Goal: Task Accomplishment & Management: Use online tool/utility

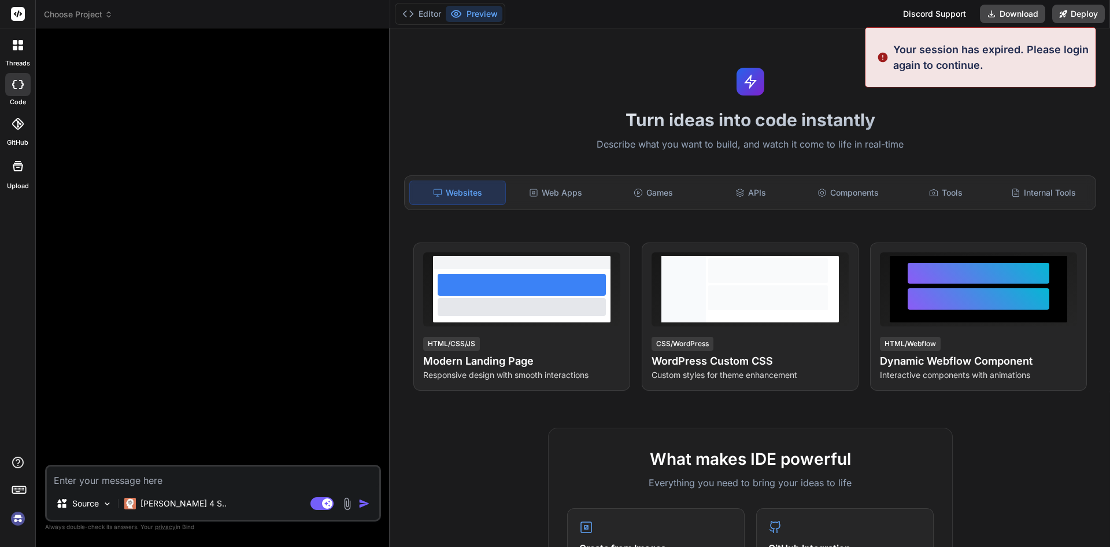
type textarea "x"
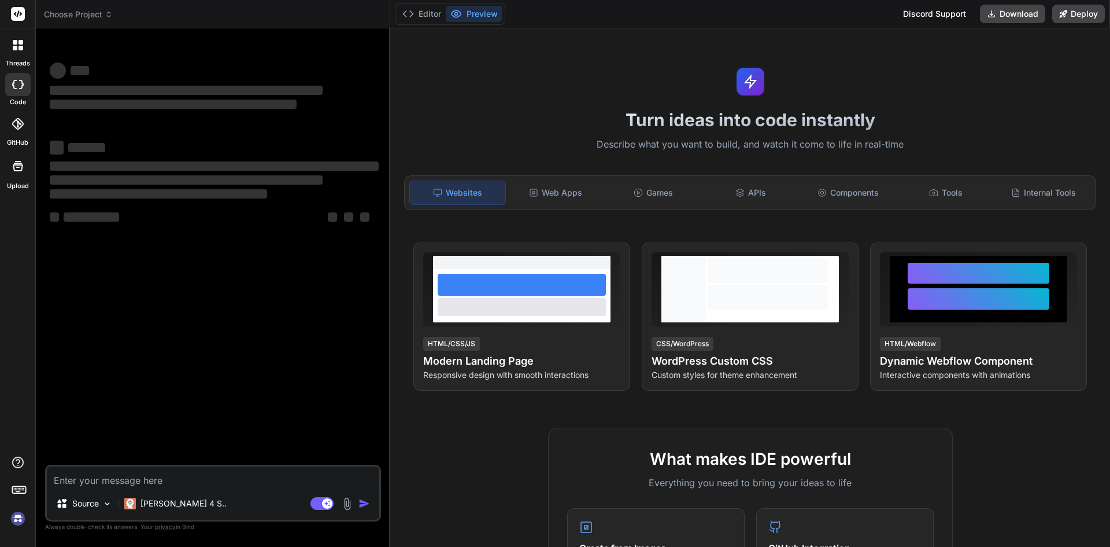
type textarea "x"
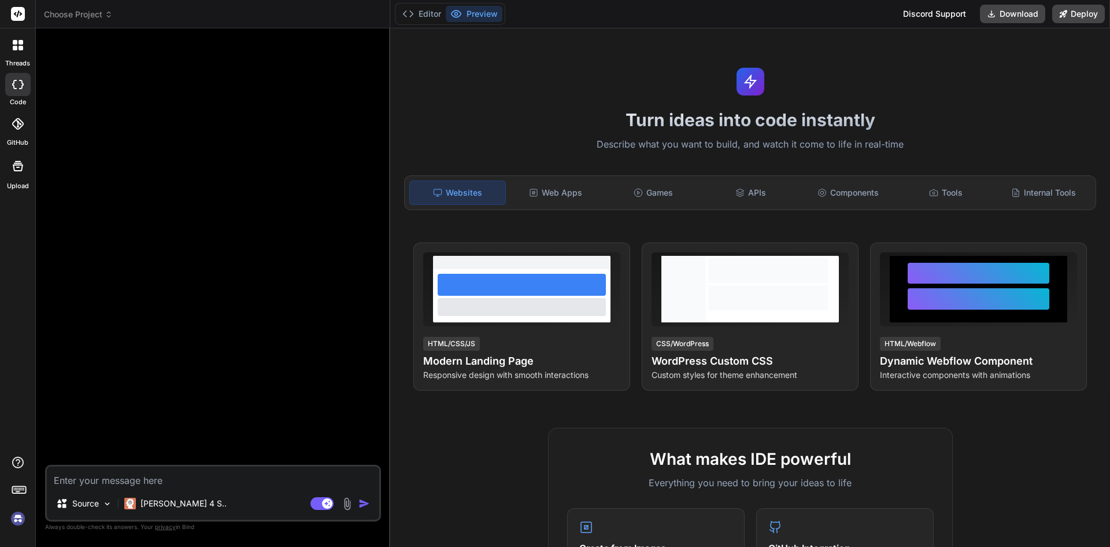
click at [79, 12] on span "Choose Project" at bounding box center [78, 15] width 69 height 12
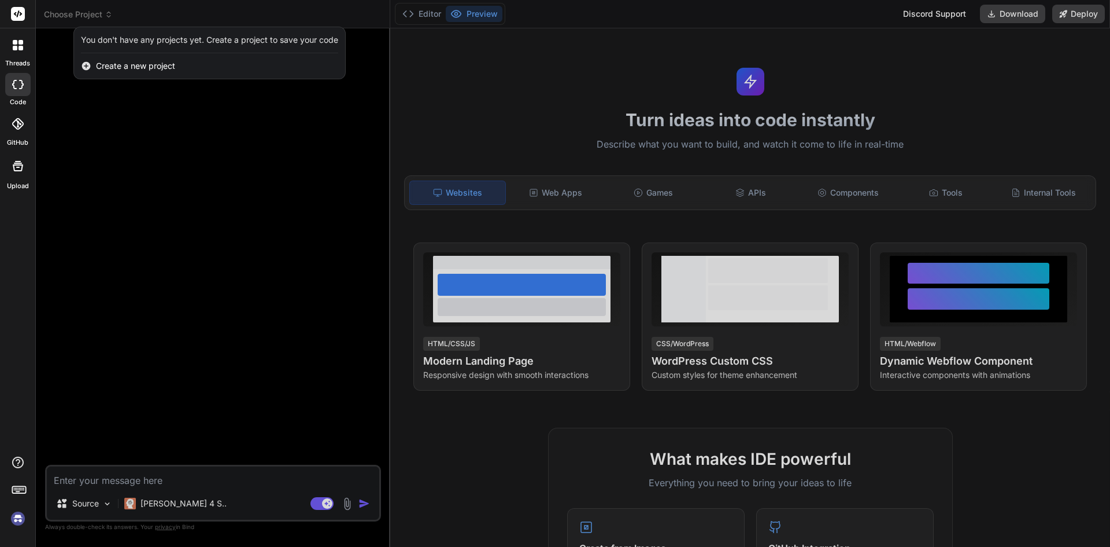
click at [131, 64] on span "Create a new project" at bounding box center [135, 66] width 79 height 12
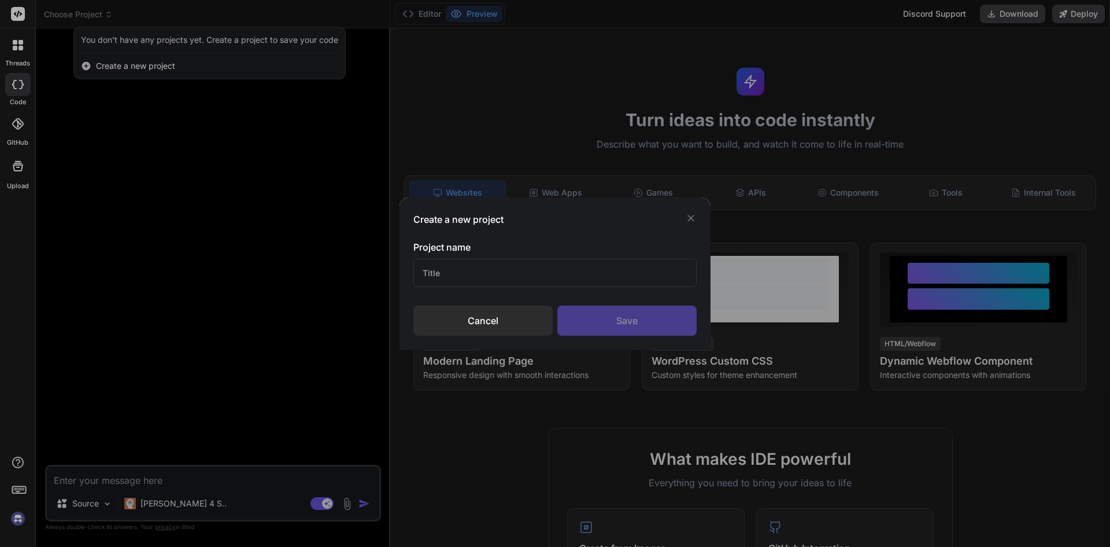
click at [484, 282] on input "text" at bounding box center [555, 273] width 283 height 28
type input "web dae deportes"
click at [574, 328] on div "Save" at bounding box center [627, 320] width 139 height 30
type textarea "x"
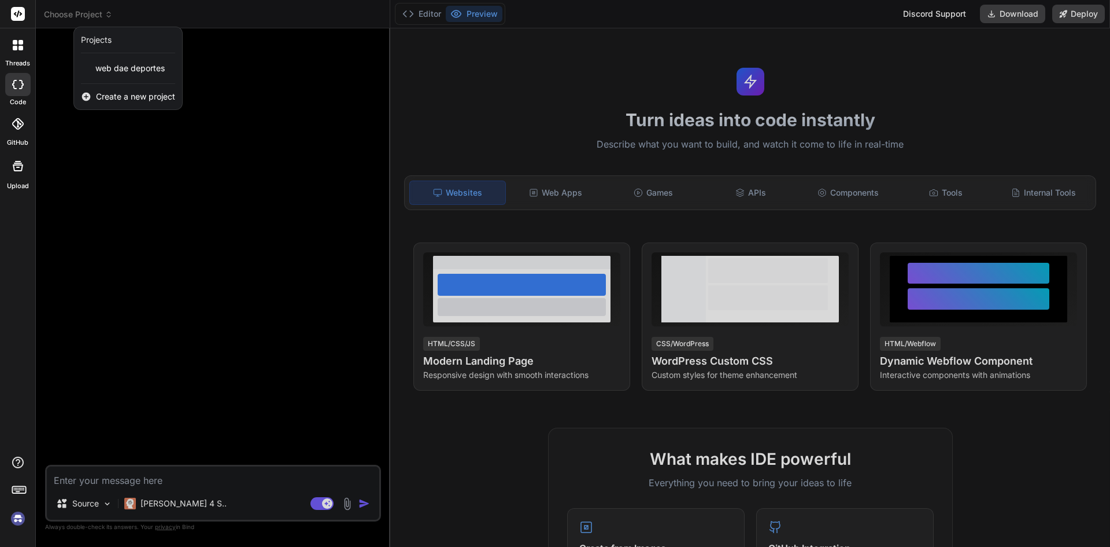
click at [180, 478] on div at bounding box center [555, 273] width 1110 height 547
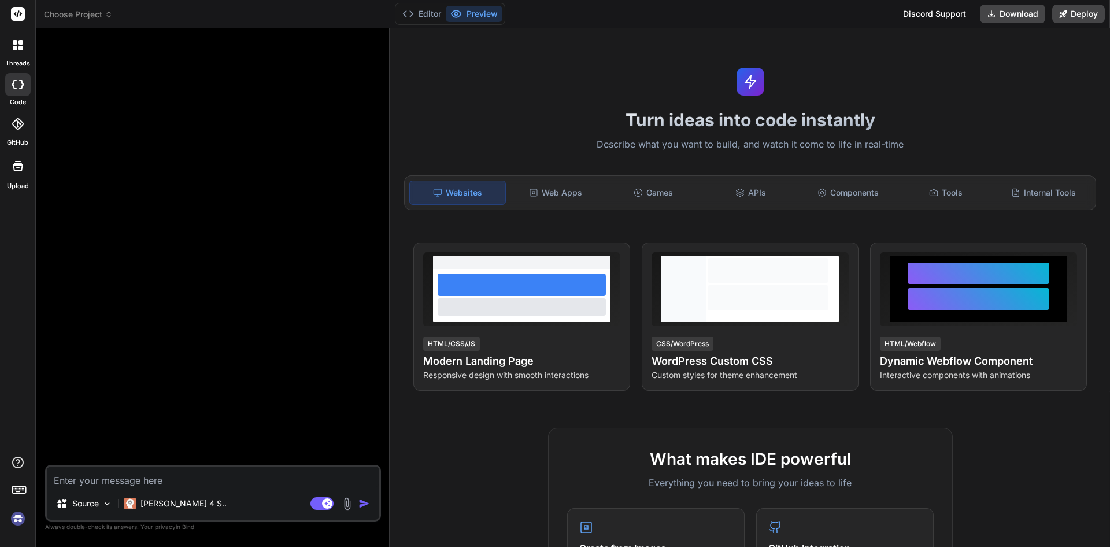
click at [180, 478] on textarea at bounding box center [213, 476] width 333 height 21
type textarea "H"
type textarea "x"
type textarea "Ho"
type textarea "x"
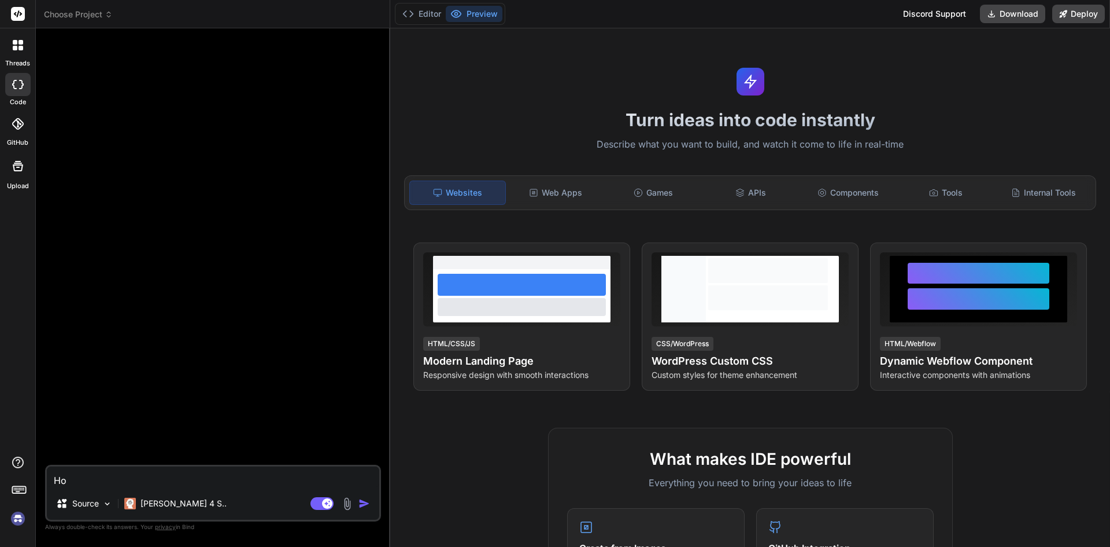
type textarea "Hol"
type textarea "x"
type textarea "Hola"
type textarea "x"
type textarea "Hola"
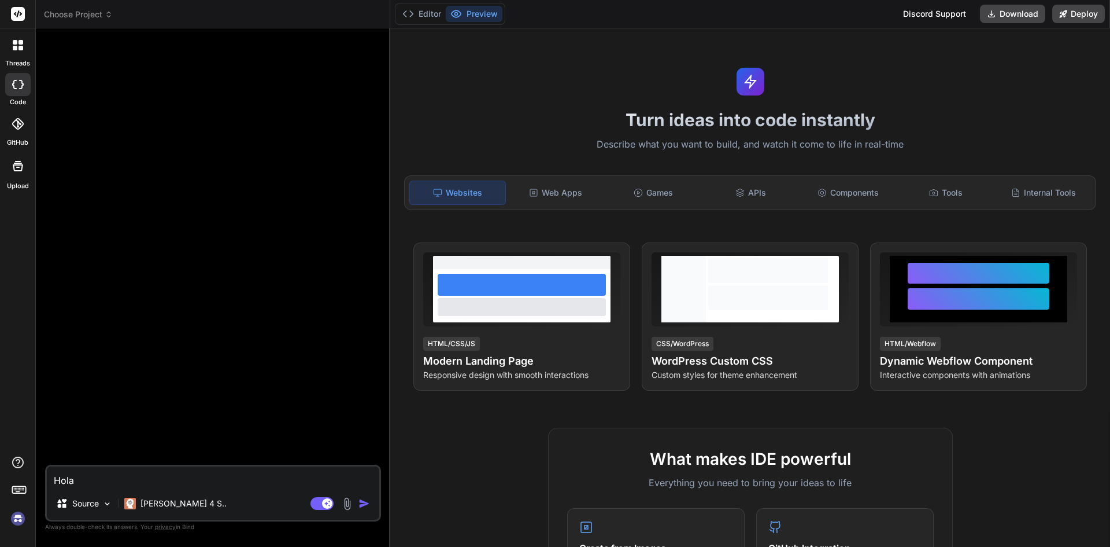
click at [359, 502] on img "button" at bounding box center [365, 503] width 12 height 12
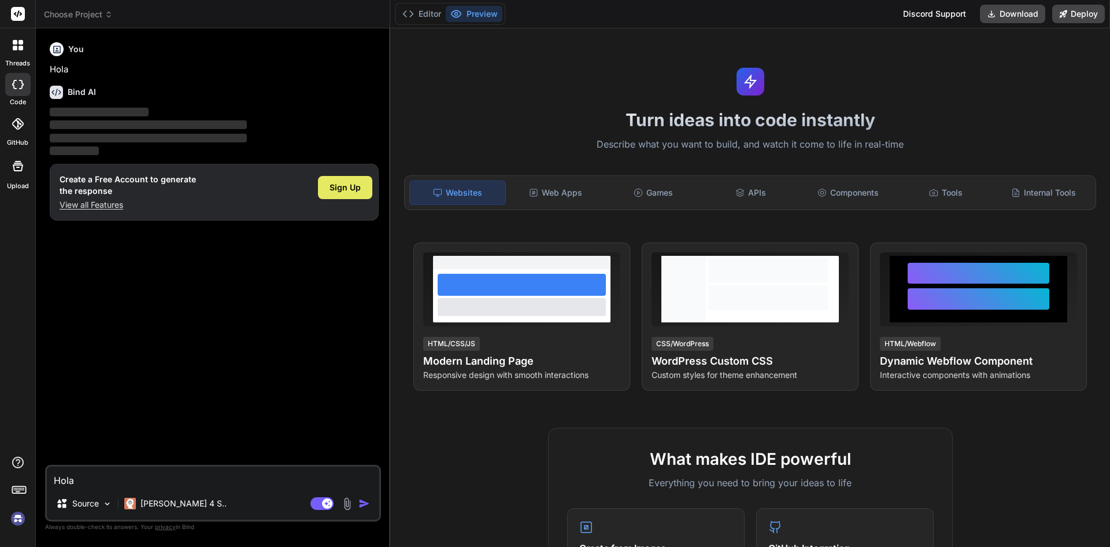
click at [333, 187] on span "Sign Up" at bounding box center [345, 188] width 31 height 12
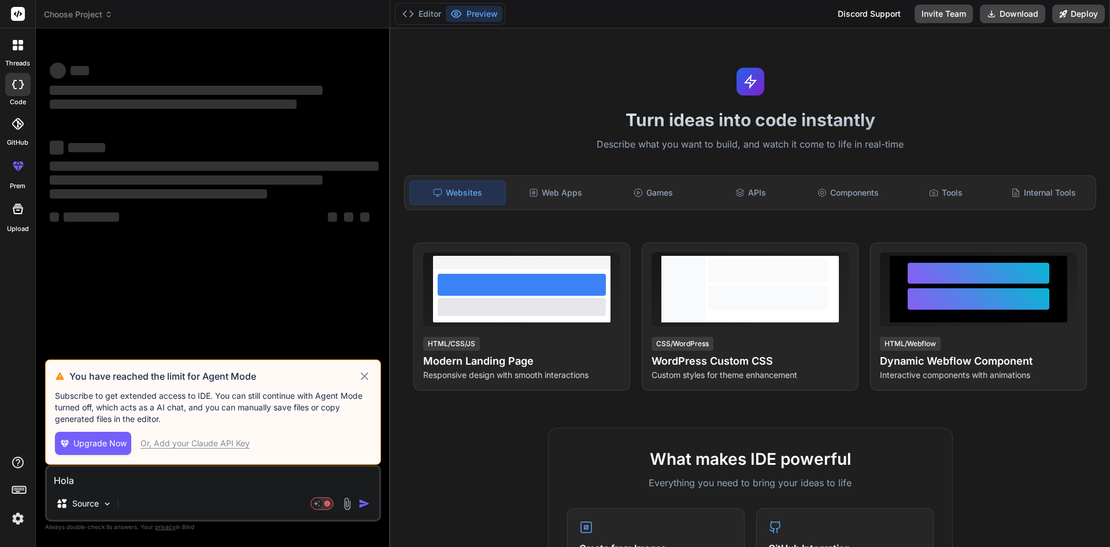
click at [365, 370] on icon at bounding box center [364, 376] width 13 height 14
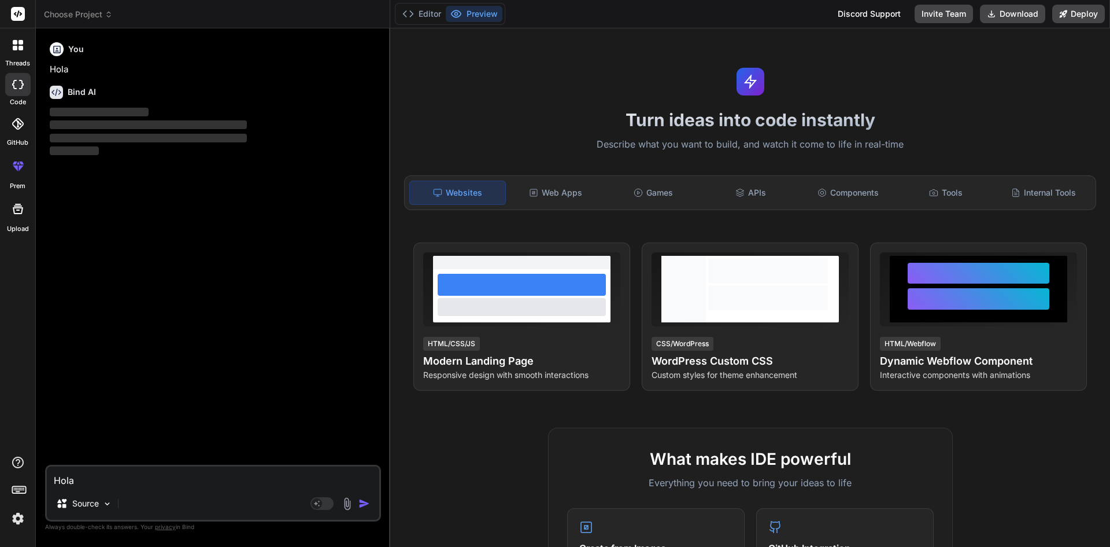
click at [90, 7] on header "Choose Project Created with Pixso." at bounding box center [213, 14] width 355 height 28
click at [101, 9] on span "Choose Project" at bounding box center [78, 15] width 69 height 12
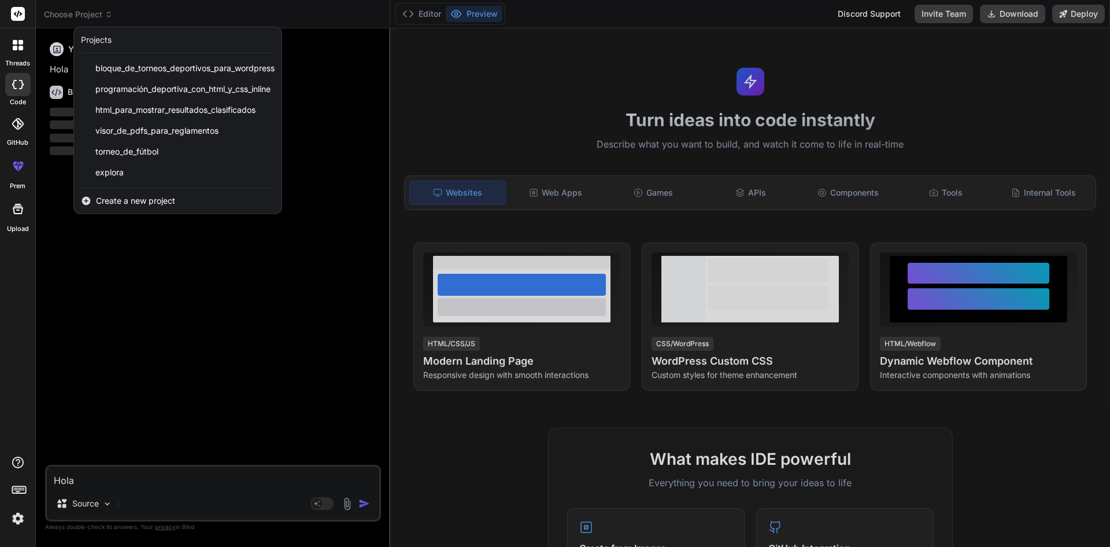
click at [128, 198] on span "Create a new project" at bounding box center [135, 201] width 79 height 12
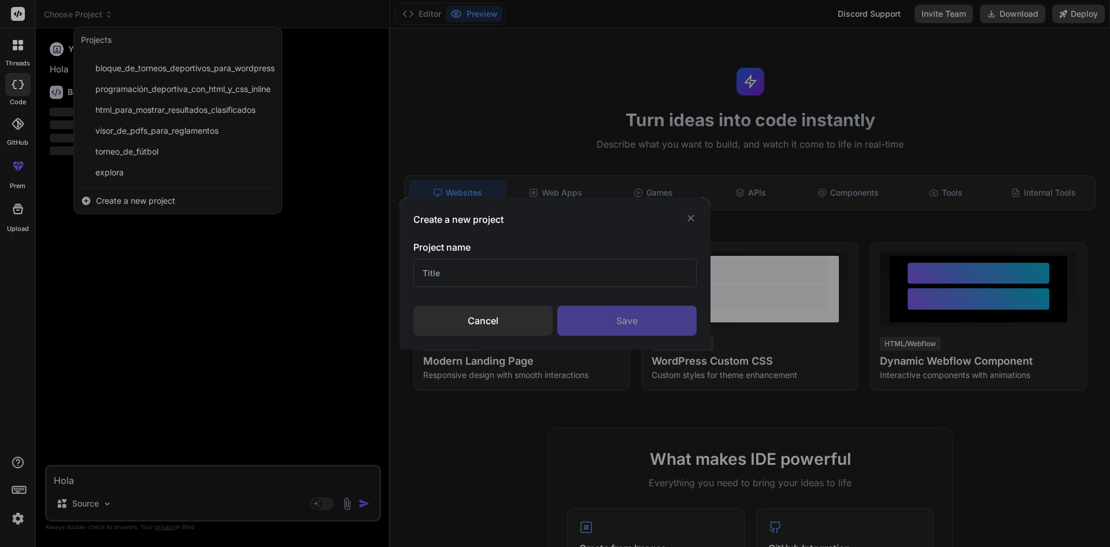
click at [503, 270] on input "text" at bounding box center [555, 273] width 283 height 28
type textarea "x"
type input "da"
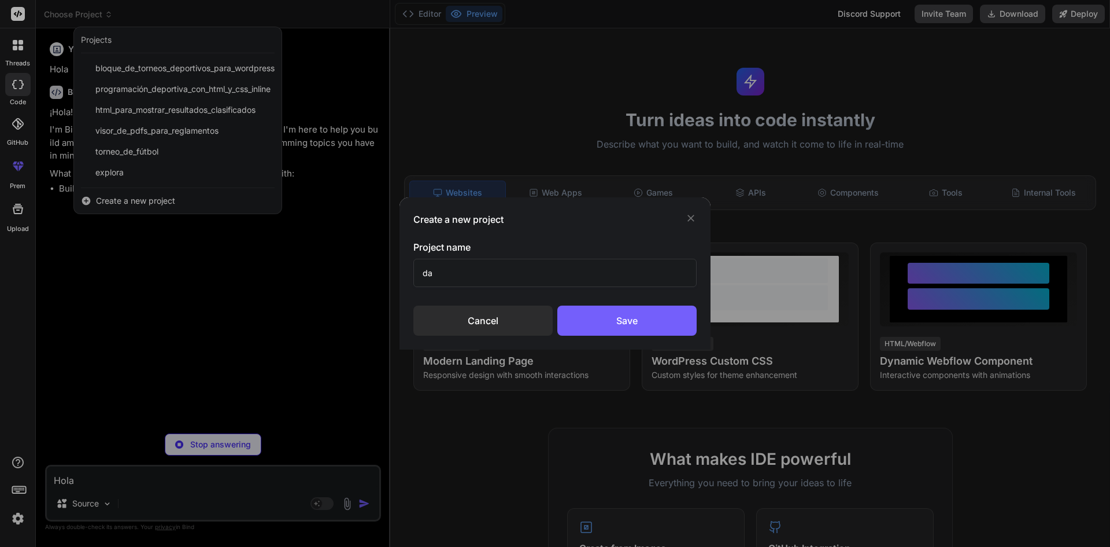
type textarea "x"
type input "dae"
type textarea "x"
type input "dae"
type textarea "x"
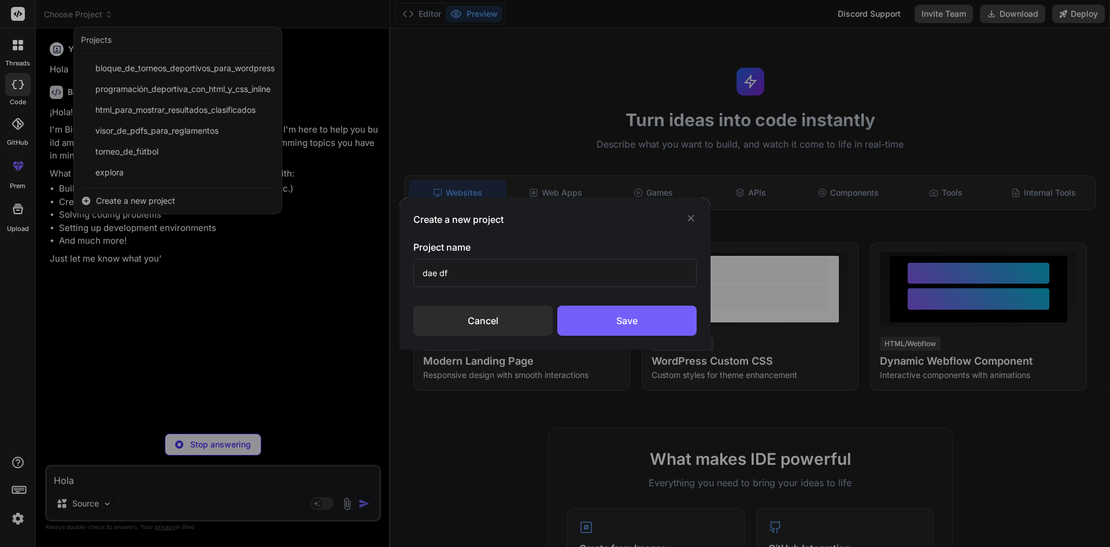
type input "dae dfe"
type textarea "x"
type input "dae de"
type textarea "x"
type input "dae deportes"
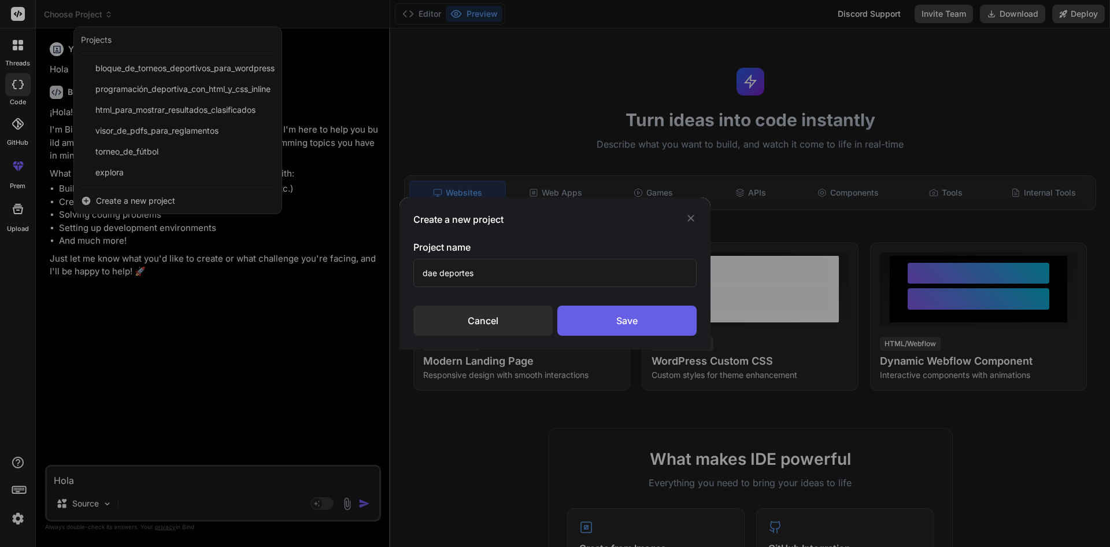
click at [633, 328] on div "Save" at bounding box center [627, 320] width 139 height 30
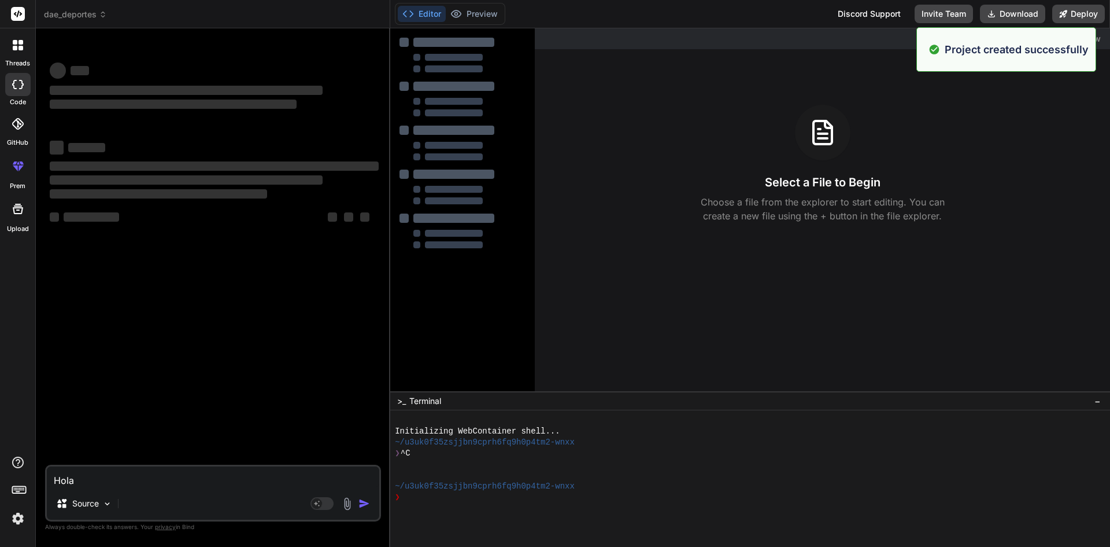
type textarea "x"
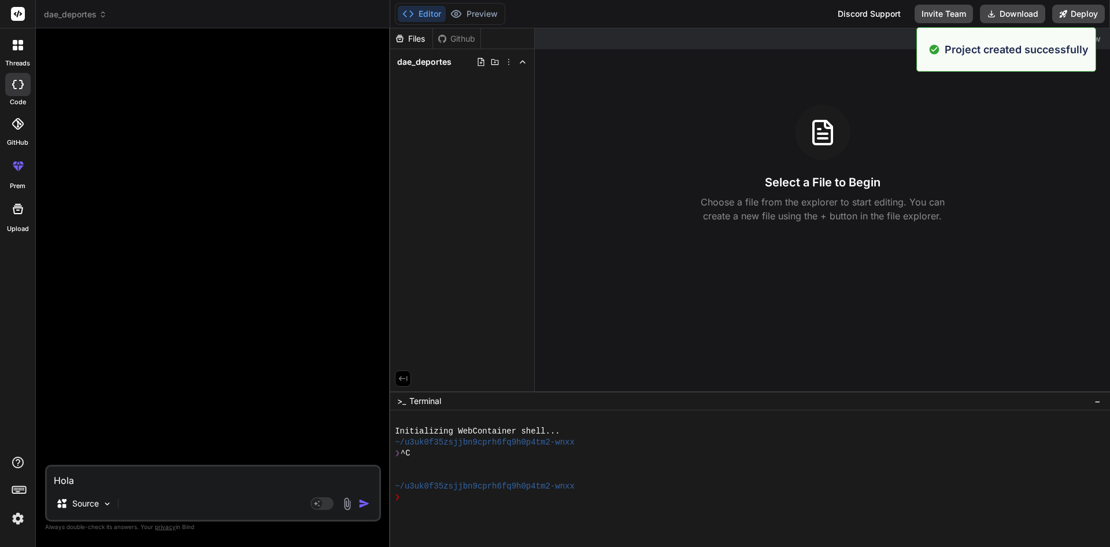
click at [243, 480] on textarea "Hola" at bounding box center [213, 476] width 333 height 21
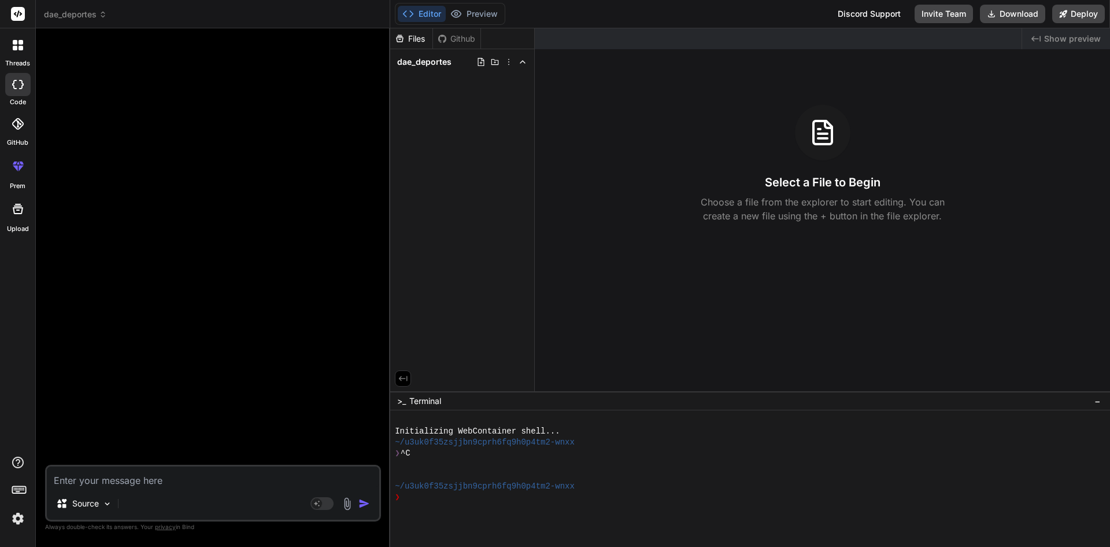
type textarea "H"
type textarea "x"
type textarea "Ho"
type textarea "x"
type textarea "Hol"
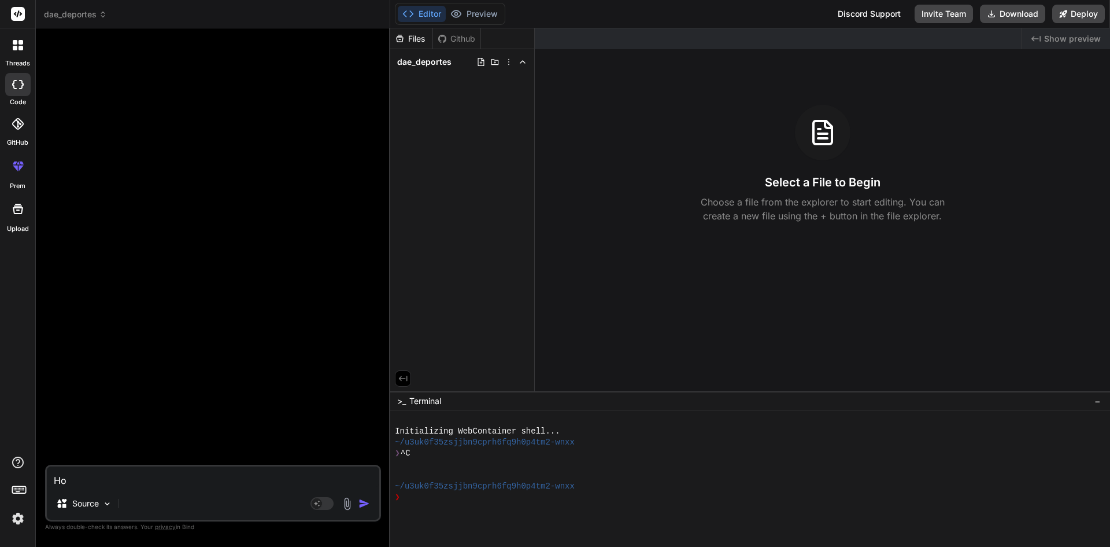
type textarea "x"
type textarea "Hola"
type textarea "x"
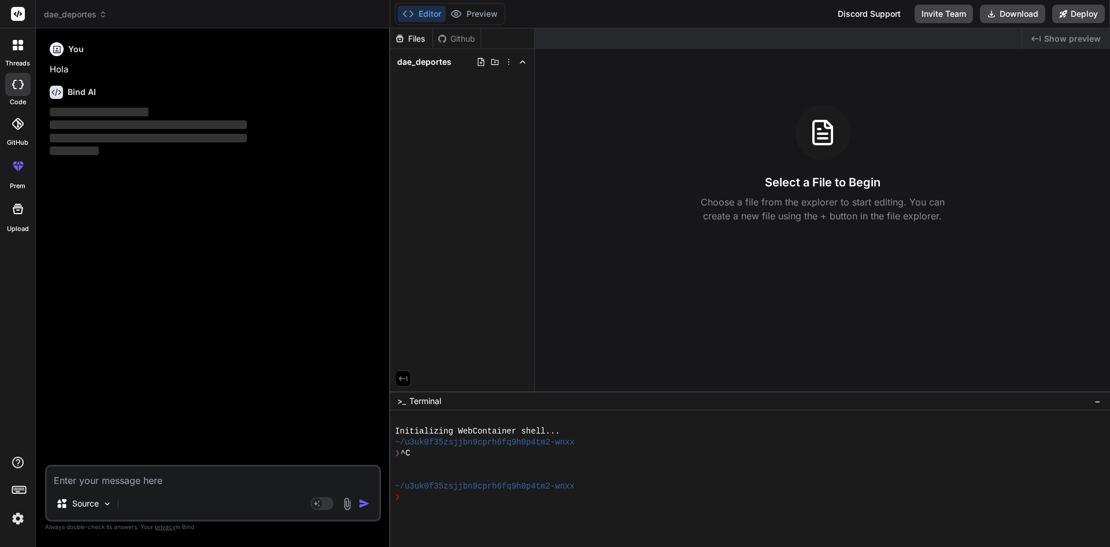
type textarea "m"
type textarea "x"
type textarea "me"
type textarea "x"
type textarea "mej"
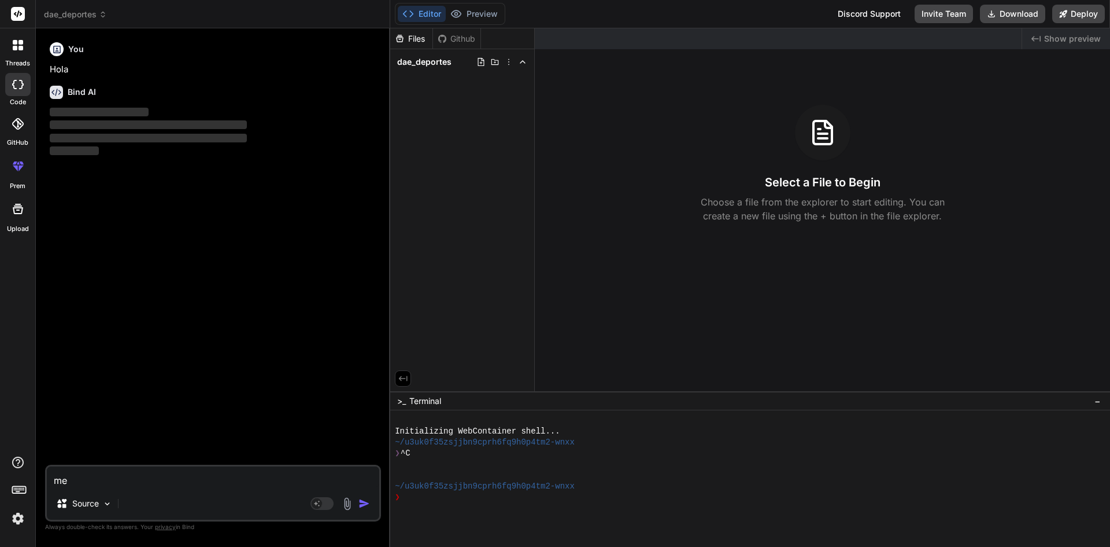
type textarea "x"
type textarea "mejo"
type textarea "x"
type textarea "mejor"
type textarea "x"
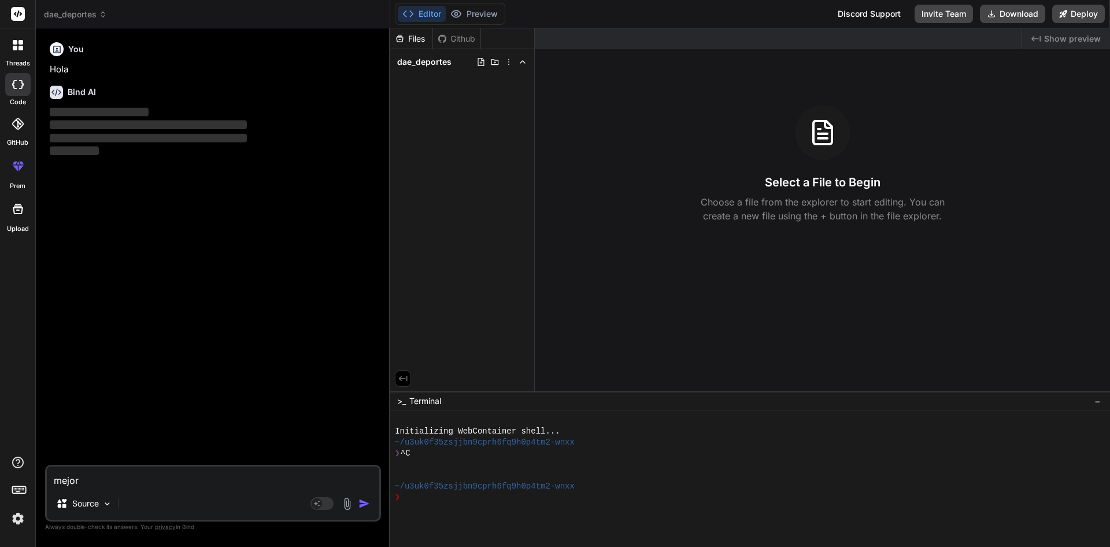
type textarea "mejora"
type textarea "x"
type textarea "mejora"
type textarea "x"
type textarea "mejora e"
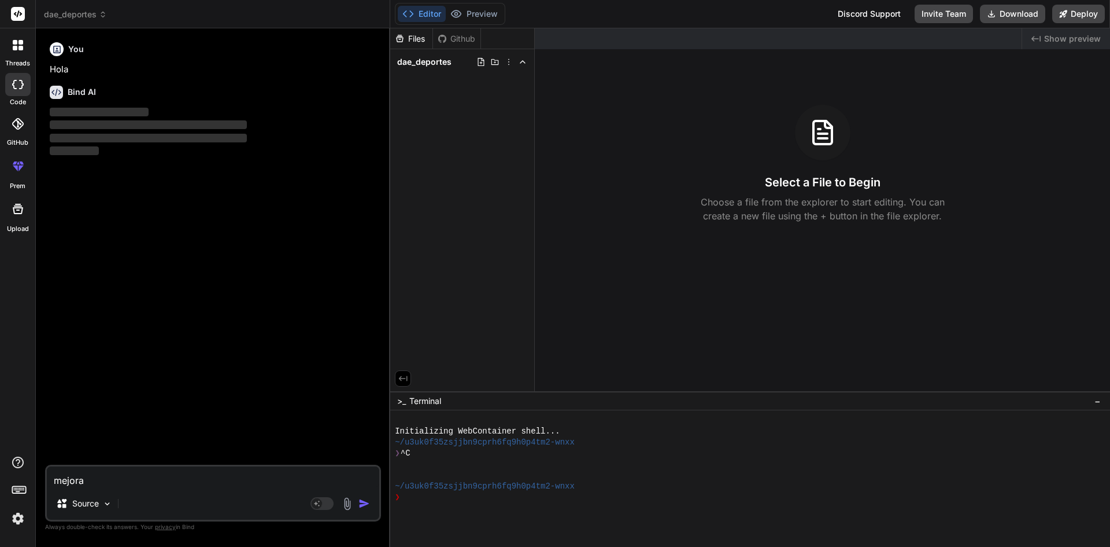
type textarea "x"
type textarea "mejora es"
type textarea "x"
type textarea "mejora est"
type textarea "x"
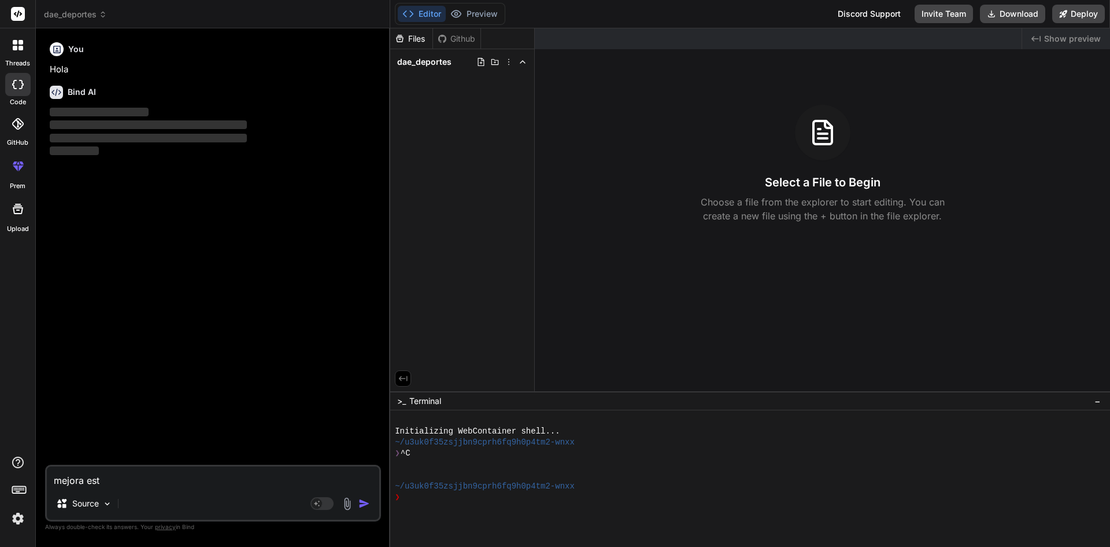
type textarea "mejora esto"
type textarea "x"
type textarea "mejora estos"
type textarea "x"
type textarea "mejora estos"
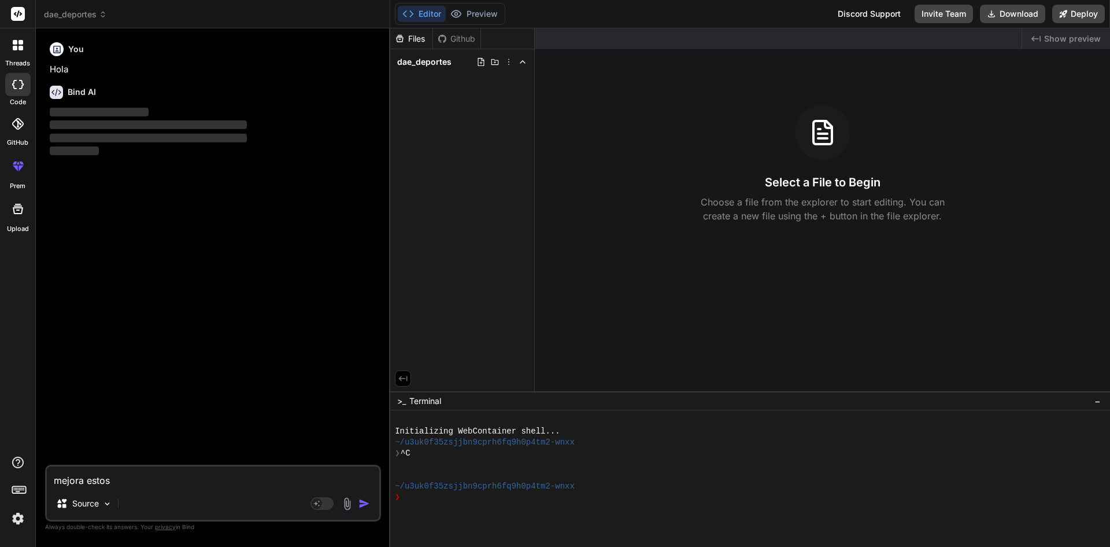
type textarea "x"
type textarea "mejora estos d"
type textarea "x"
type textarea "mejora estos do"
type textarea "x"
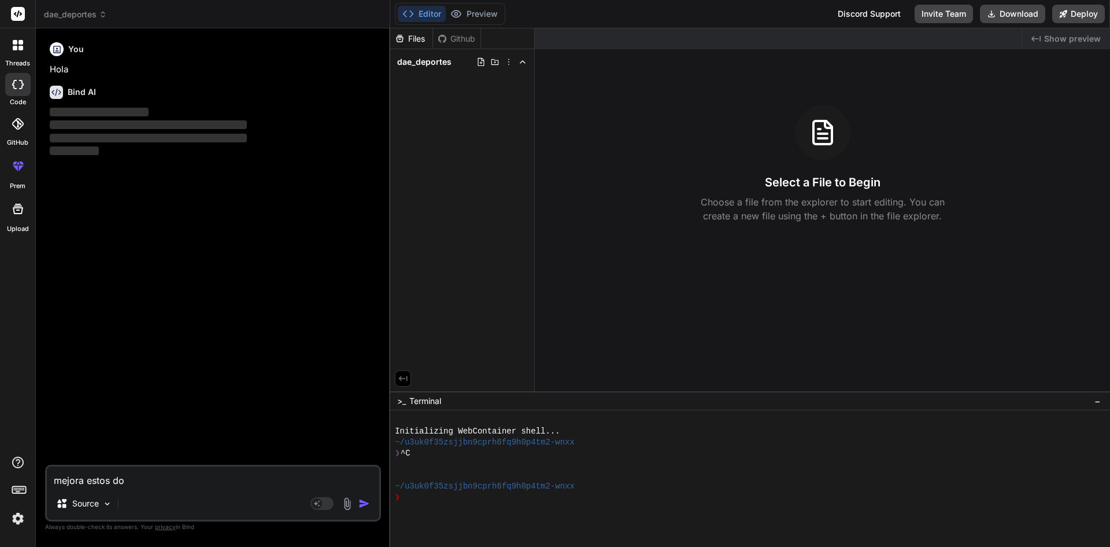
type textarea "mejora estos dos"
type textarea "x"
type textarea "mejora estos dos"
type textarea "x"
type textarea "mejora estos dos c"
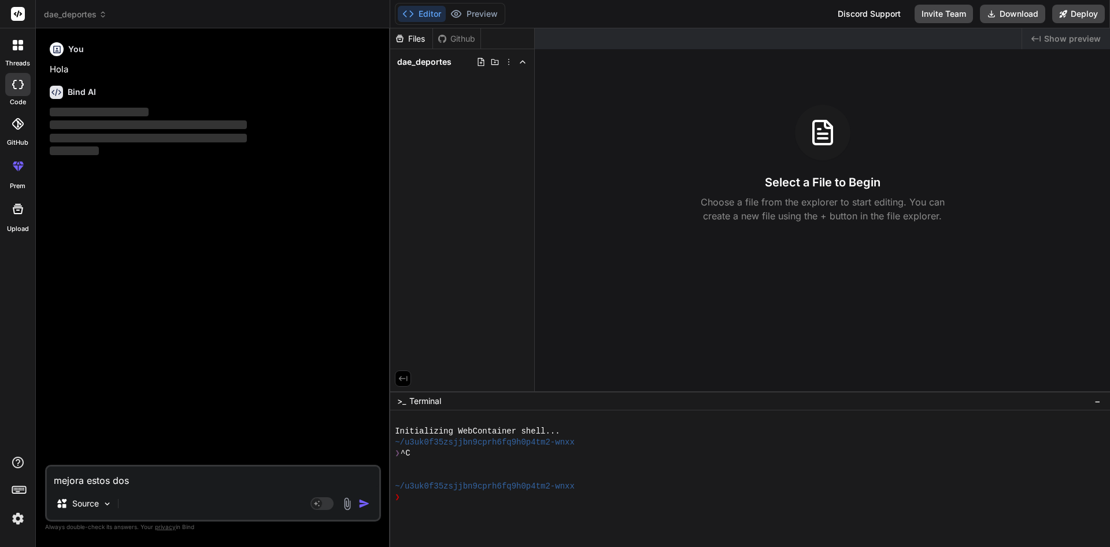
type textarea "x"
type textarea "mejora estos dos co"
type textarea "x"
type textarea "mejora estos dos cod"
type textarea "x"
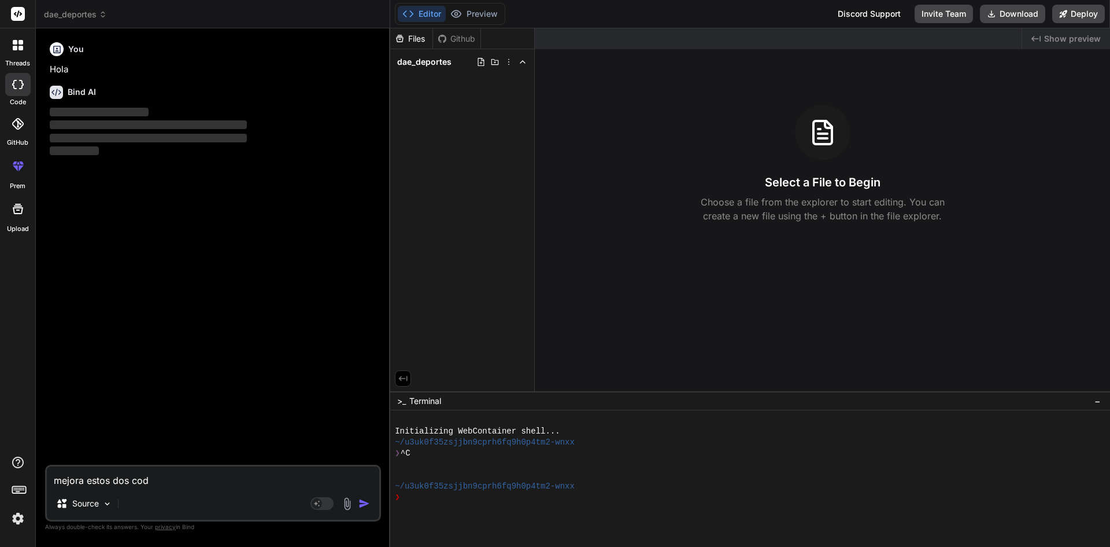
type textarea "mejora estos dos codi"
type textarea "x"
type textarea "mejora estos dos codig"
type textarea "x"
type textarea "mejora estos dos codigo"
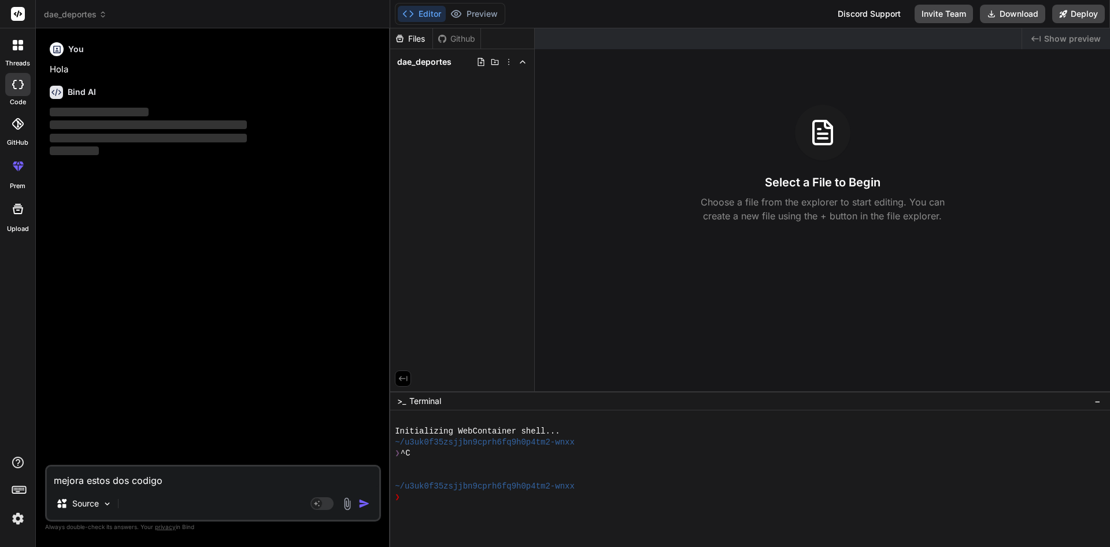
type textarea "x"
type textarea "mejora estos dos codigos"
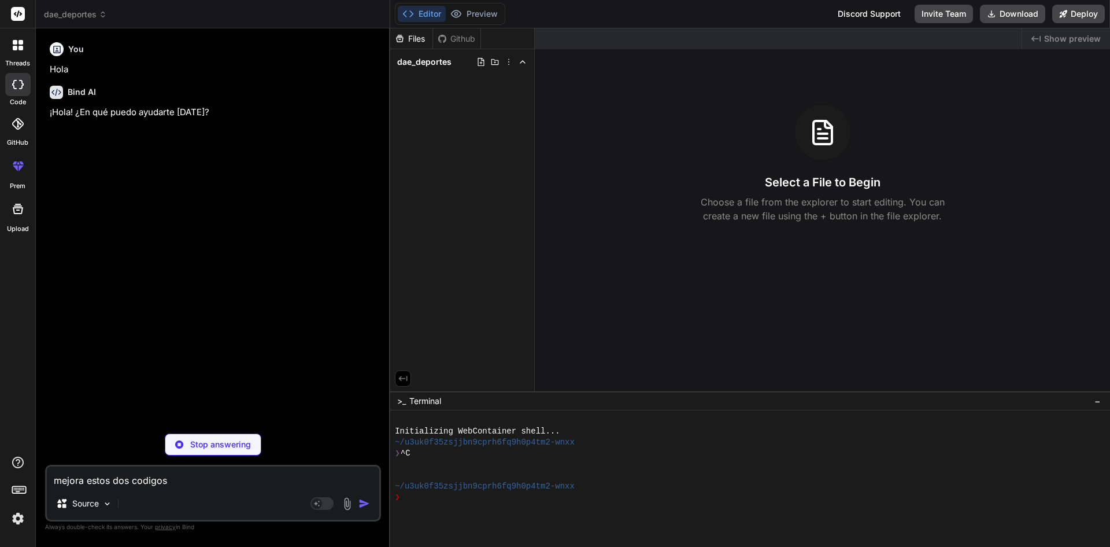
type textarea "x"
type textarea "mejora estos dos codigos"
type textarea "x"
type textarea "mejora estos dos codigos p"
type textarea "x"
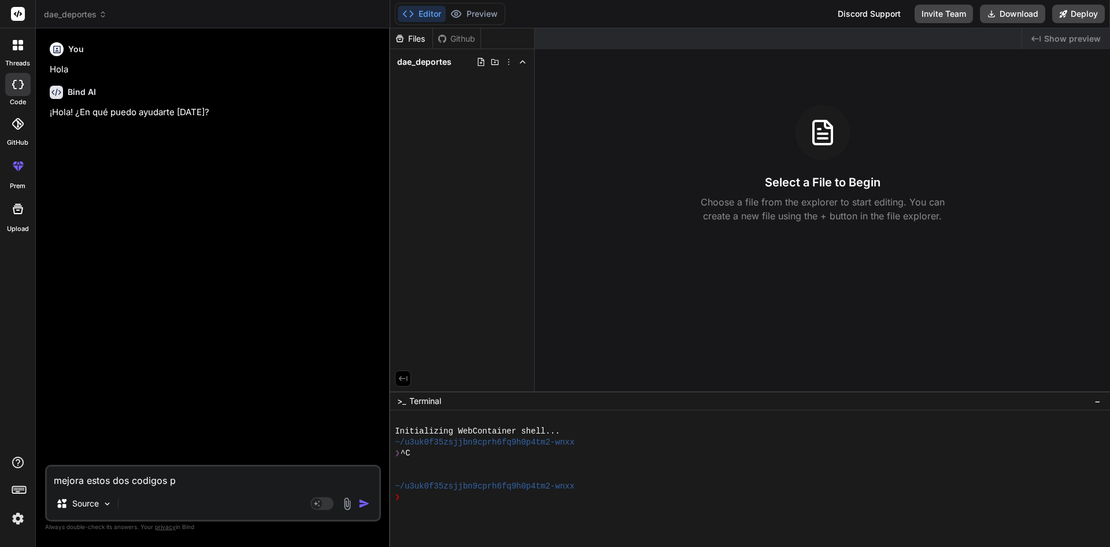
type textarea "mejora estos dos codigos pa"
type textarea "x"
type textarea "mejora estos dos codigos par"
type textarea "x"
type textarea "mejora estos dos codigos para"
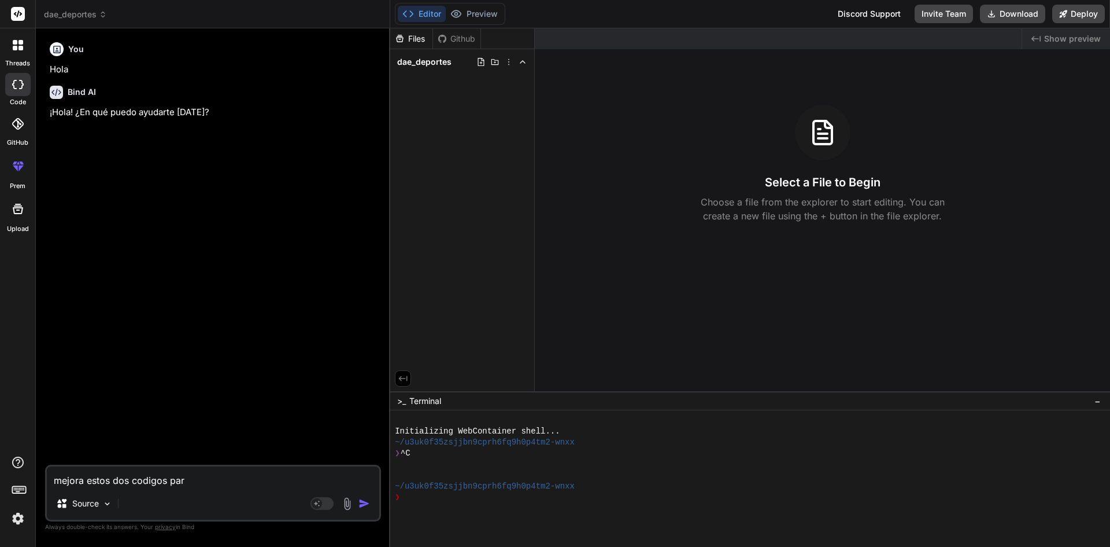
type textarea "x"
type textarea "mejora estos dos codigos para"
type textarea "x"
type textarea "mejora estos dos codigos para u"
type textarea "x"
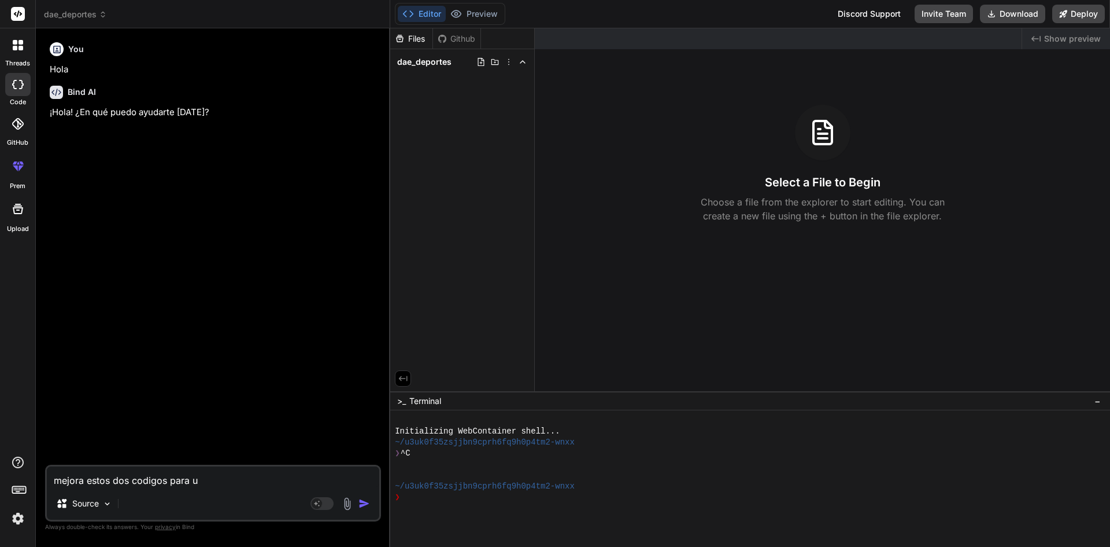
type textarea "mejora estos dos codigos para un"
type textarea "x"
type textarea "mejora estos dos codigos para u"
type textarea "x"
type textarea "mejora estos dos codigos para"
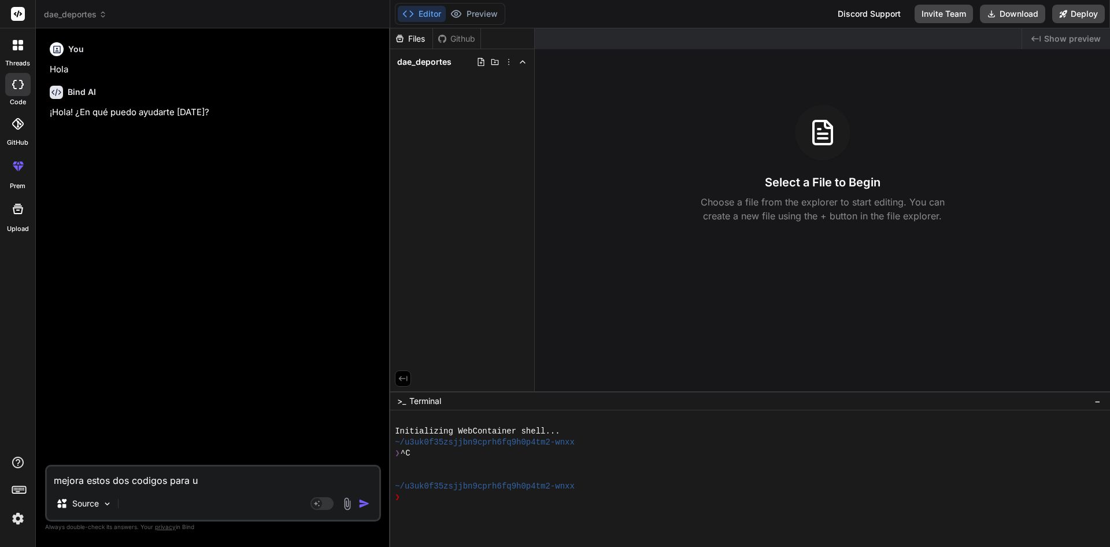
type textarea "x"
type textarea "mejora estos dos codigos para u"
type textarea "x"
type textarea "mejora estos dos codigos para un"
type textarea "x"
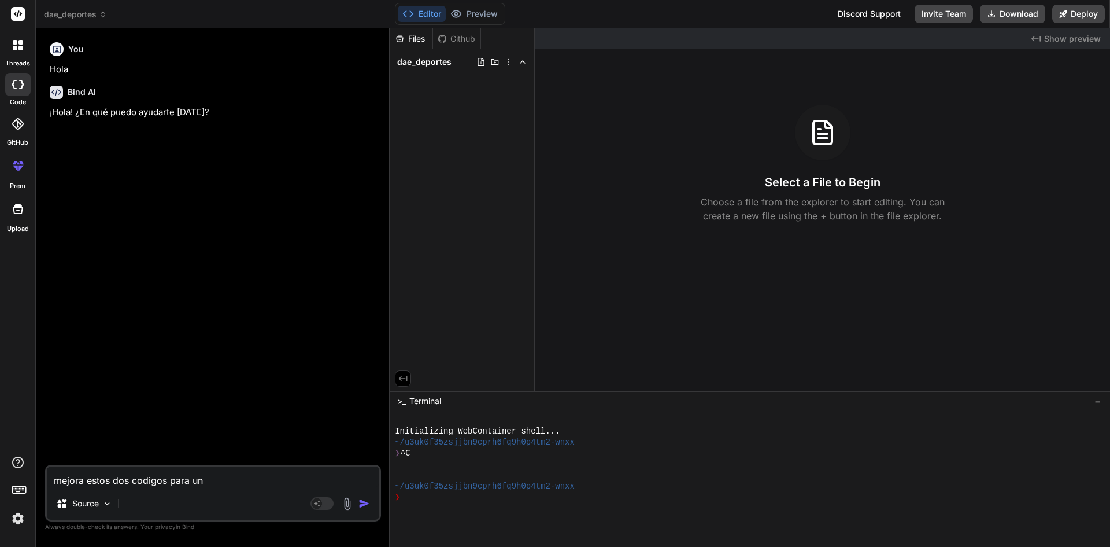
type textarea "mejora estos dos codigos para una"
type textarea "x"
type textarea "mejora estos dos codigos para una"
type textarea "x"
type textarea "mejora estos dos codigos para una i"
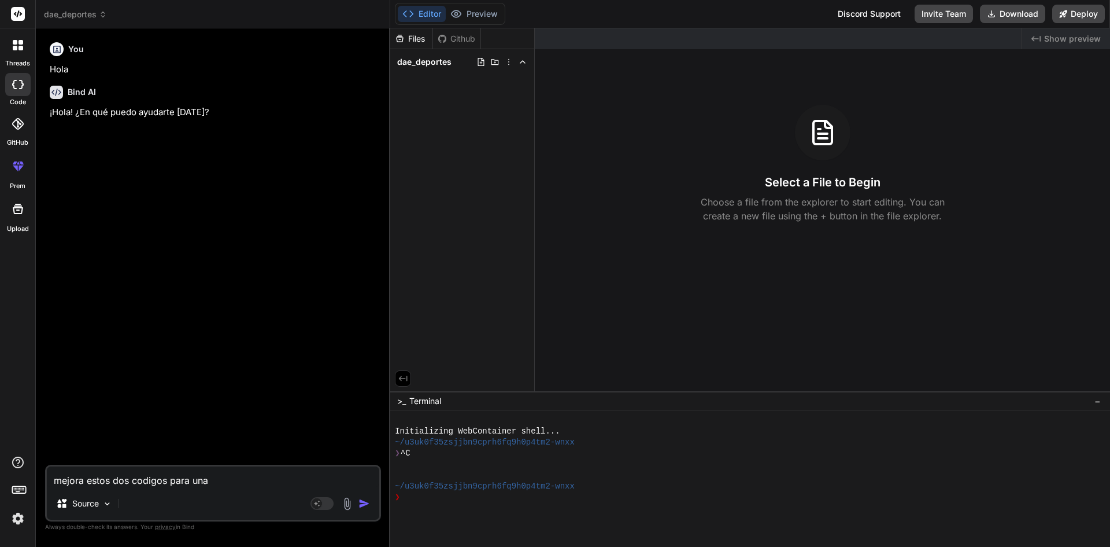
type textarea "x"
type textarea "mejora estos dos codigos para una in"
type textarea "x"
type textarea "mejora estos dos codigos para una int"
type textarea "x"
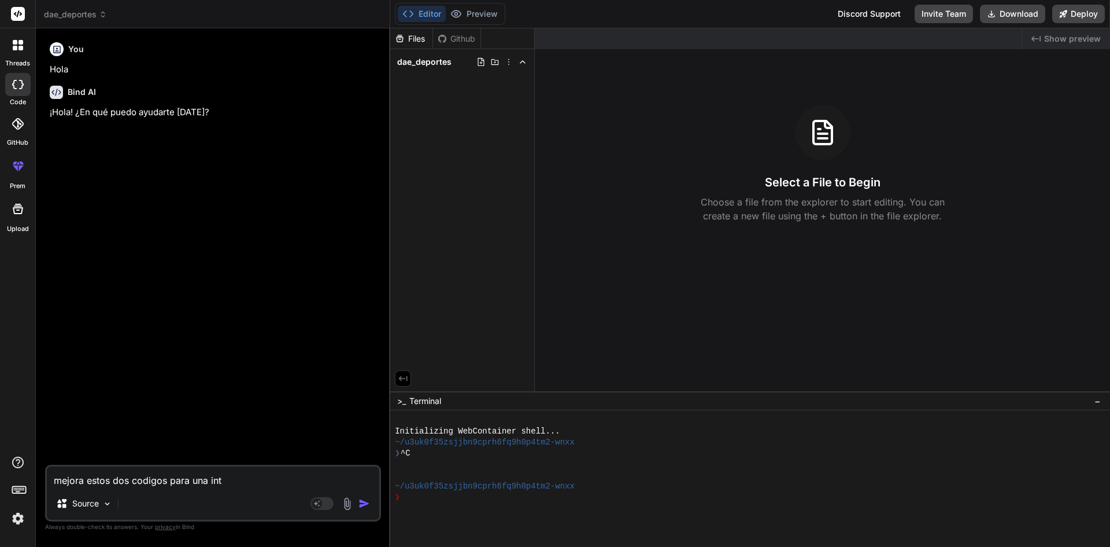
type textarea "mejora estos dos codigos para una inte"
type textarea "x"
type textarea "mejora estos dos codigos para una inter"
type textarea "x"
type textarea "mejora estos dos codigos para una interf"
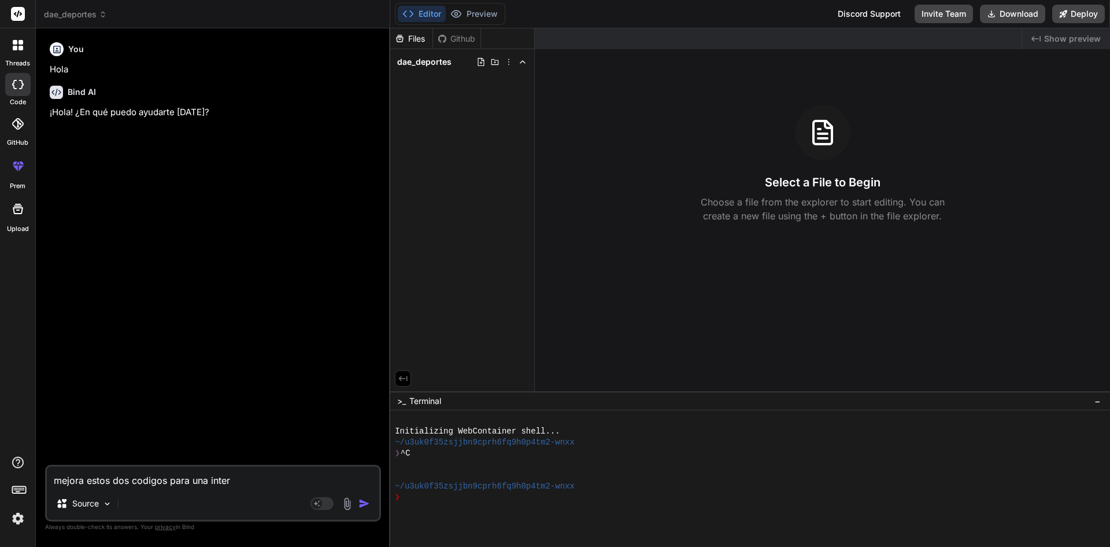
type textarea "x"
type textarea "mejora estos dos codigos para una interfa"
type textarea "x"
type textarea "mejora estos dos codigos para una interfaz"
type textarea "x"
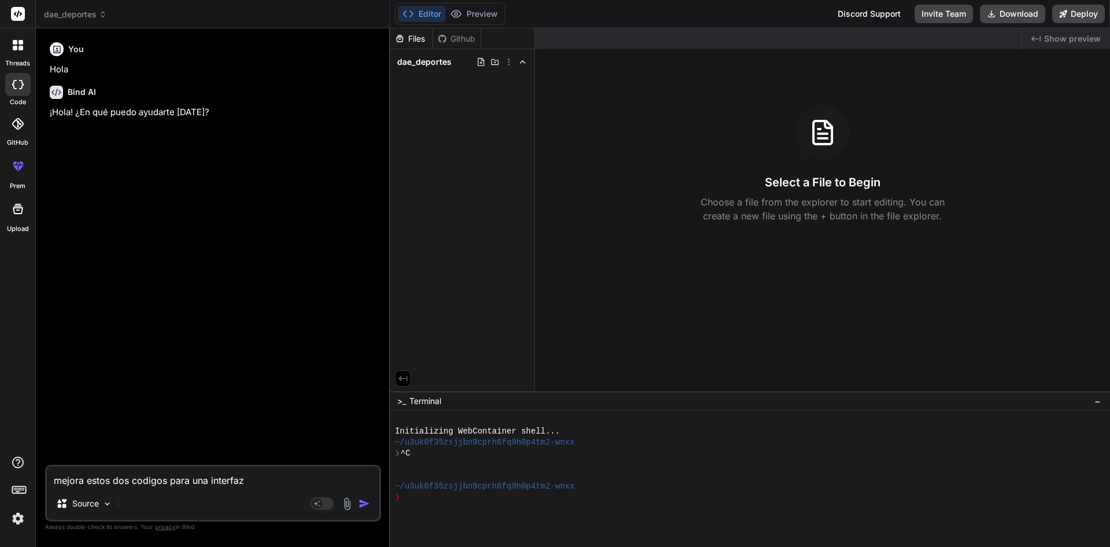
type textarea "mejora estos dos codigos para una interfa"
type textarea "x"
type textarea "mejora estos dos codigos para una interf"
type textarea "x"
type textarea "mejora estos dos codigos para una inter"
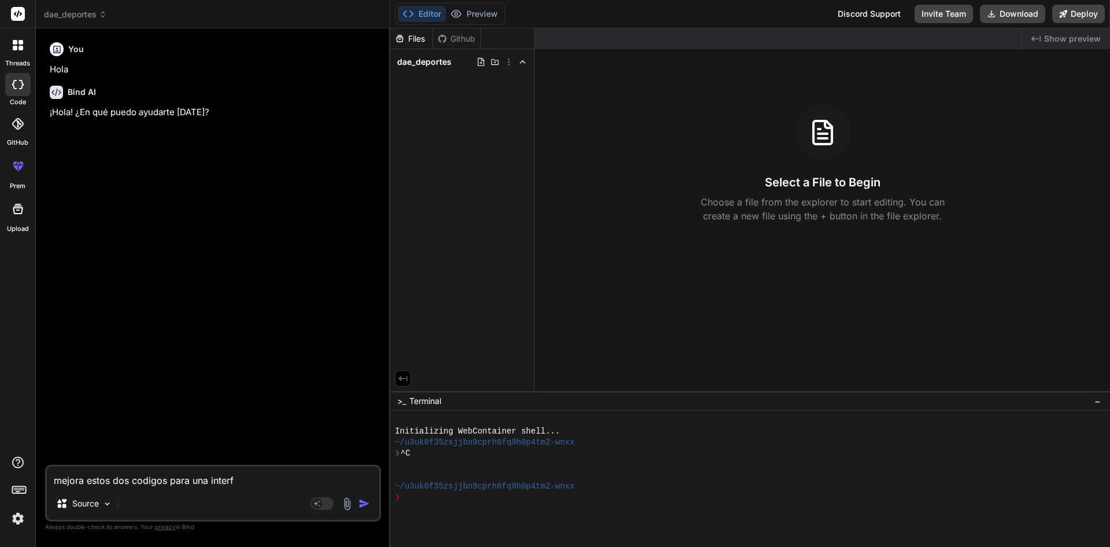
type textarea "x"
type textarea "mejora estos dos codigos para una inte"
type textarea "x"
type textarea "mejora estos dos codigos para una int"
type textarea "x"
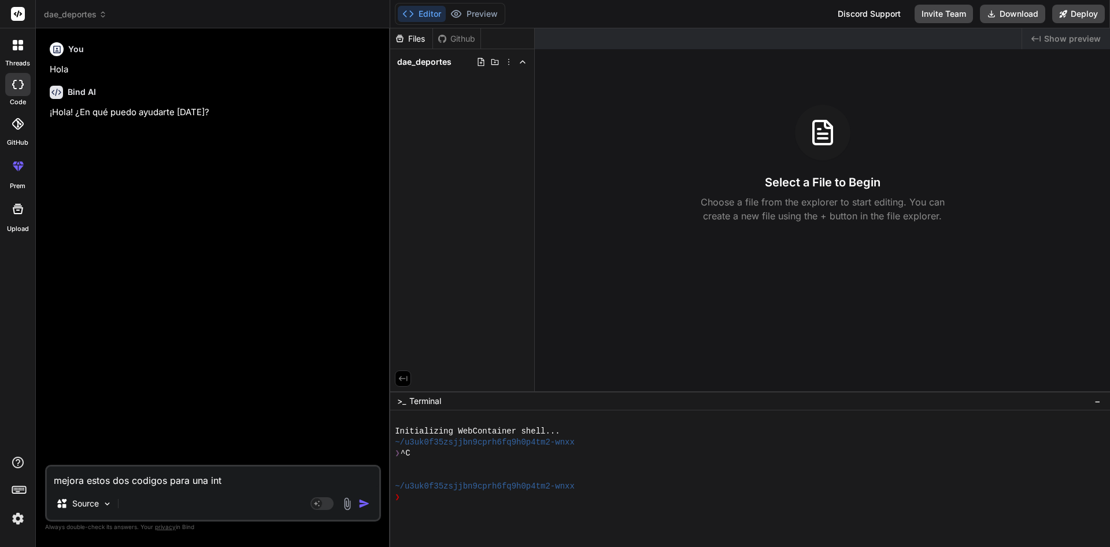
type textarea "mejora estos dos codigos para una in"
type textarea "x"
type textarea "mejora estos dos codigos para una i"
type textarea "x"
type textarea "mejora estos dos codigos para una"
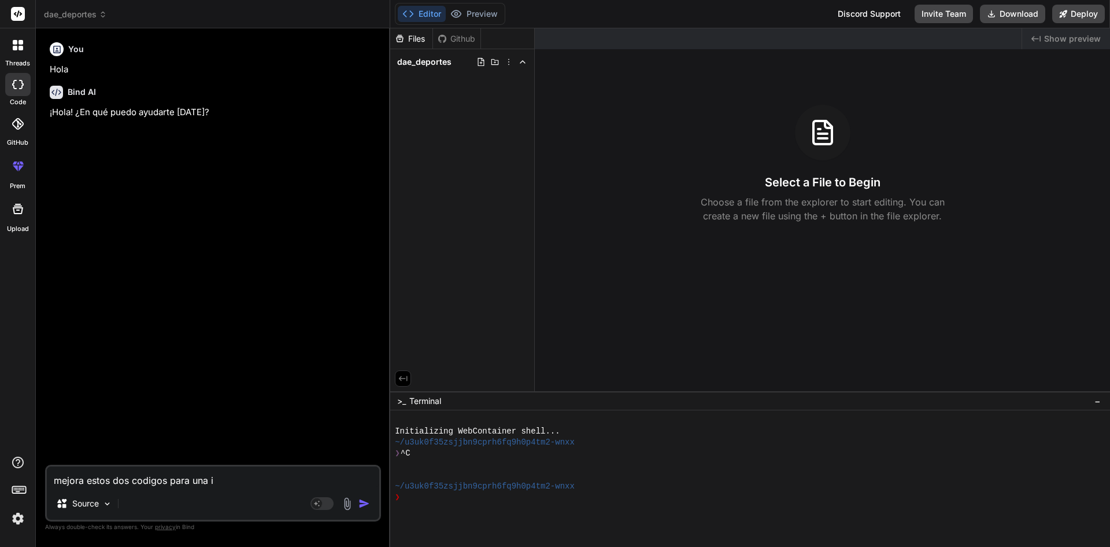
type textarea "x"
type textarea "mejora estos dos codigos para una"
type textarea "x"
type textarea "mejora estos dos codigos para un"
type textarea "x"
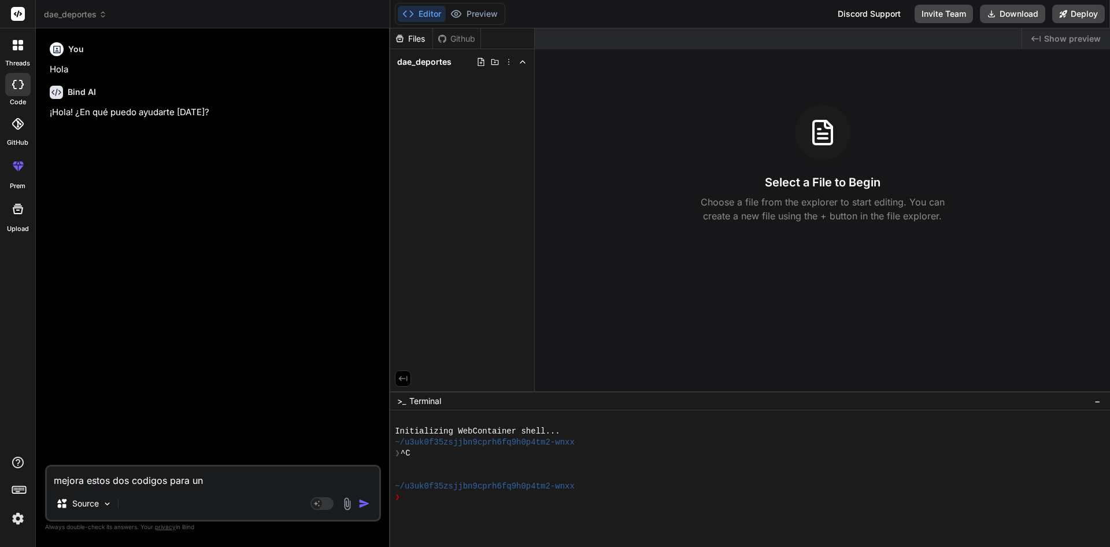
type textarea "mejora estos dos codigos para u"
type textarea "x"
type textarea "mejora estos dos codigos para"
type textarea "x"
type textarea "mejora estos dos codigos para e"
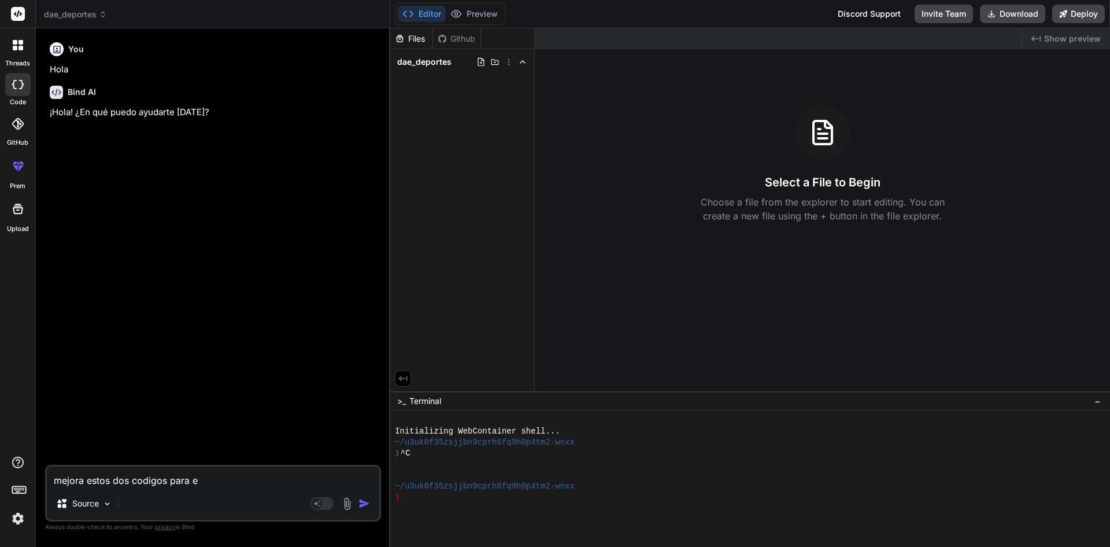
type textarea "x"
type textarea "mejora estos dos codigos para el"
type textarea "x"
type textarea "mejora estos dos codigos para el"
type textarea "x"
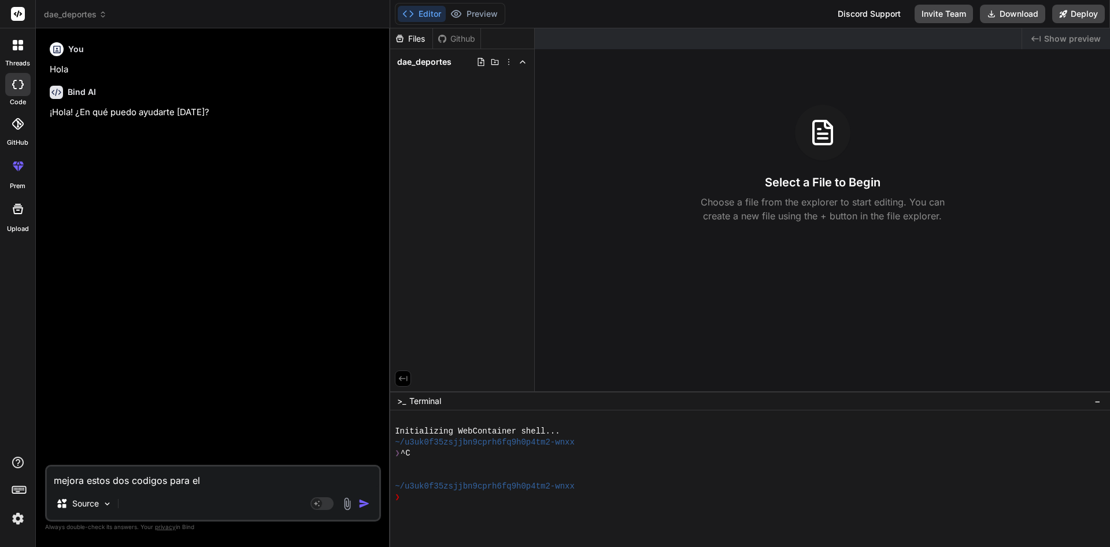
type textarea "mejora estos dos codigos para el p"
type textarea "x"
type textarea "mejora estos dos codigos para el po"
type textarea "x"
type textarea "mejora estos dos codigos para el por"
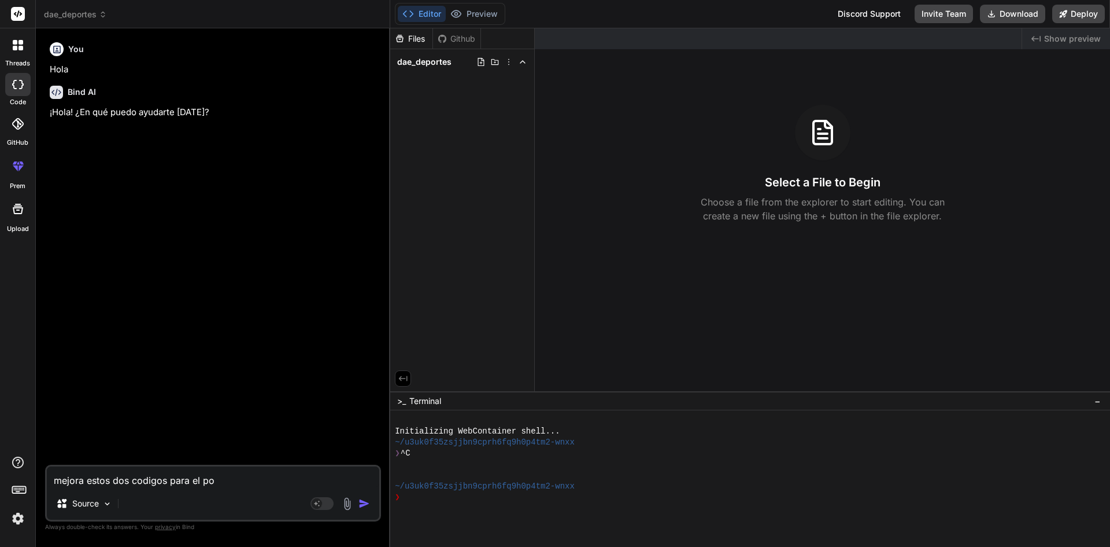
type textarea "x"
type textarea "mejora estos dos codigos para el port"
type textarea "x"
type textarea "mejora estos dos codigos para el porta"
type textarea "x"
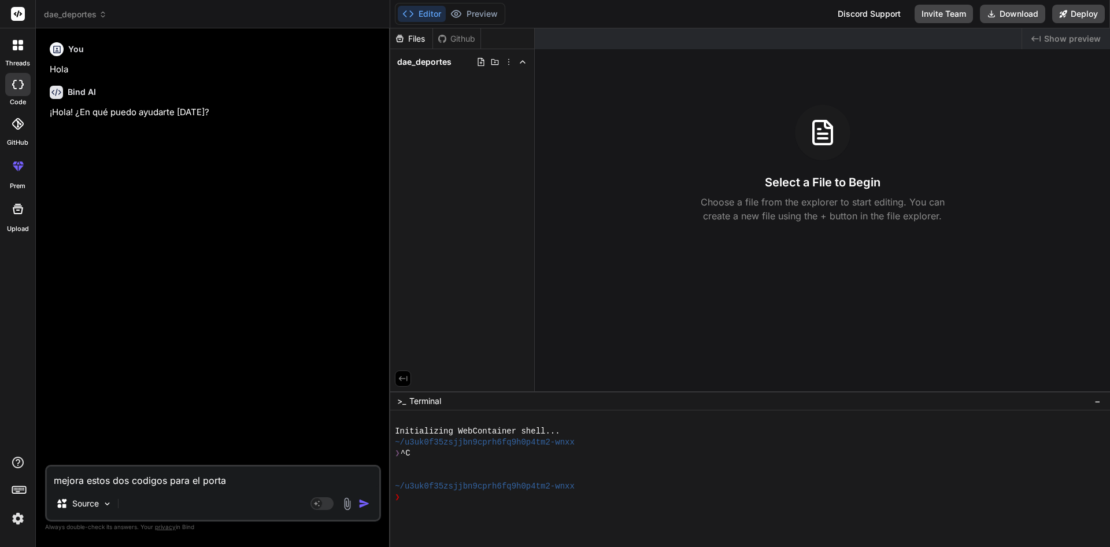
type textarea "mejora estos dos codigos para el portal"
type textarea "x"
type textarea "mejora estos dos codigos para el portal"
type textarea "x"
type textarea "mejora estos dos codigos para el portal d"
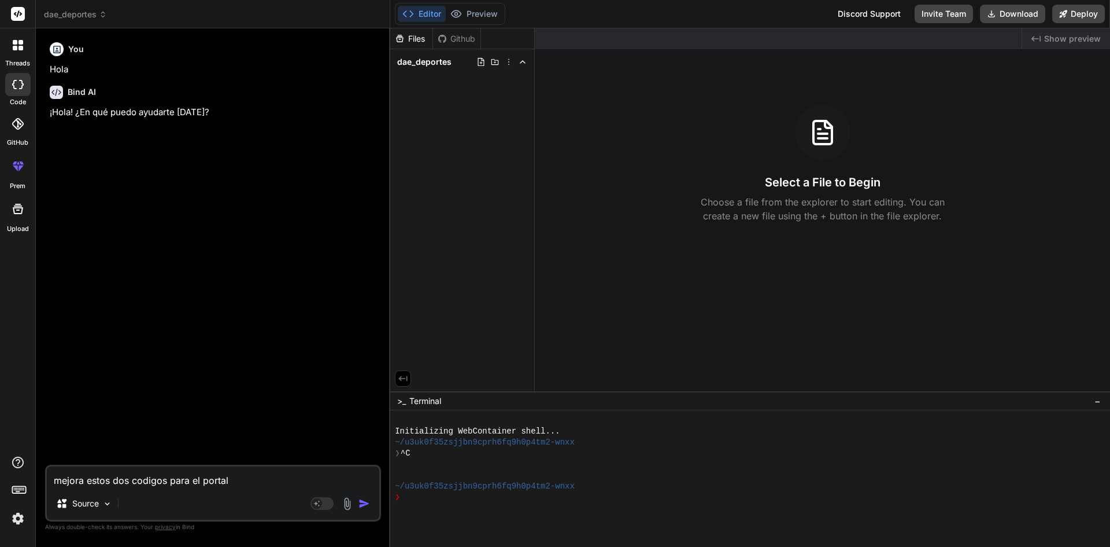
type textarea "x"
type textarea "mejora estos dos codigos para el portal da"
type textarea "x"
type textarea "mejora estos dos codigos para el portal dae"
type textarea "x"
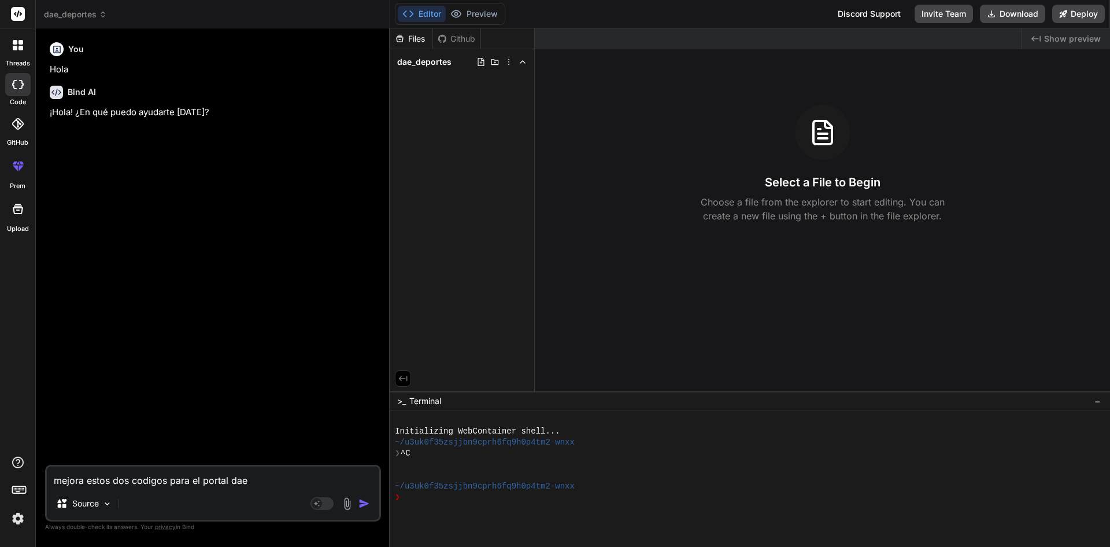
type textarea "mejora estos dos codigos para el portal dae"
type textarea "x"
type textarea "mejora estos dos codigos para el portal dae d"
type textarea "x"
type textarea "mejora estos dos codigos para el portal dae de"
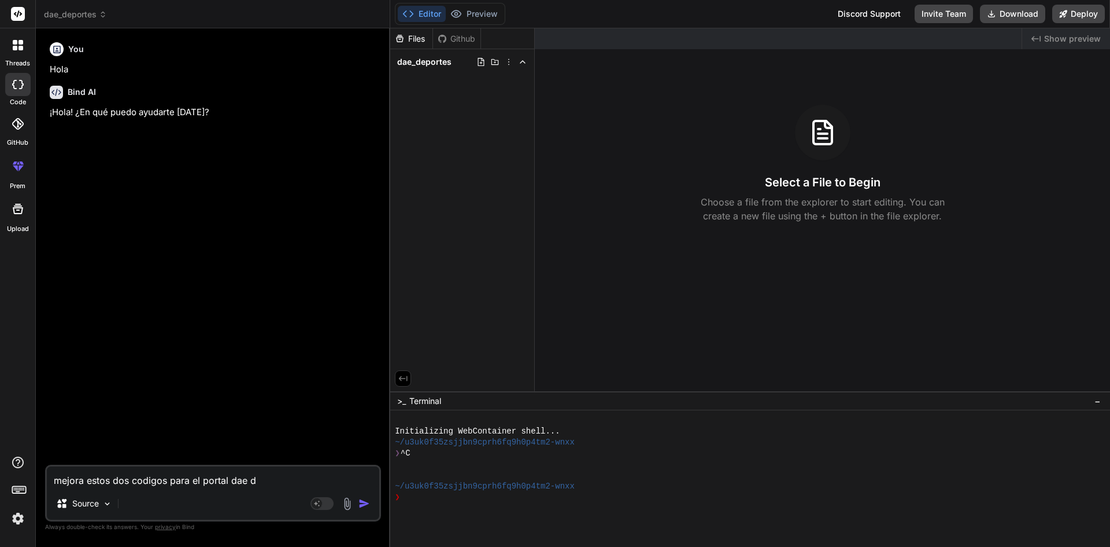
type textarea "x"
type textarea "mejora estos dos codigos para el portal dae dep"
type textarea "x"
type textarea "mejora estos dos codigos para el portal dae depo"
type textarea "x"
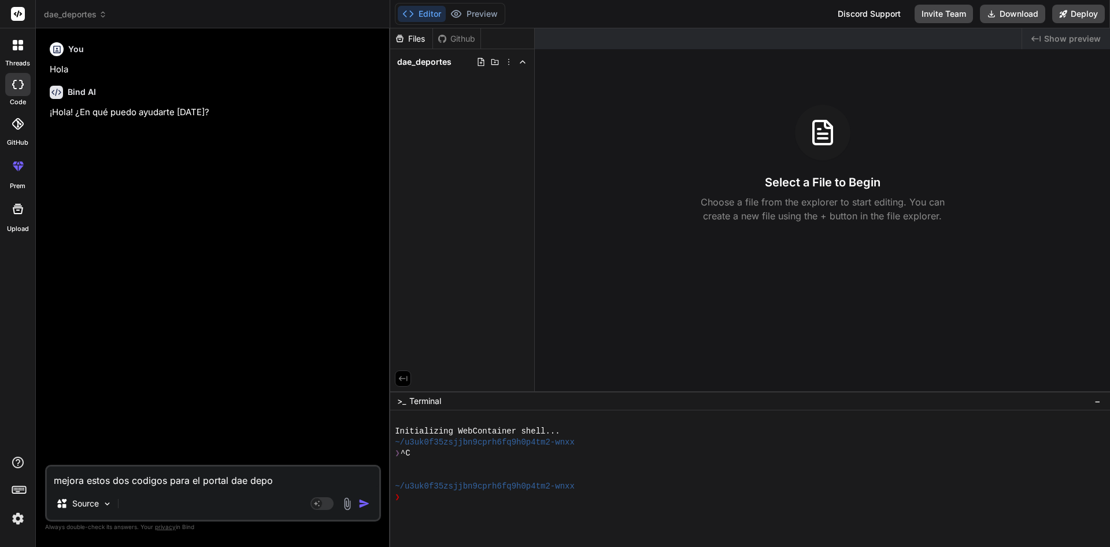
type textarea "mejora estos dos codigos para el portal dae depor"
type textarea "x"
type textarea "mejora estos dos codigos para el portal dae deport"
type textarea "x"
type textarea "mejora estos dos codigos para el portal dae deporte"
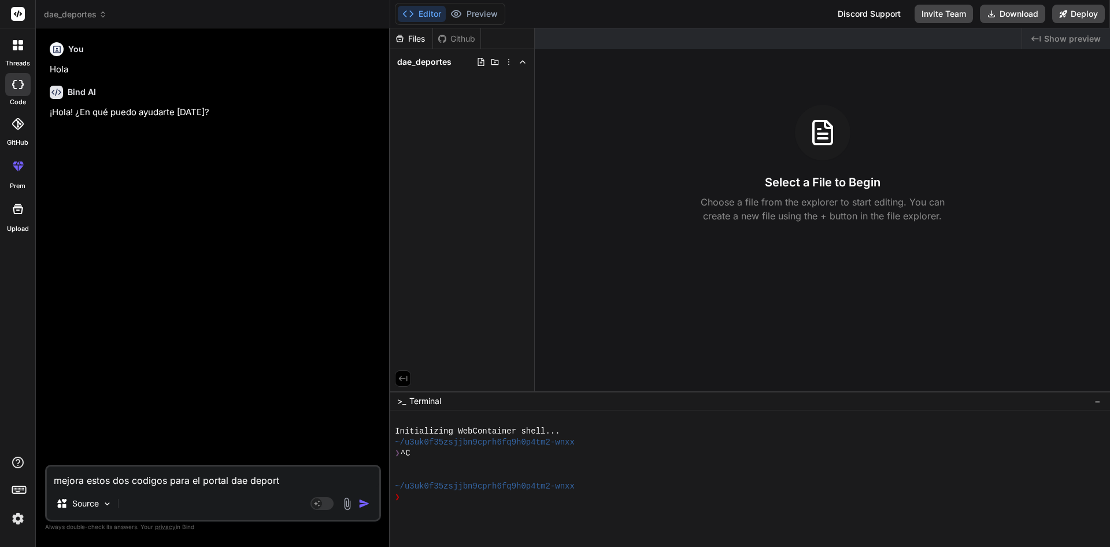
type textarea "x"
type textarea "mejora estos dos codigos para el portal dae deportes"
type textarea "x"
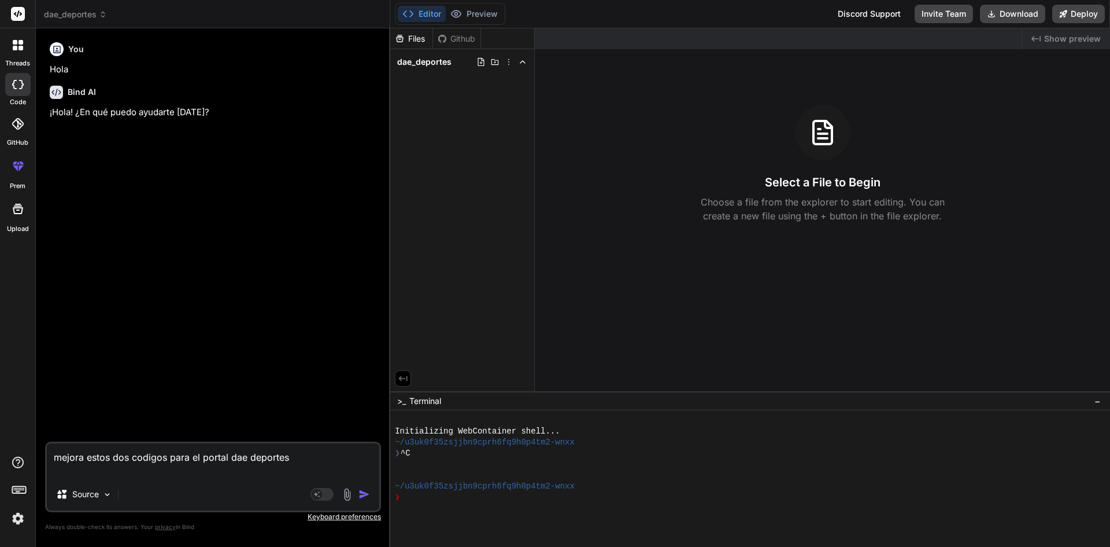
type textarea "mejora estos dos codigos para el portal dae deportes"
type textarea "x"
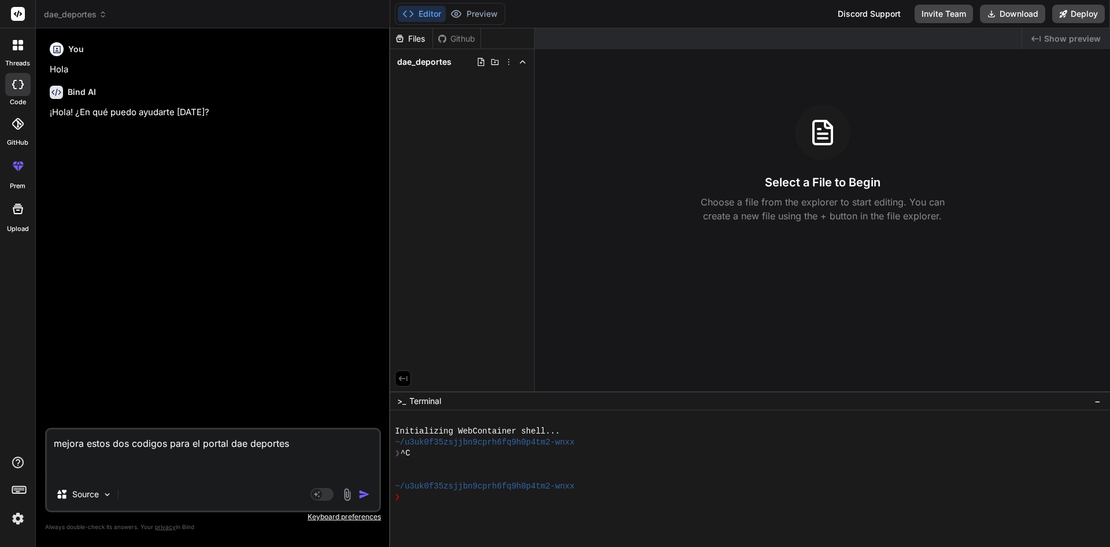
paste textarea "<!loremip dolo> <sita cons="ad"> <elit> <sedd eiusmod="tem-8"> <inci utla="etdo…"
type textarea "loremi dolor sit ametcon adip el seddoe tem incididu <!utlabor etdo> <magn aliq…"
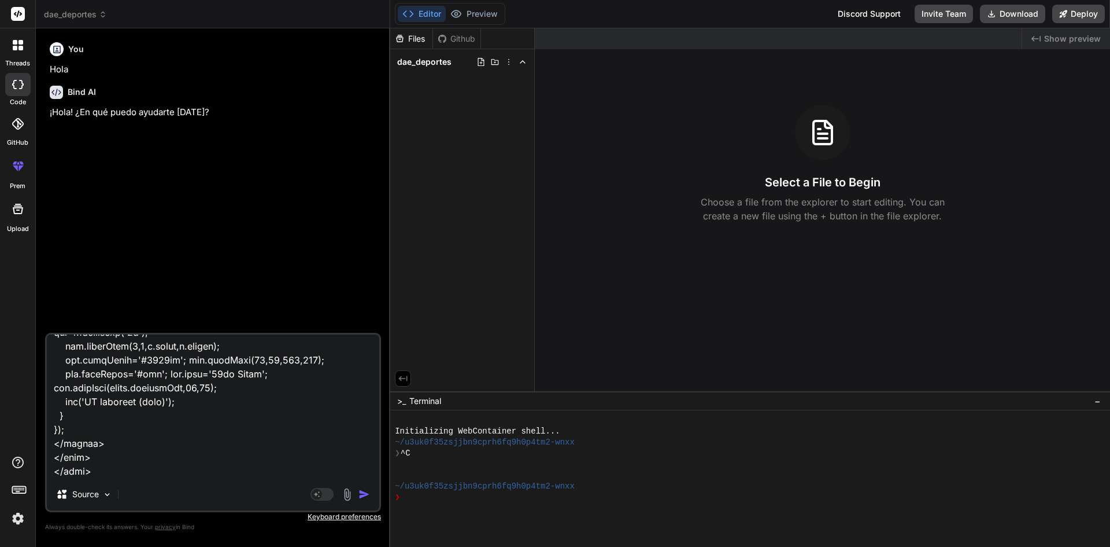
type textarea "x"
type textarea "loremi dolor sit ametcon adip el seddoe tem incididu <!utlabor etdo> <magn aliq…"
type textarea "x"
type textarea "loremi dolor sit ametcon adip el seddoe tem incididu <!utlabor etdo> <magn aliq…"
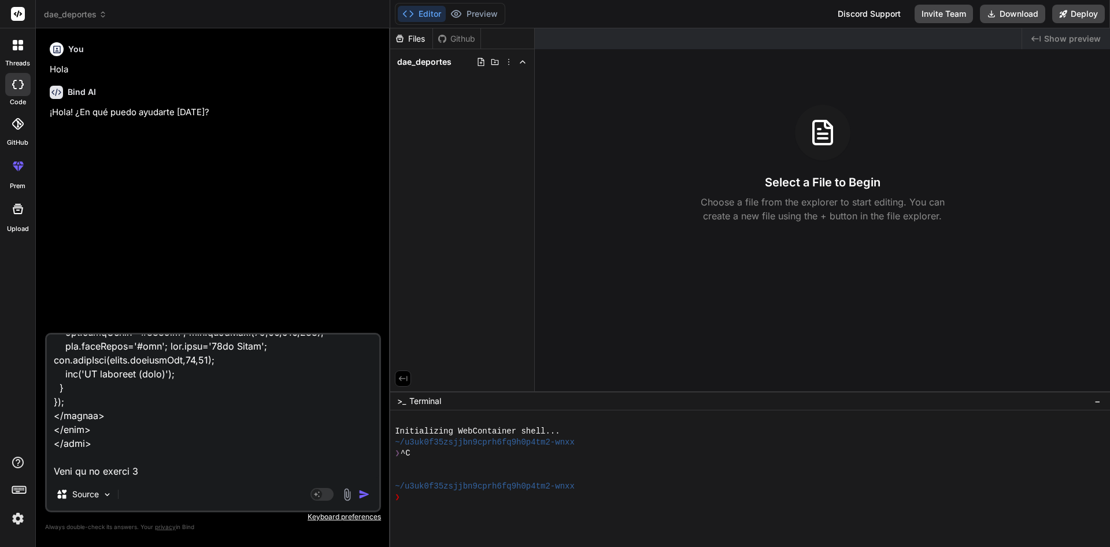
scroll to position [5304, 0]
click at [157, 479] on div "Source Agent Mode. When this toggle is activated, AI automatically makes decisi…" at bounding box center [213, 422] width 336 height 179
click at [139, 470] on textarea at bounding box center [213, 405] width 333 height 143
paste textarea "<!DOCTYPE html> <html lang="es"> <head> <meta charset="UTF-8"> <meta name="view…"
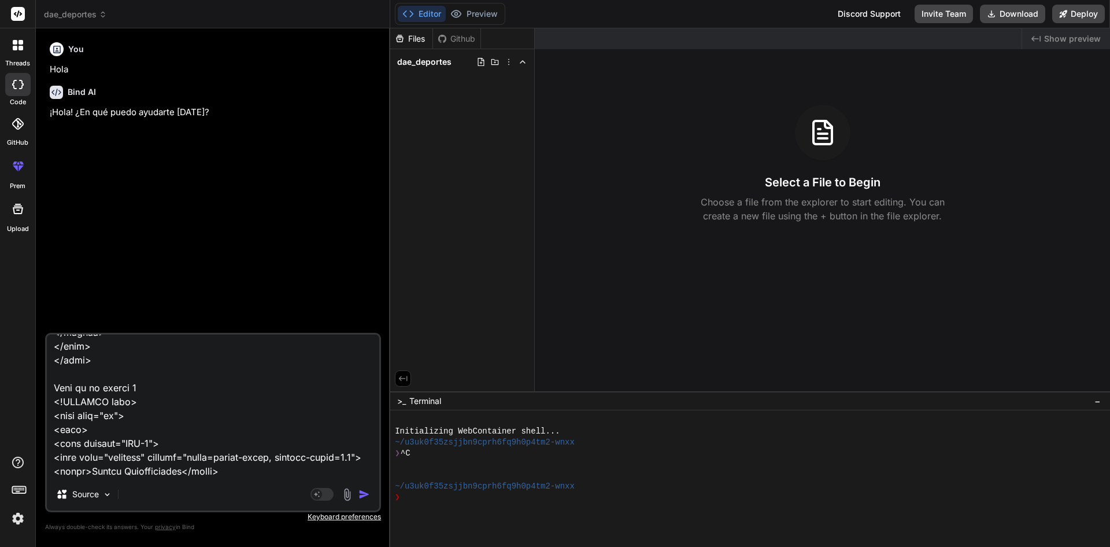
scroll to position [8648, 0]
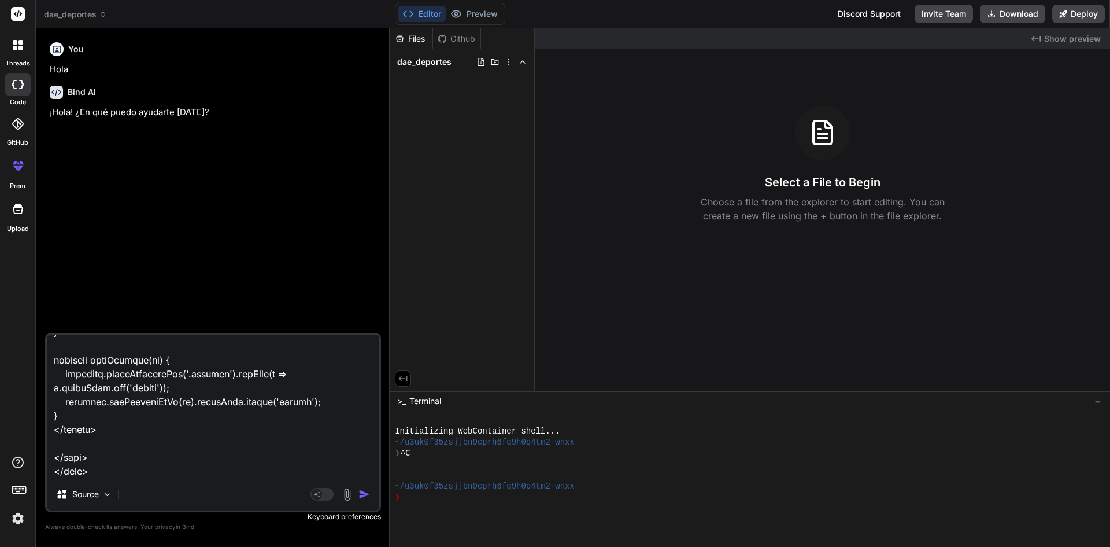
click at [367, 492] on img "button" at bounding box center [365, 494] width 12 height 12
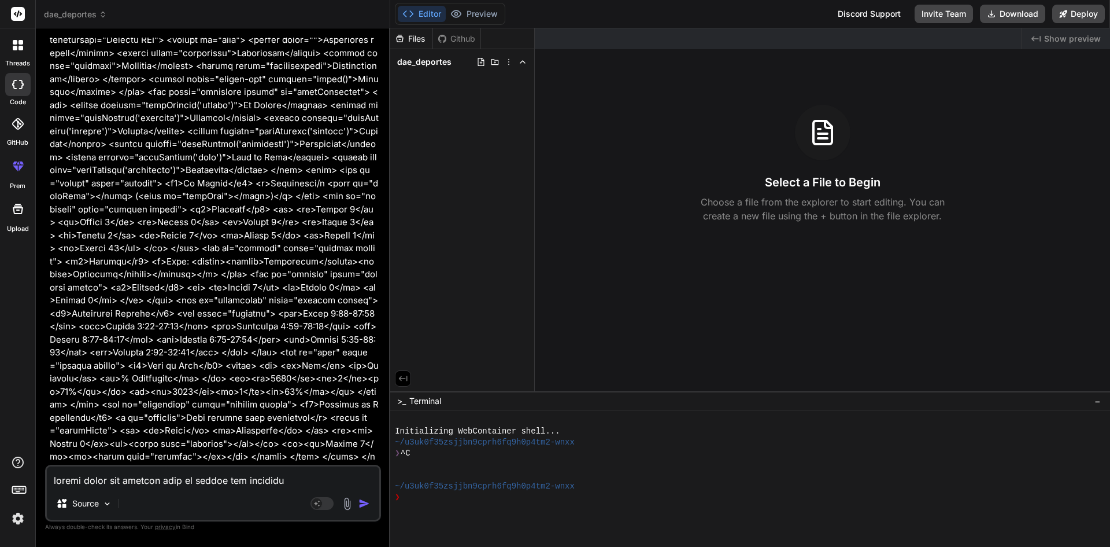
scroll to position [2652, 0]
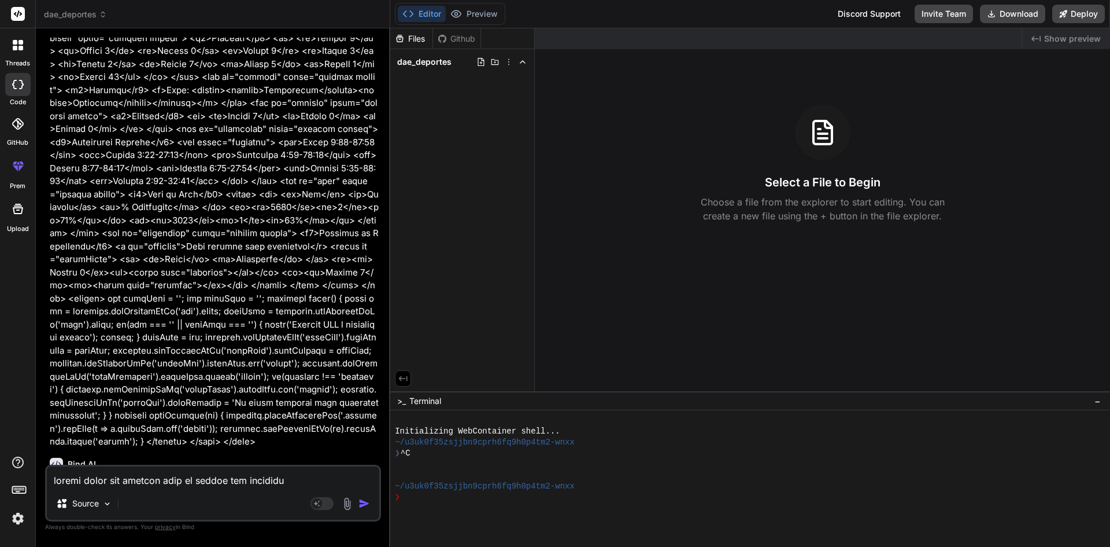
click at [205, 479] on textarea at bounding box center [213, 476] width 333 height 21
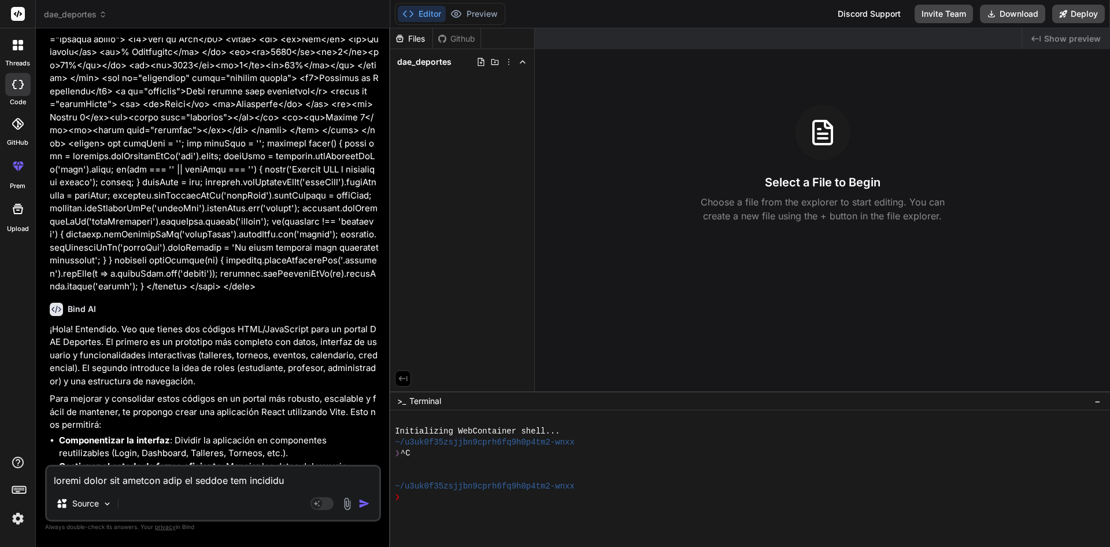
scroll to position [2826, 0]
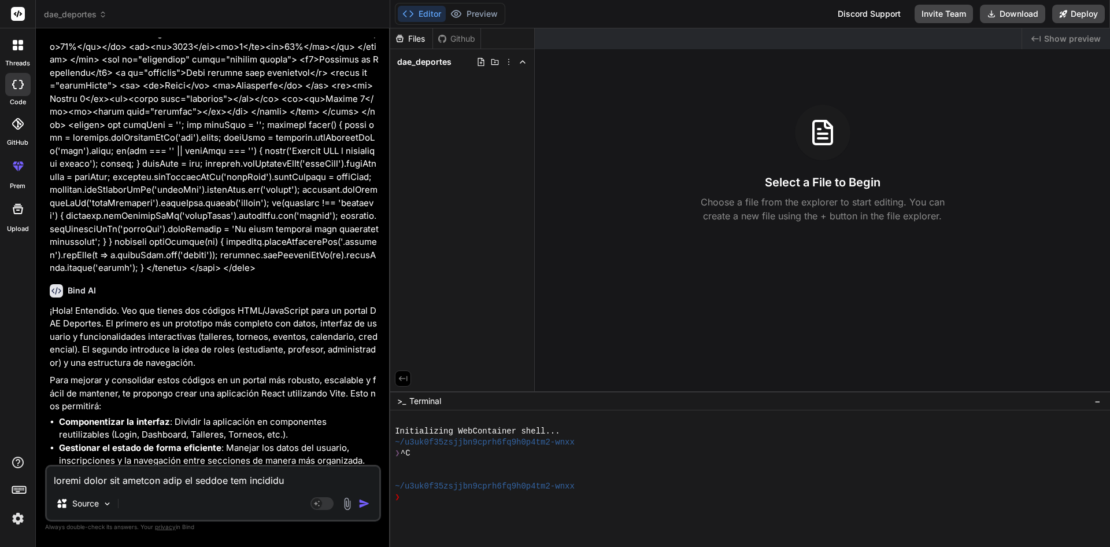
click at [197, 482] on textarea at bounding box center [213, 476] width 333 height 21
click at [217, 477] on textarea at bounding box center [213, 476] width 333 height 21
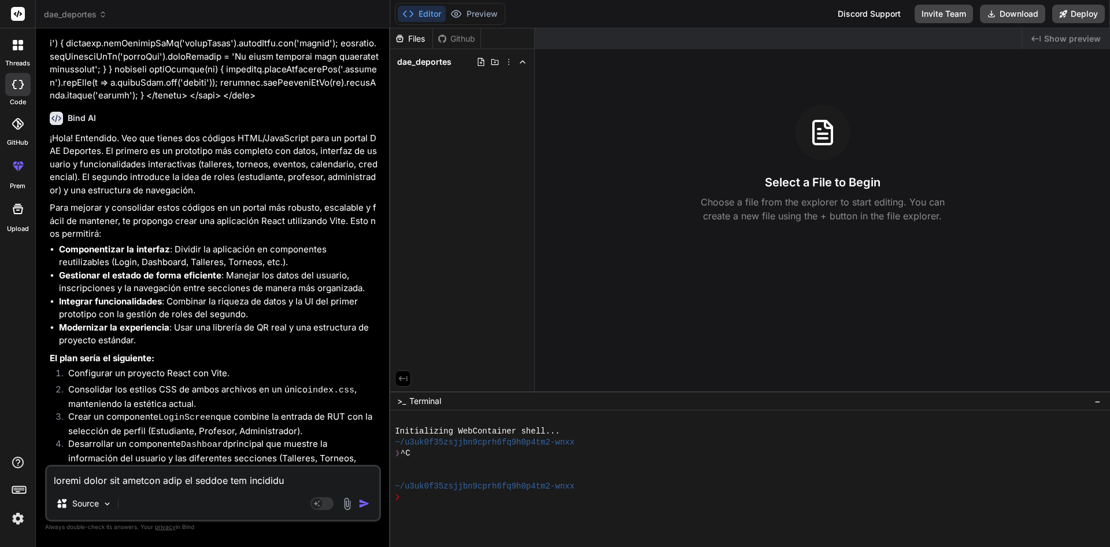
scroll to position [2999, 0]
click at [197, 485] on textarea at bounding box center [213, 476] width 333 height 21
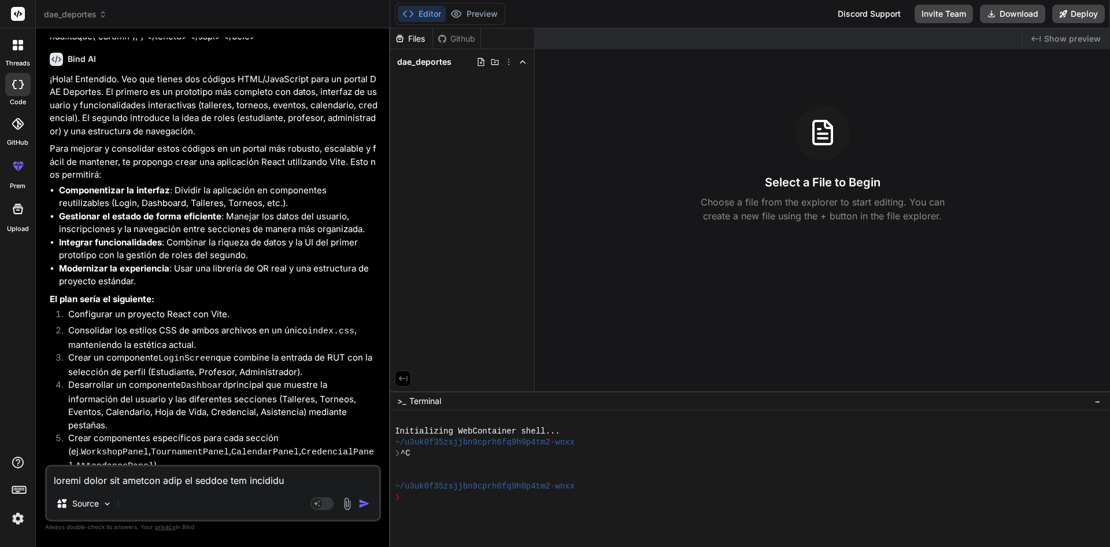
scroll to position [3086, 0]
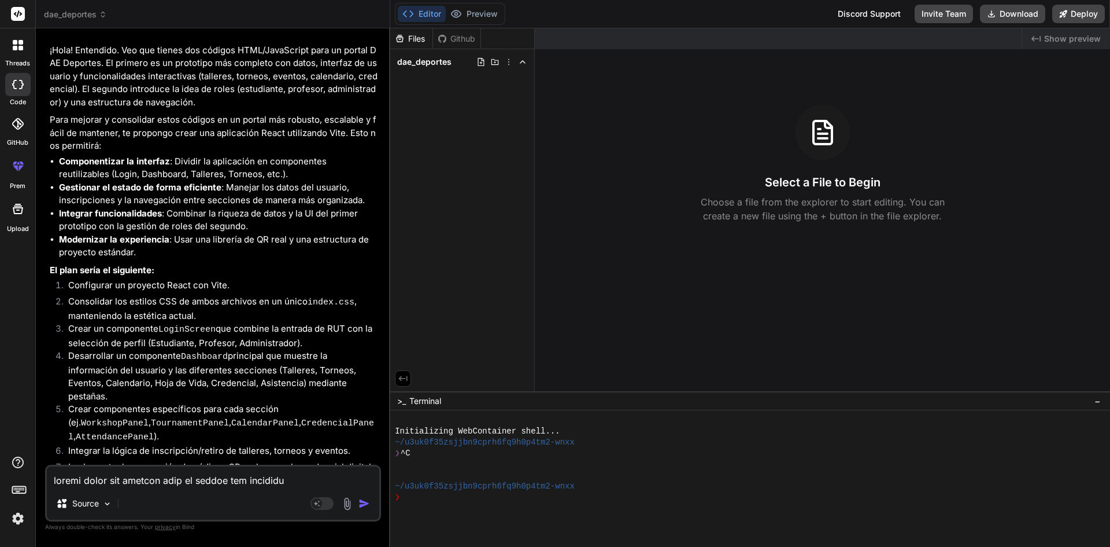
click at [186, 486] on textarea at bounding box center [213, 476] width 333 height 21
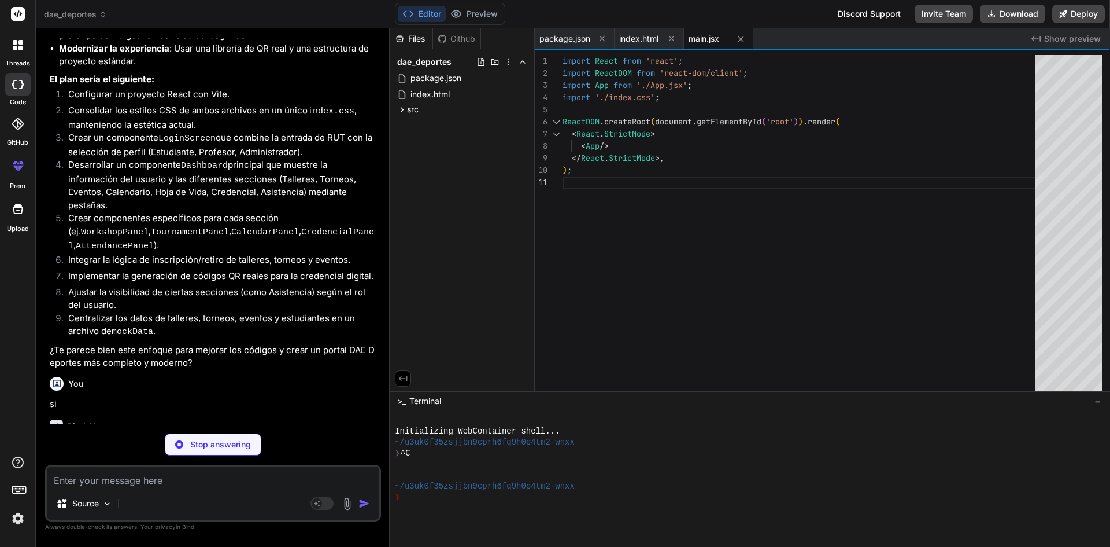
scroll to position [3380, 0]
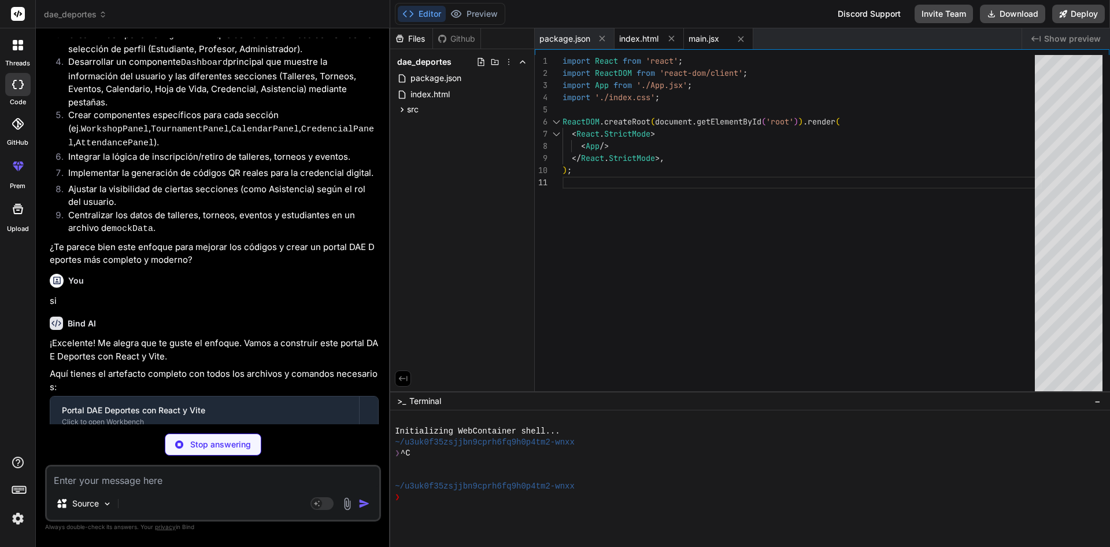
click at [635, 41] on span "index.html" at bounding box center [638, 39] width 39 height 12
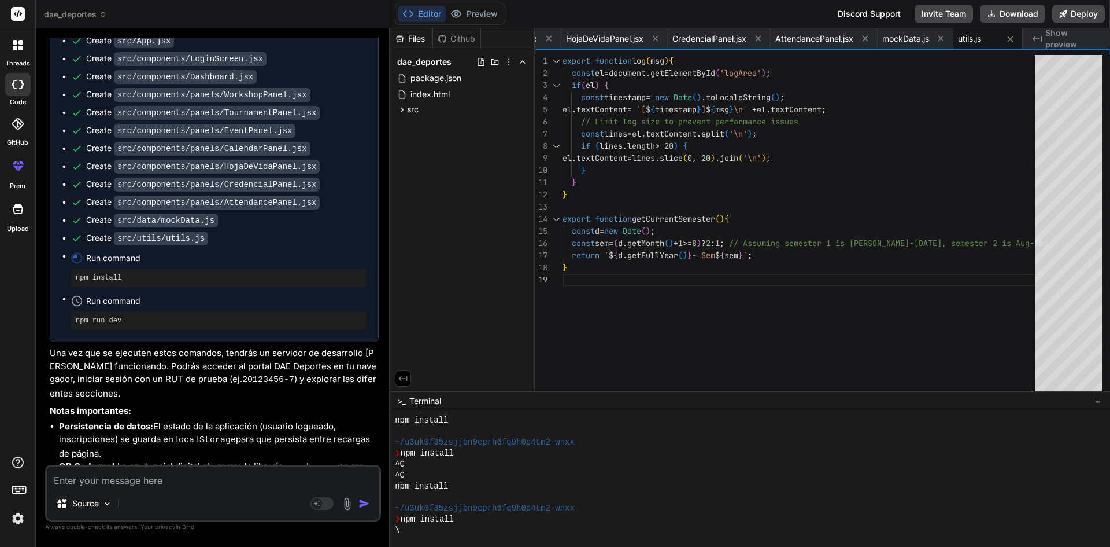
scroll to position [3896, 0]
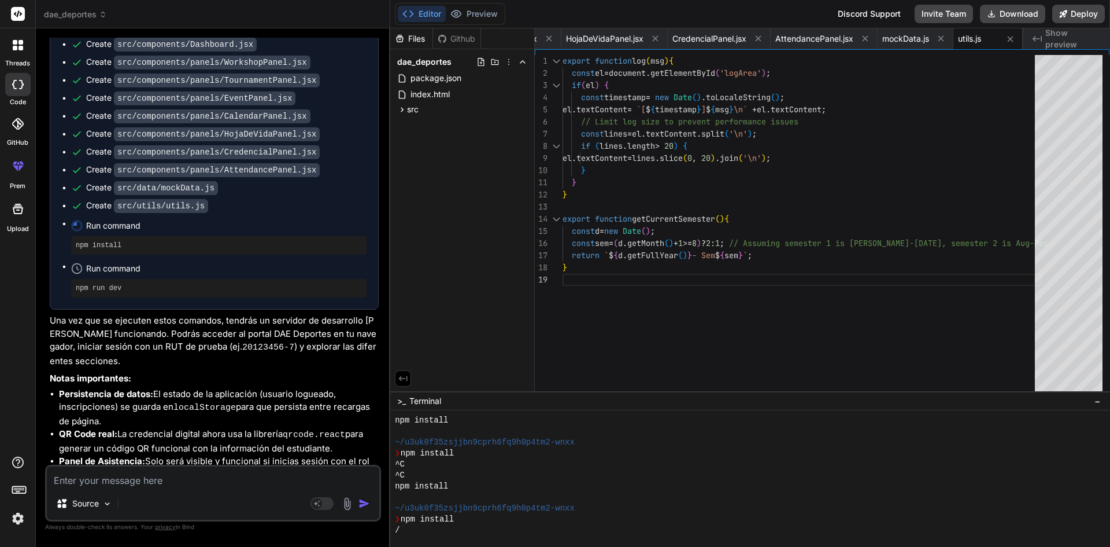
click at [1053, 38] on span "Show preview" at bounding box center [1074, 38] width 56 height 23
click at [1040, 37] on icon "Created with Pixso." at bounding box center [1037, 38] width 9 height 9
click at [433, 91] on span "index.html" at bounding box center [430, 94] width 42 height 14
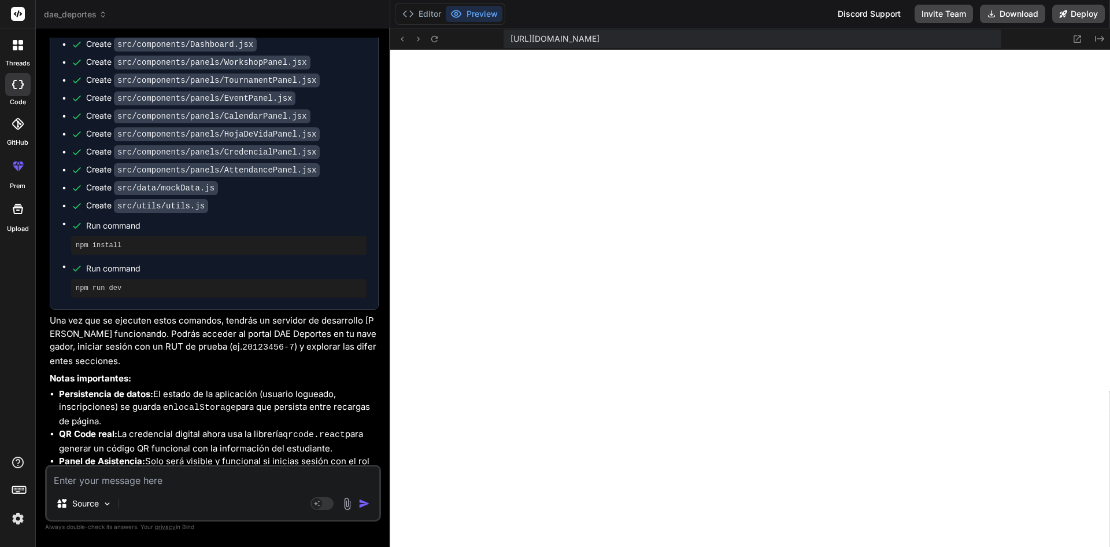
scroll to position [769, 0]
click at [434, 40] on icon at bounding box center [435, 39] width 10 height 10
click at [433, 39] on icon at bounding box center [435, 39] width 10 height 10
click at [398, 39] on icon at bounding box center [402, 39] width 10 height 10
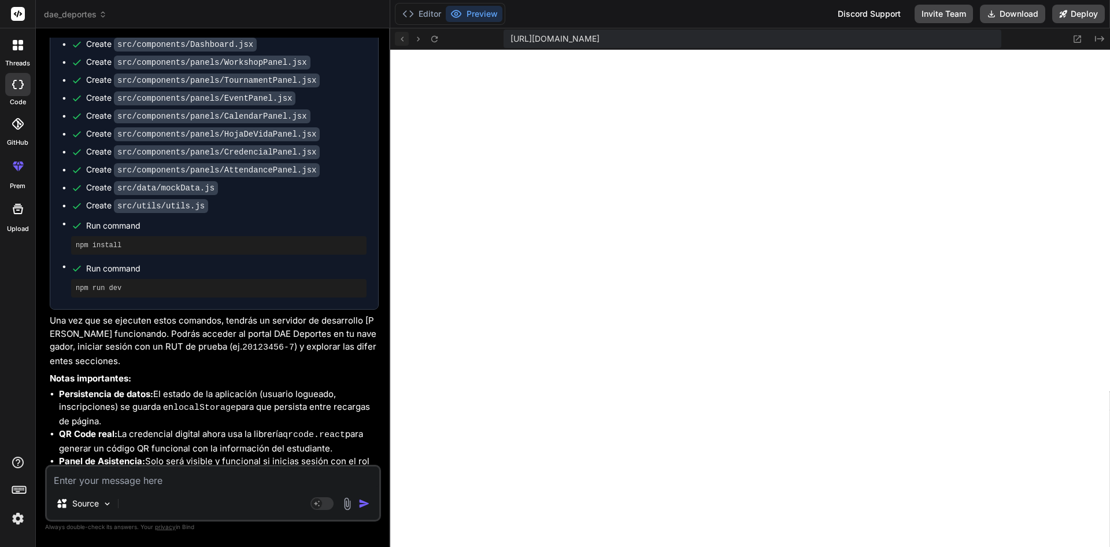
click at [402, 39] on icon at bounding box center [402, 39] width 10 height 10
click at [441, 34] on button at bounding box center [434, 39] width 14 height 14
click at [436, 36] on icon at bounding box center [435, 39] width 10 height 10
click at [1101, 35] on icon "Created with Pixso." at bounding box center [1099, 38] width 9 height 9
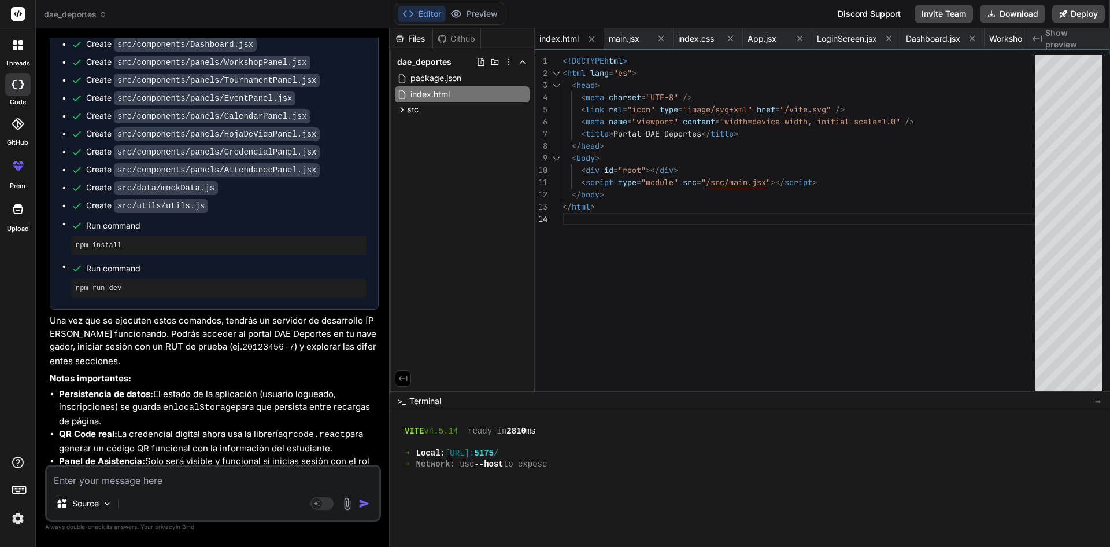
click at [1101, 35] on span "Show preview" at bounding box center [1074, 38] width 56 height 23
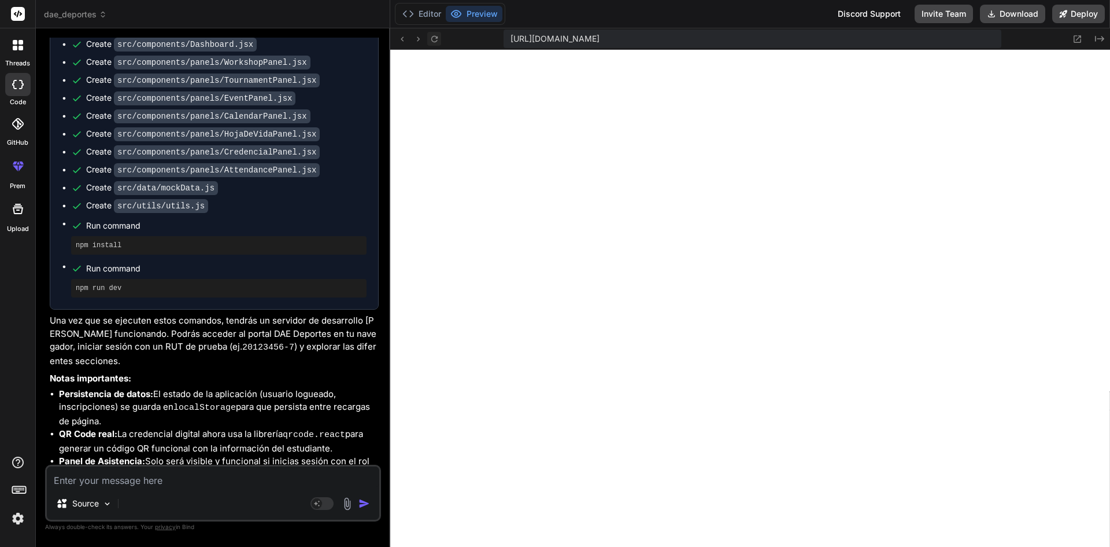
click at [434, 39] on icon at bounding box center [435, 39] width 10 height 10
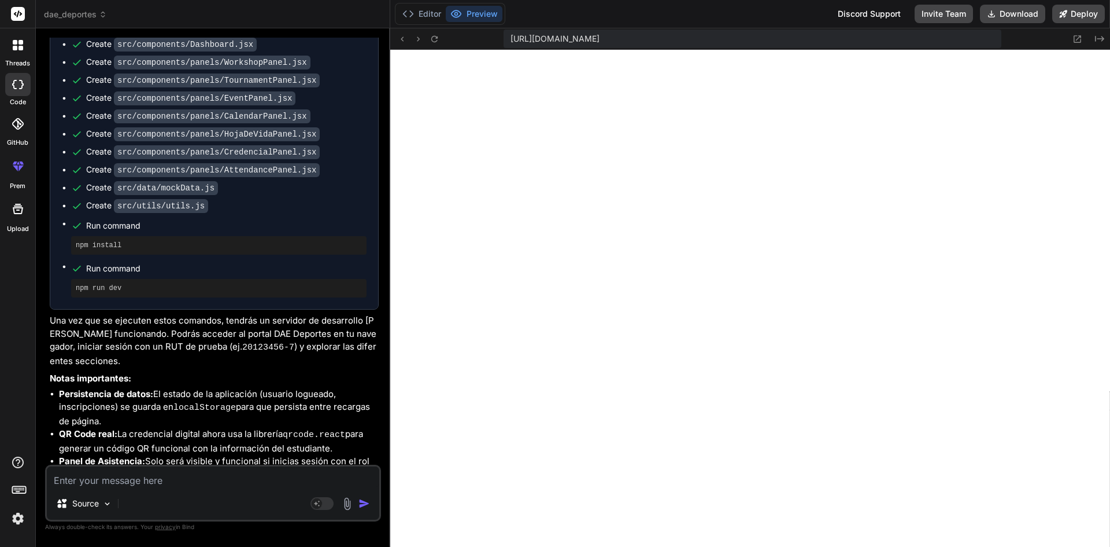
click at [403, 47] on div "[URL][DOMAIN_NAME] Created with Pixso." at bounding box center [750, 38] width 720 height 21
click at [404, 42] on icon at bounding box center [402, 39] width 10 height 10
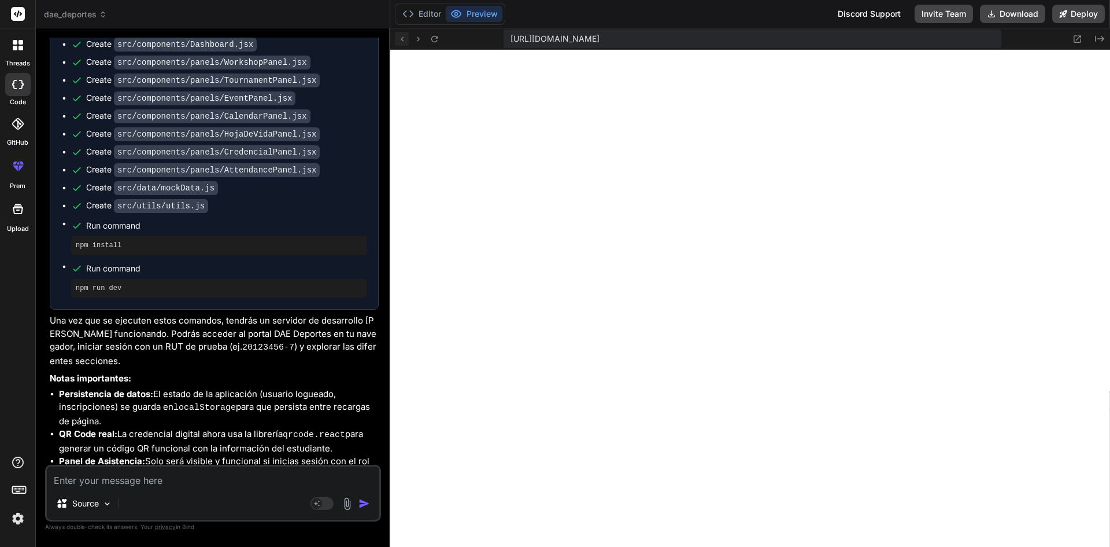
click at [404, 42] on icon at bounding box center [402, 39] width 10 height 10
click at [437, 39] on icon at bounding box center [435, 39] width 10 height 10
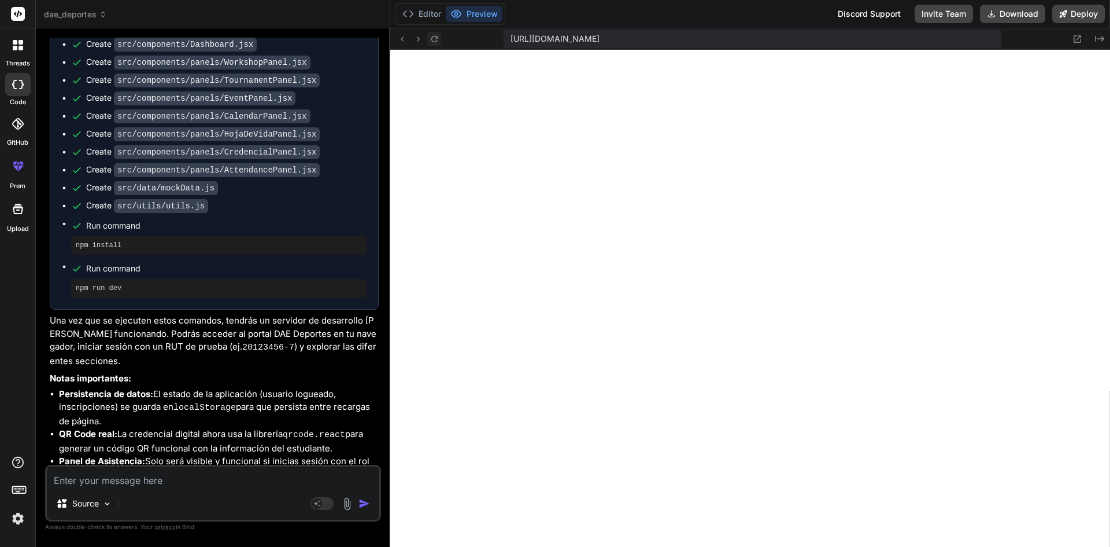
click at [437, 39] on icon at bounding box center [435, 39] width 10 height 10
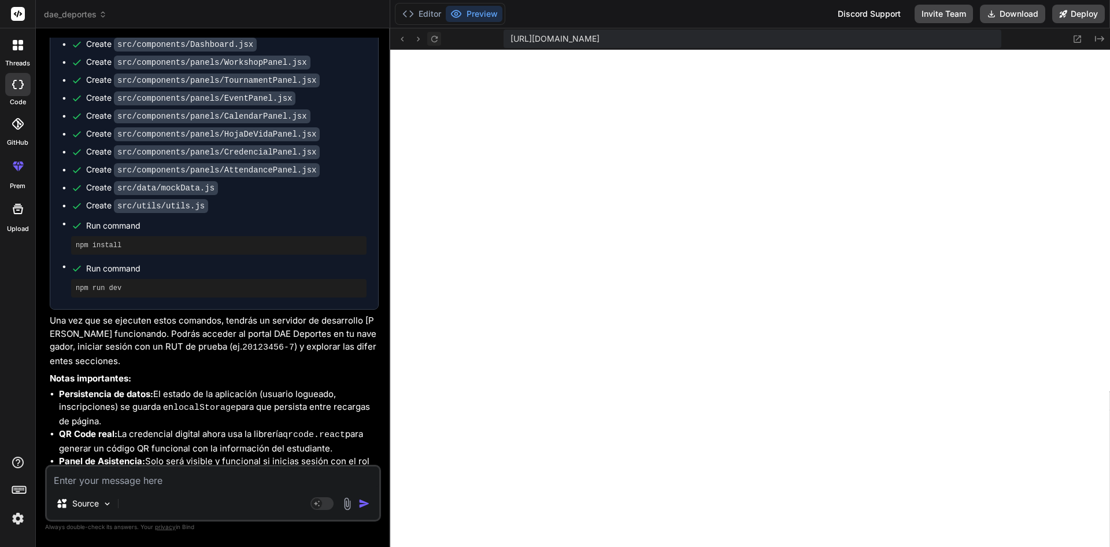
click at [437, 39] on icon at bounding box center [435, 39] width 10 height 10
click at [403, 36] on icon at bounding box center [402, 39] width 10 height 10
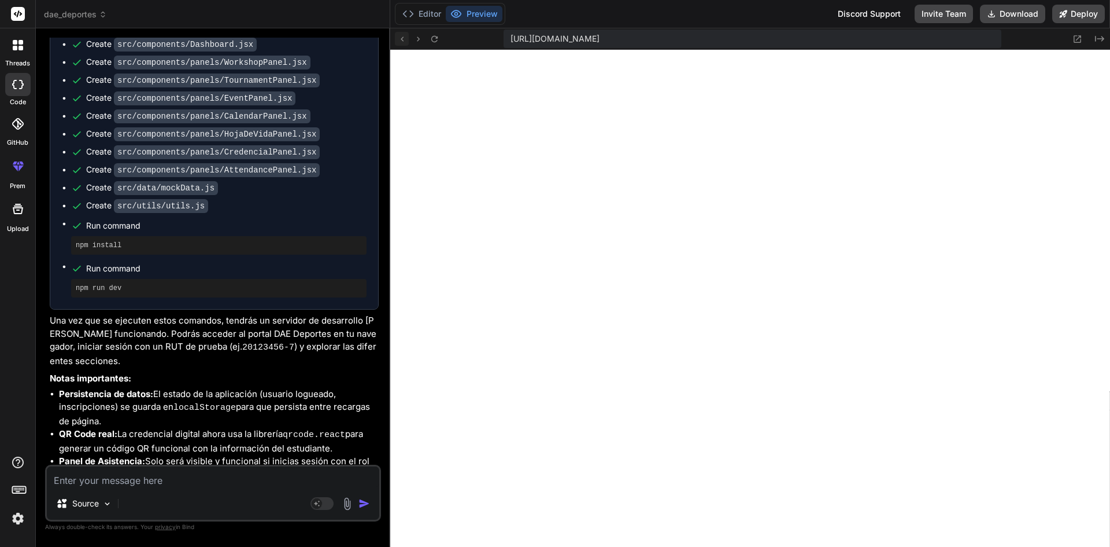
click at [403, 36] on icon at bounding box center [402, 39] width 10 height 10
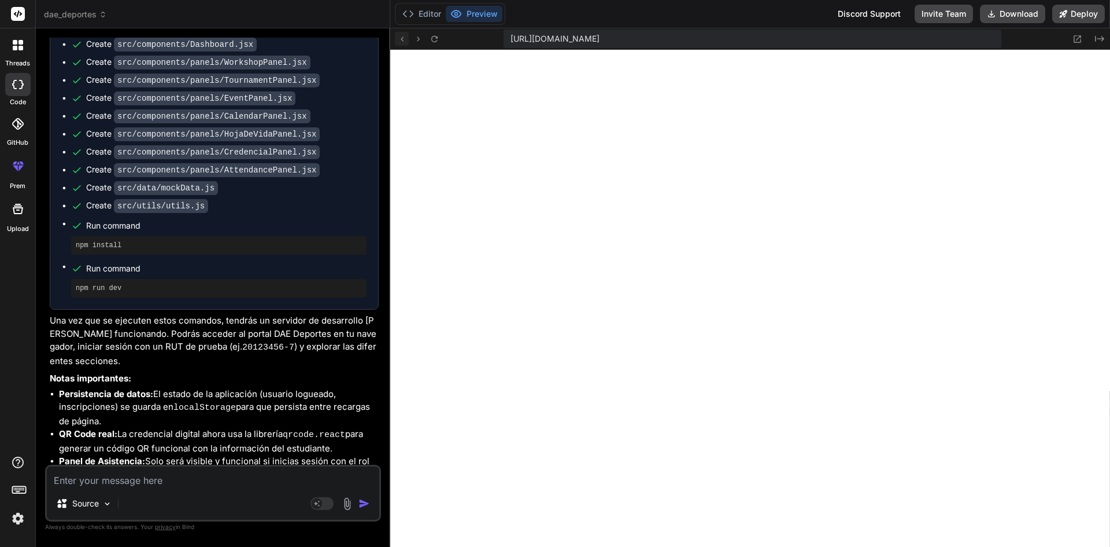
click at [403, 36] on icon at bounding box center [402, 39] width 10 height 10
click at [431, 14] on button "Editor" at bounding box center [422, 14] width 48 height 16
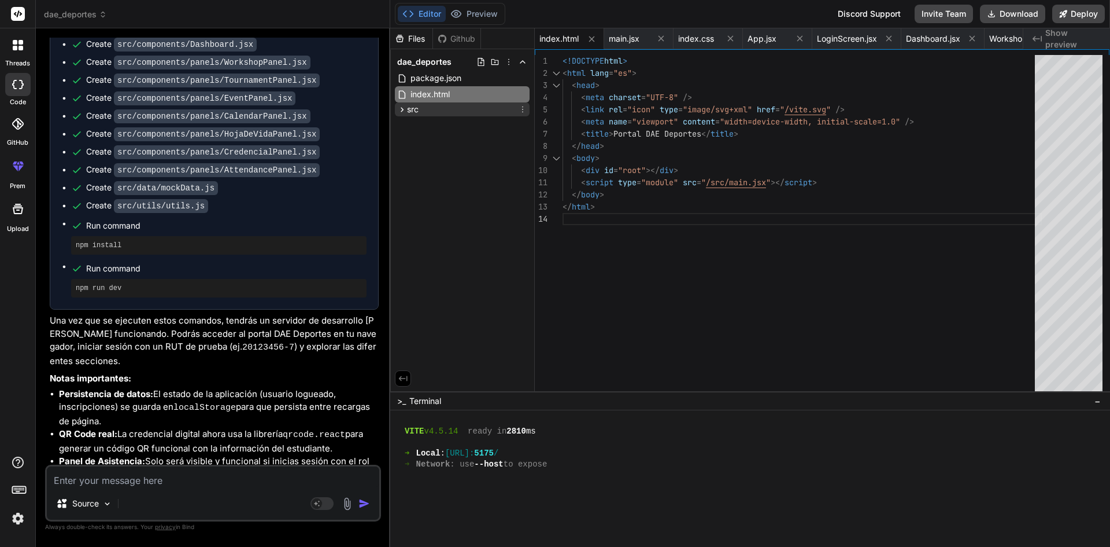
click at [453, 107] on div "src" at bounding box center [462, 109] width 135 height 14
click at [455, 89] on div "index.html" at bounding box center [462, 94] width 135 height 16
click at [460, 75] on span "package.json" at bounding box center [435, 78] width 53 height 14
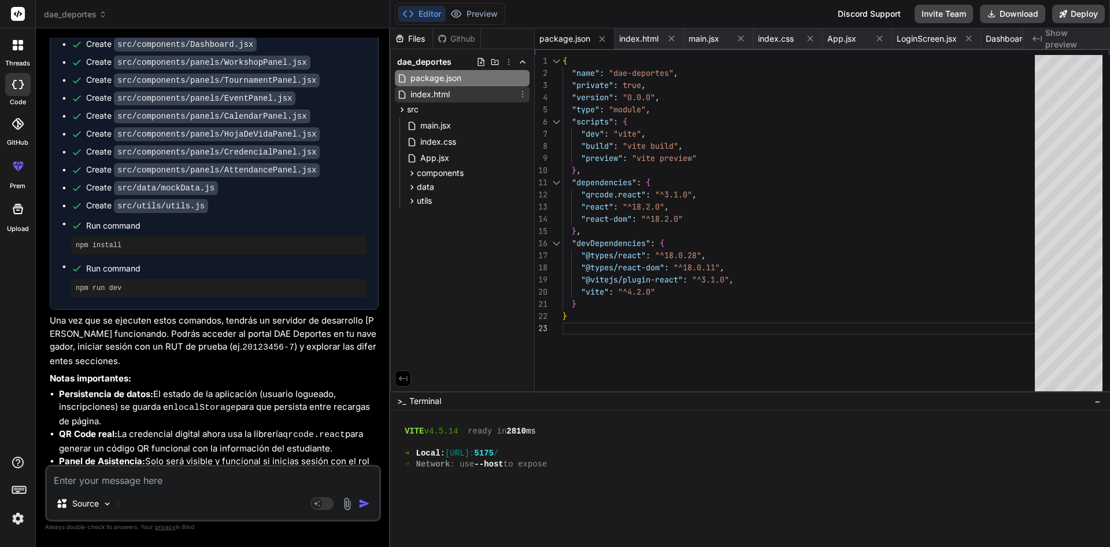
click at [467, 89] on div "index.html" at bounding box center [462, 94] width 135 height 16
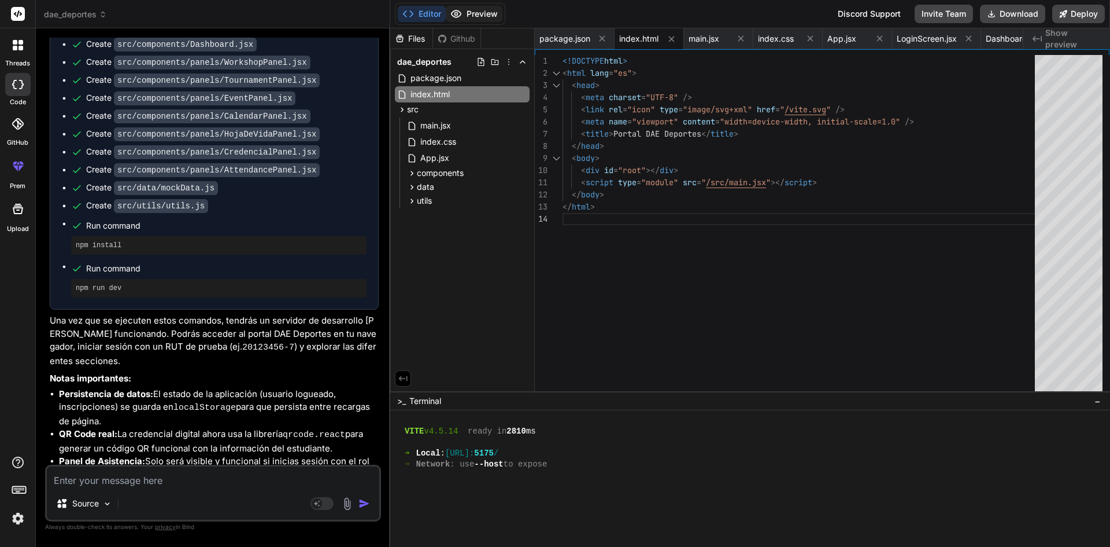
click at [485, 12] on button "Preview" at bounding box center [474, 14] width 57 height 16
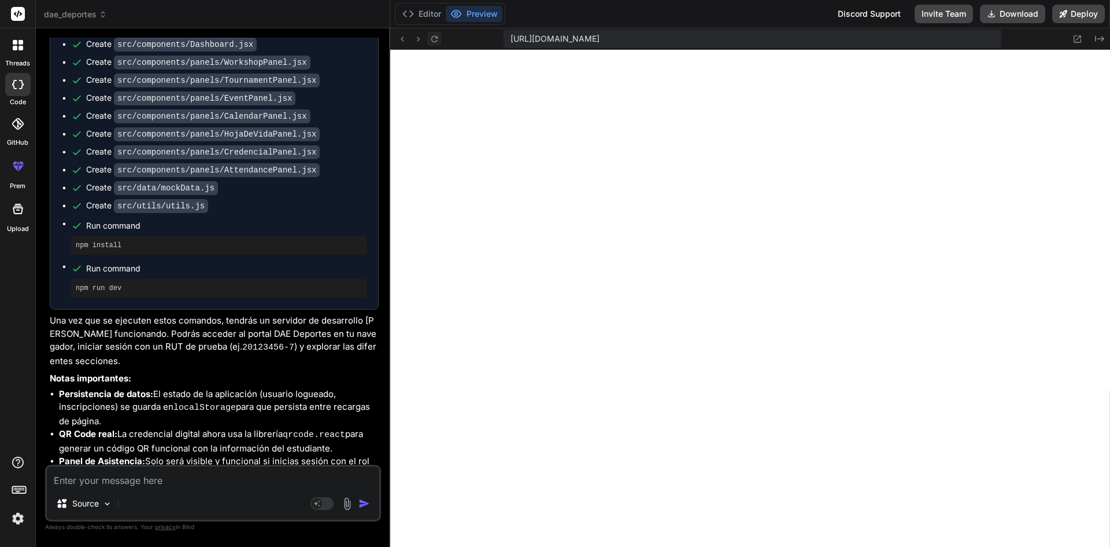
click at [438, 33] on button at bounding box center [434, 39] width 14 height 14
click at [294, 481] on textarea at bounding box center [213, 476] width 333 height 21
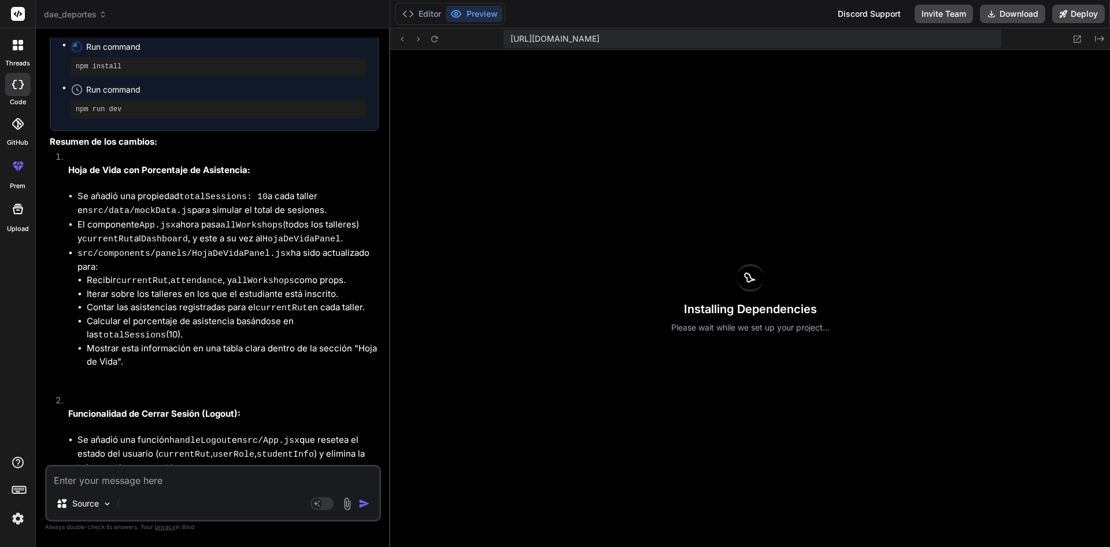
scroll to position [4768, 0]
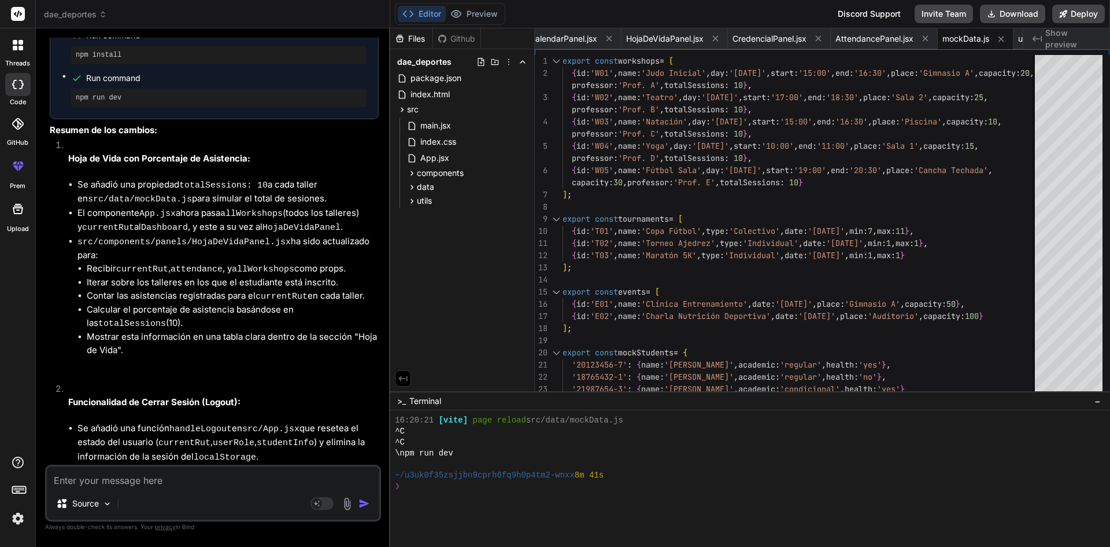
click at [1070, 40] on span "Show preview" at bounding box center [1074, 38] width 56 height 23
click at [433, 97] on span "index.html" at bounding box center [430, 94] width 42 height 14
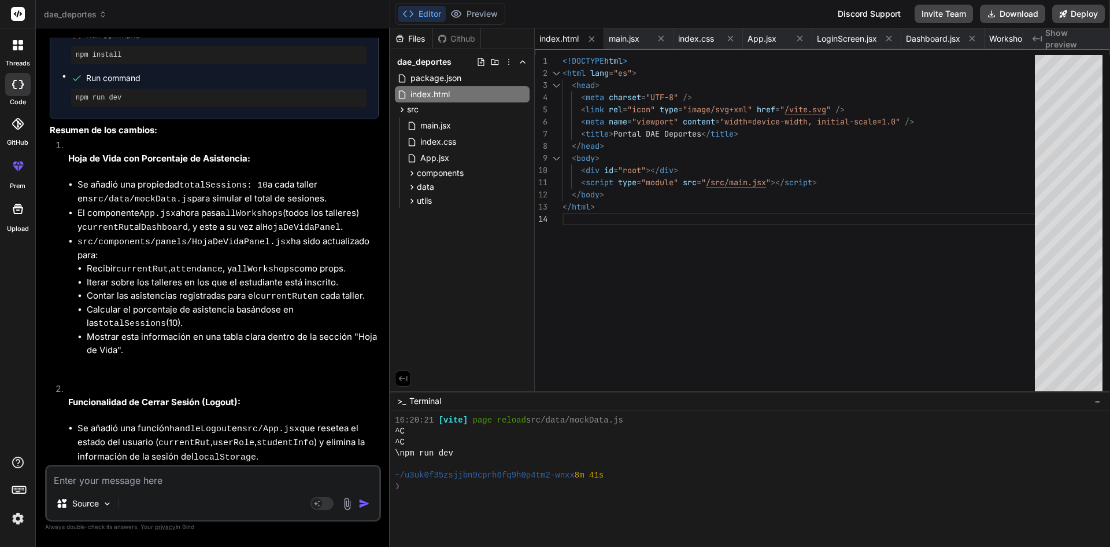
click at [1077, 36] on span "Show preview" at bounding box center [1074, 38] width 56 height 23
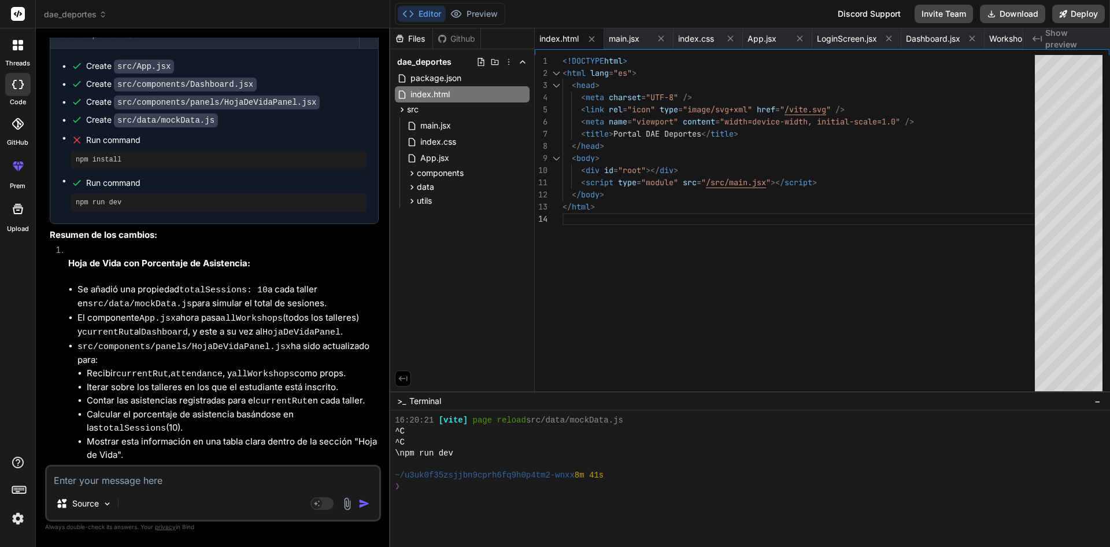
scroll to position [4768, 0]
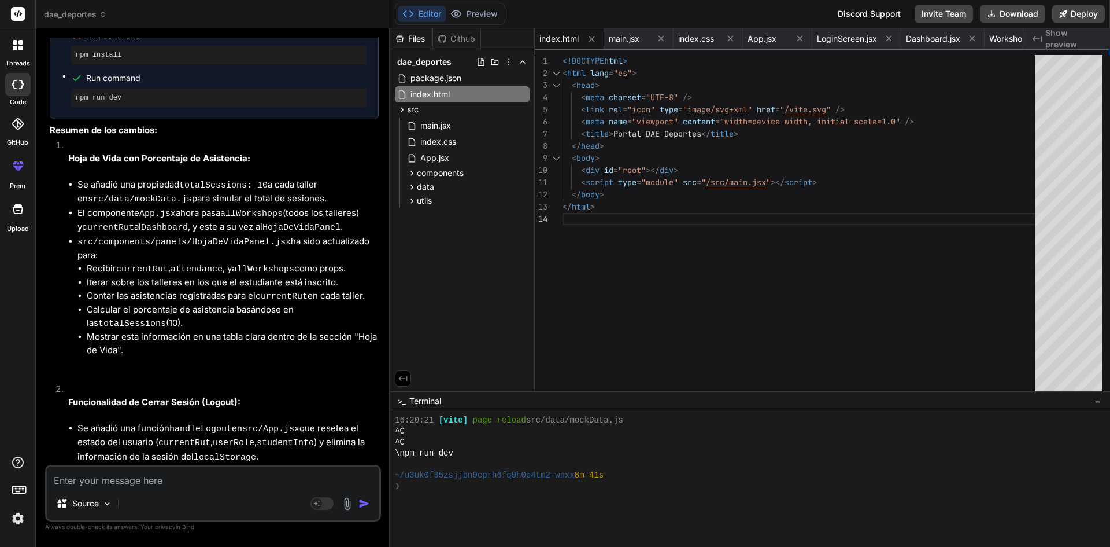
click at [1049, 37] on span "Show preview" at bounding box center [1074, 38] width 56 height 23
click at [1045, 37] on div "Created with Pixso. Show preview" at bounding box center [1067, 38] width 87 height 21
click at [611, 37] on span "main.jsx" at bounding box center [624, 39] width 31 height 12
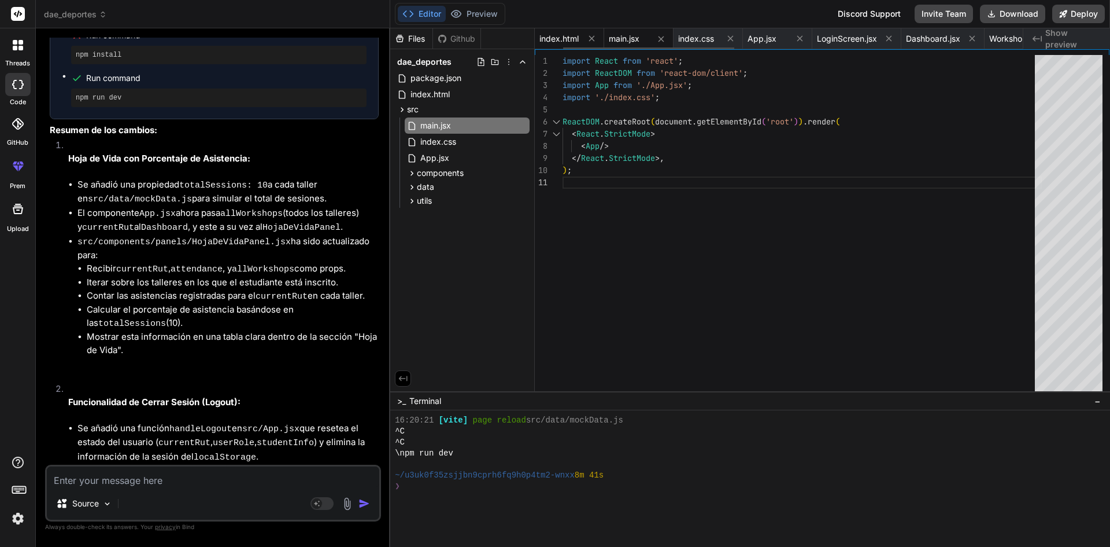
click at [574, 39] on span "index.html" at bounding box center [559, 39] width 39 height 12
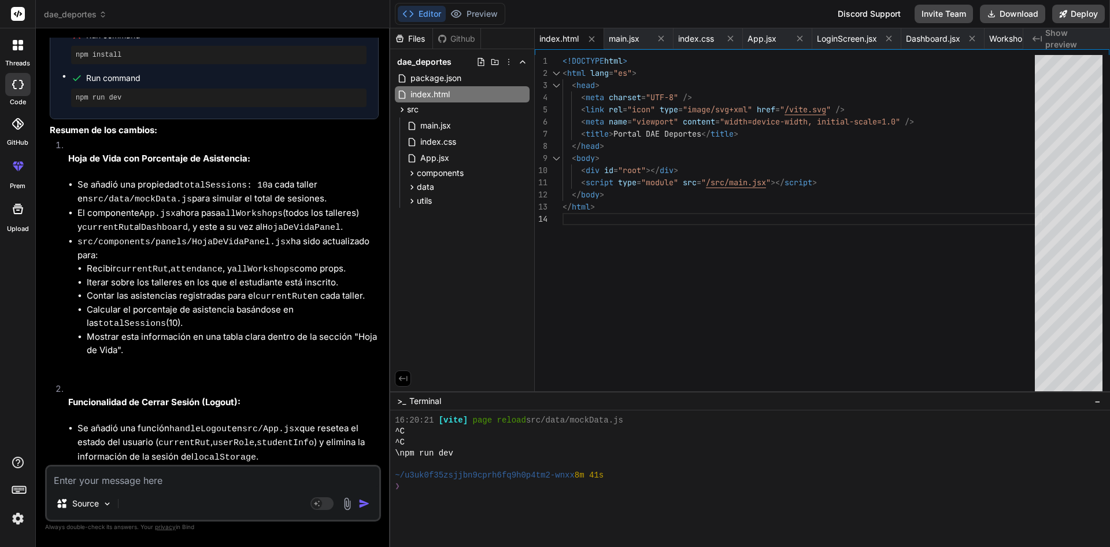
click at [507, 8] on div "Editor Preview Disabled until preview for your project is generated Discord Sup…" at bounding box center [750, 14] width 720 height 28
click at [1062, 43] on span "Show preview" at bounding box center [1074, 38] width 56 height 23
click at [426, 88] on span "index.html" at bounding box center [430, 94] width 42 height 14
click at [464, 95] on div "index.html" at bounding box center [462, 94] width 135 height 16
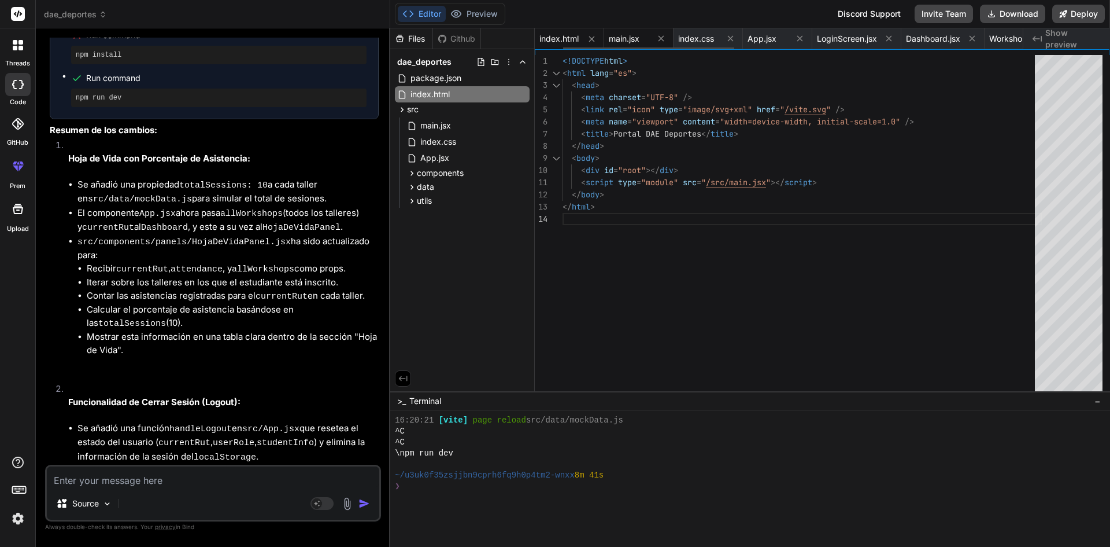
drag, startPoint x: 635, startPoint y: 35, endPoint x: 623, endPoint y: 37, distance: 12.3
click at [632, 37] on span "main.jsx" at bounding box center [624, 39] width 31 height 12
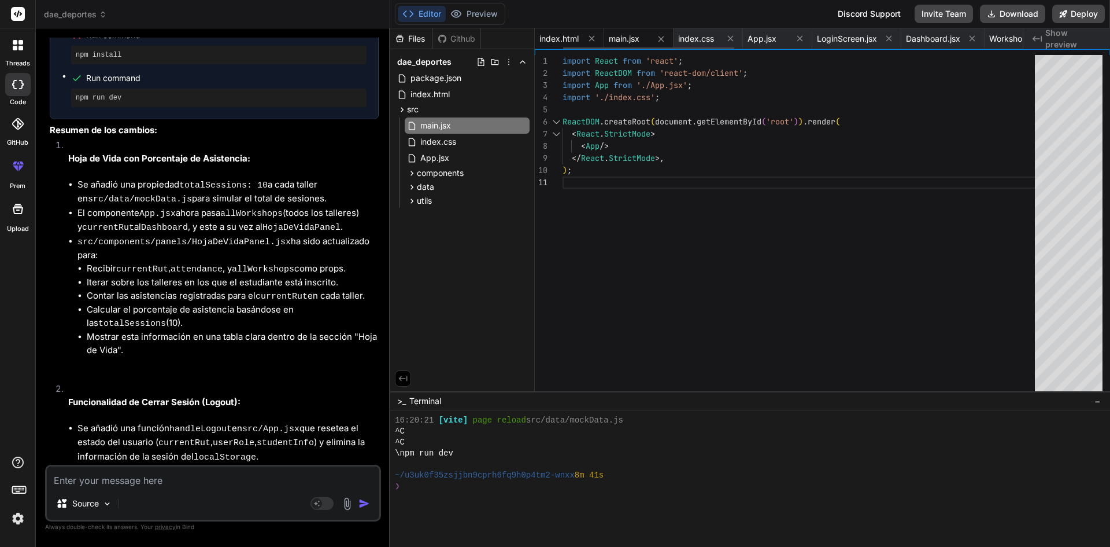
click at [566, 35] on span "index.html" at bounding box center [559, 39] width 39 height 12
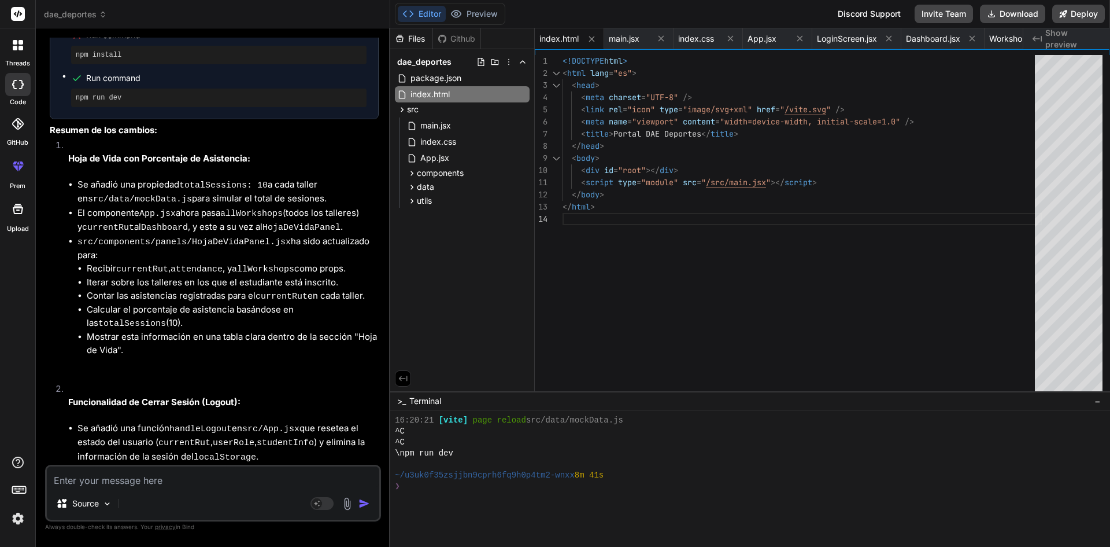
click at [458, 36] on div "Github" at bounding box center [456, 39] width 47 height 12
click at [414, 38] on div "Files" at bounding box center [411, 39] width 42 height 12
click at [453, 30] on div "Files Github" at bounding box center [435, 38] width 91 height 21
click at [523, 61] on polyline at bounding box center [522, 62] width 5 height 2
click at [523, 61] on icon at bounding box center [522, 61] width 9 height 9
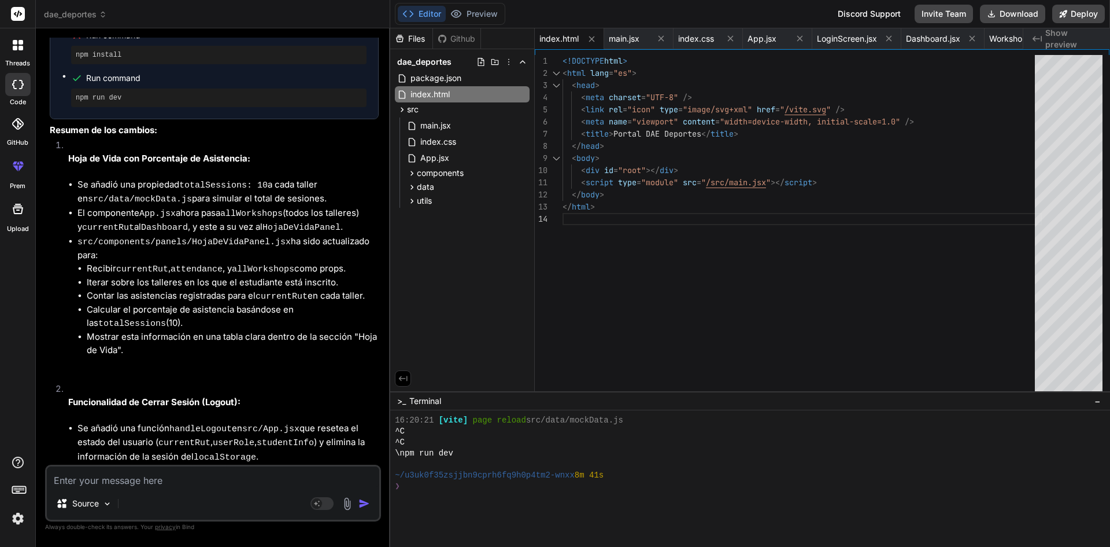
click at [1069, 42] on span "Show preview" at bounding box center [1074, 38] width 56 height 23
click at [629, 43] on span "main.jsx" at bounding box center [624, 39] width 31 height 12
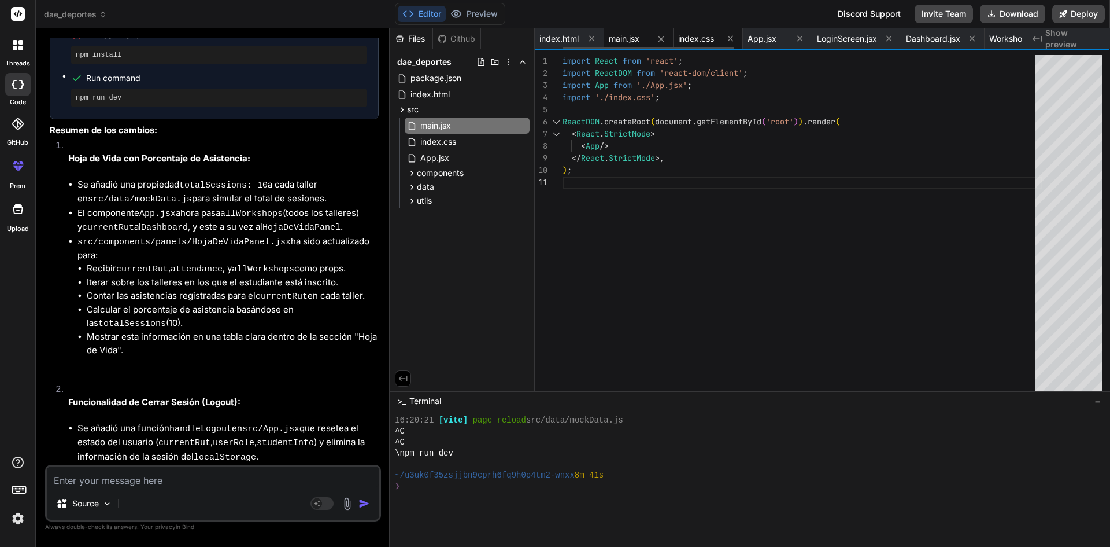
click at [712, 39] on span "index.css" at bounding box center [696, 39] width 36 height 12
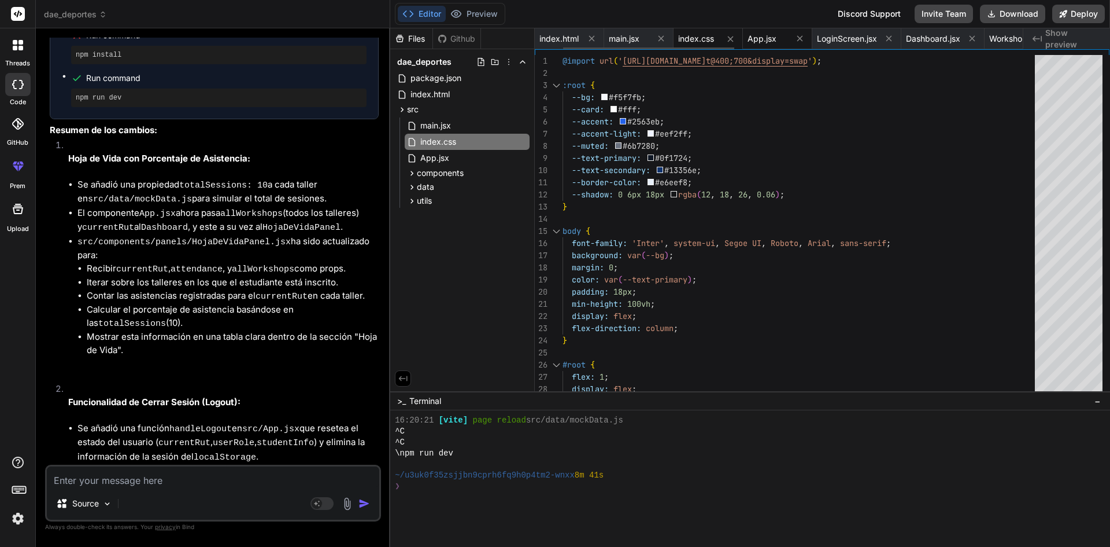
click at [785, 39] on div "App.jsx" at bounding box center [768, 39] width 40 height 12
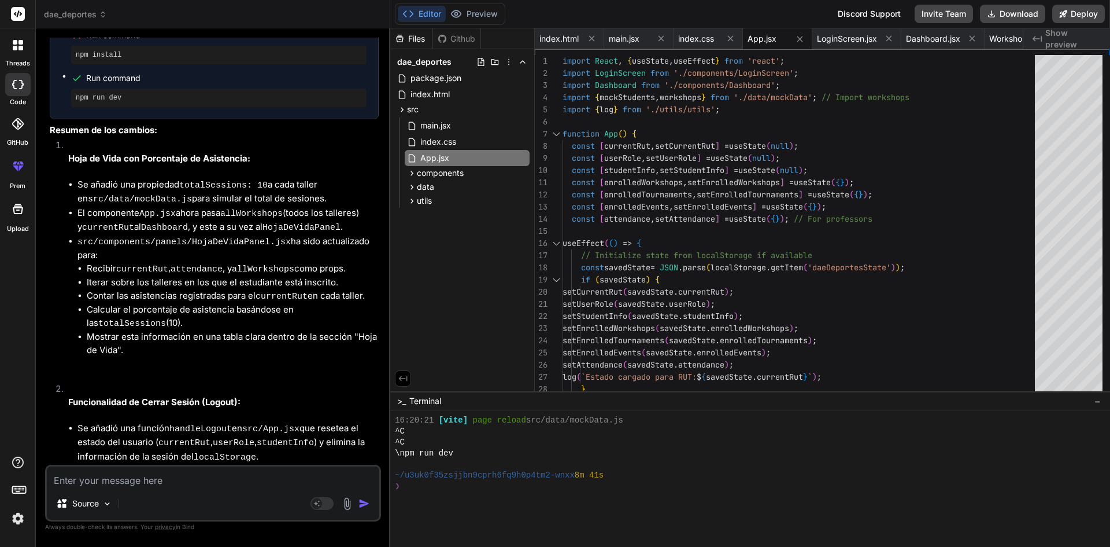
click at [1061, 39] on span "Show preview" at bounding box center [1074, 38] width 56 height 23
click at [588, 35] on icon at bounding box center [592, 39] width 10 height 10
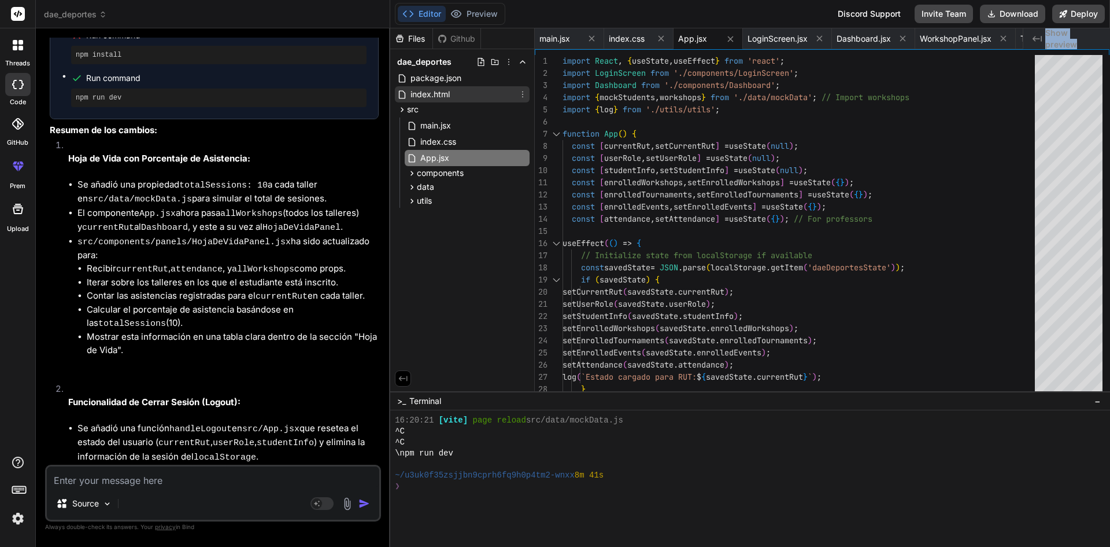
click at [423, 89] on span "index.html" at bounding box center [430, 94] width 42 height 14
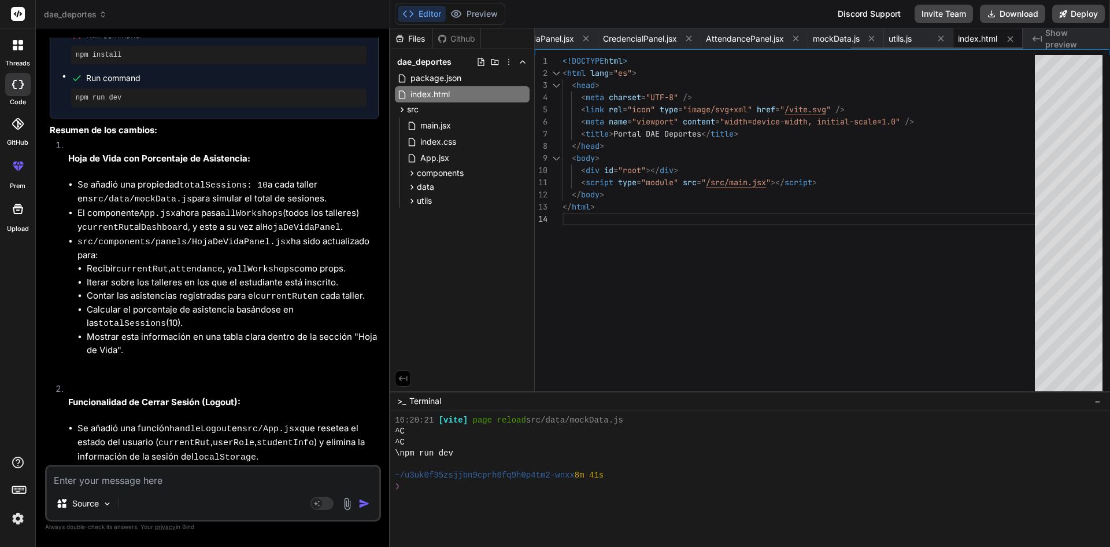
click at [983, 40] on span "index.html" at bounding box center [977, 39] width 39 height 12
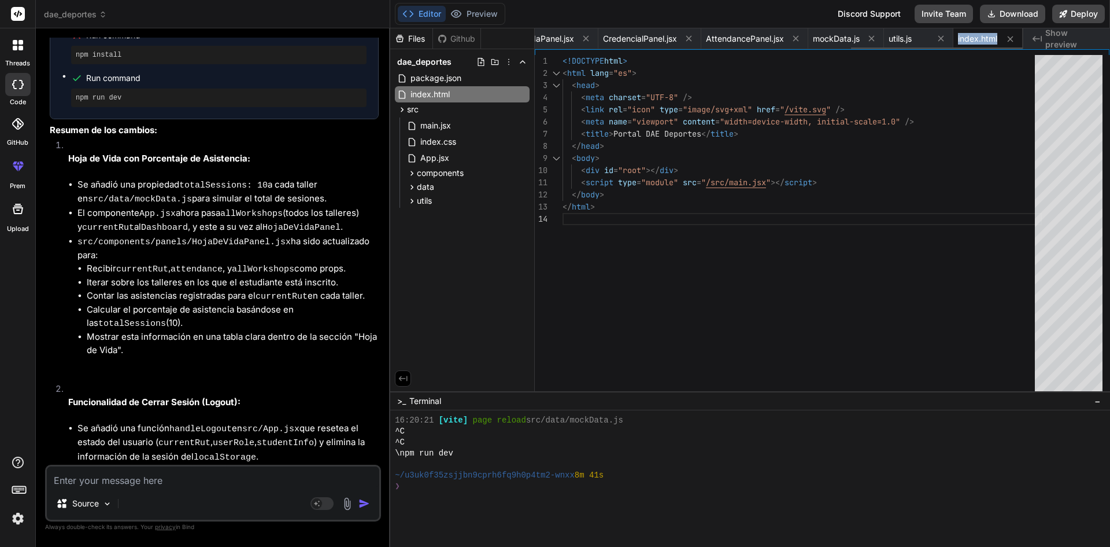
click at [983, 40] on span "index.html" at bounding box center [977, 39] width 39 height 12
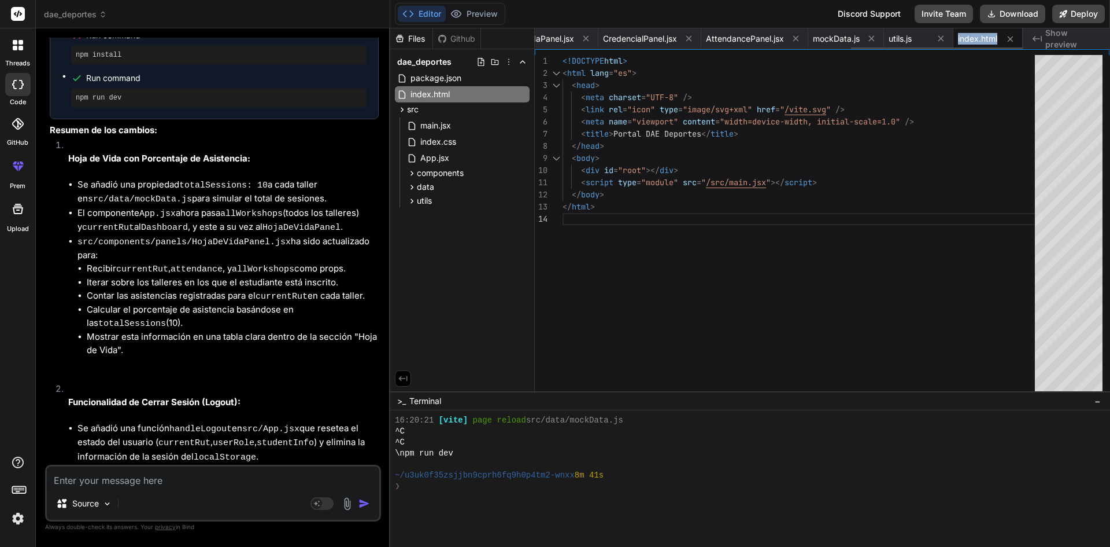
click at [983, 40] on span "index.html" at bounding box center [977, 39] width 39 height 12
click at [265, 482] on textarea at bounding box center [213, 476] width 333 height 21
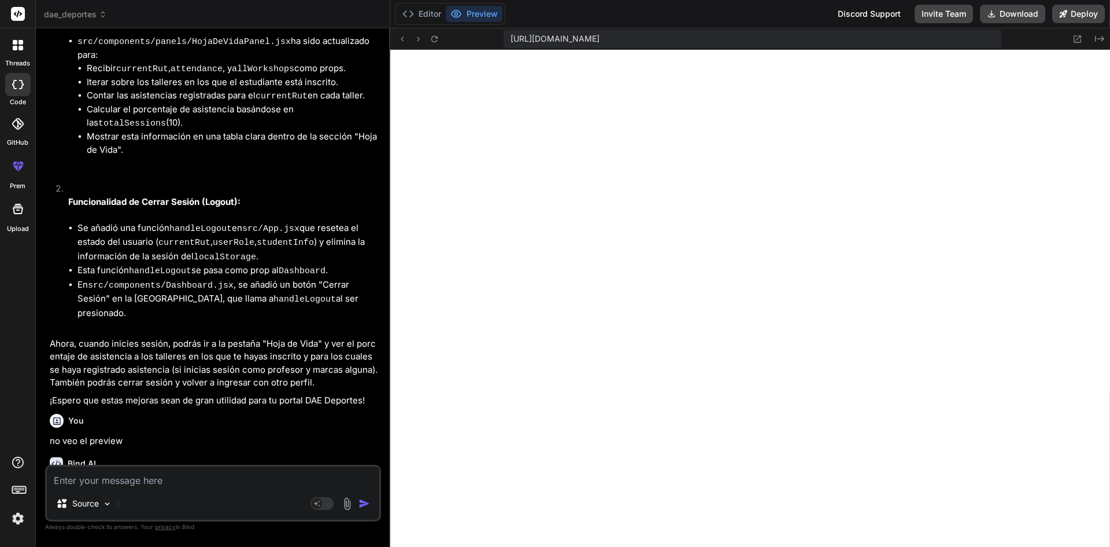
scroll to position [5027, 0]
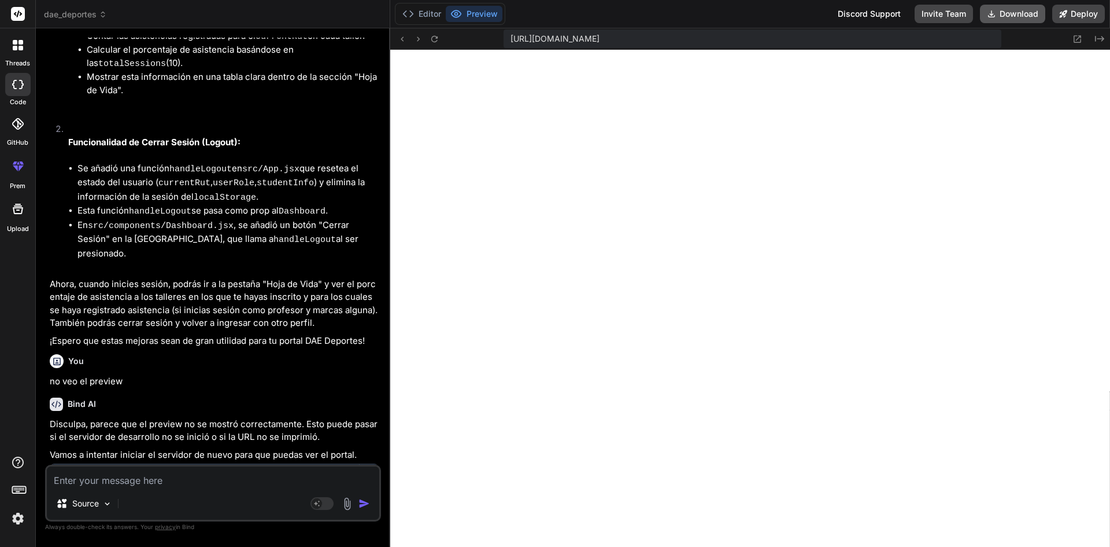
click at [1016, 18] on button "Download" at bounding box center [1012, 14] width 65 height 19
click at [22, 13] on rect at bounding box center [18, 14] width 14 height 14
click at [18, 12] on rect at bounding box center [18, 14] width 14 height 14
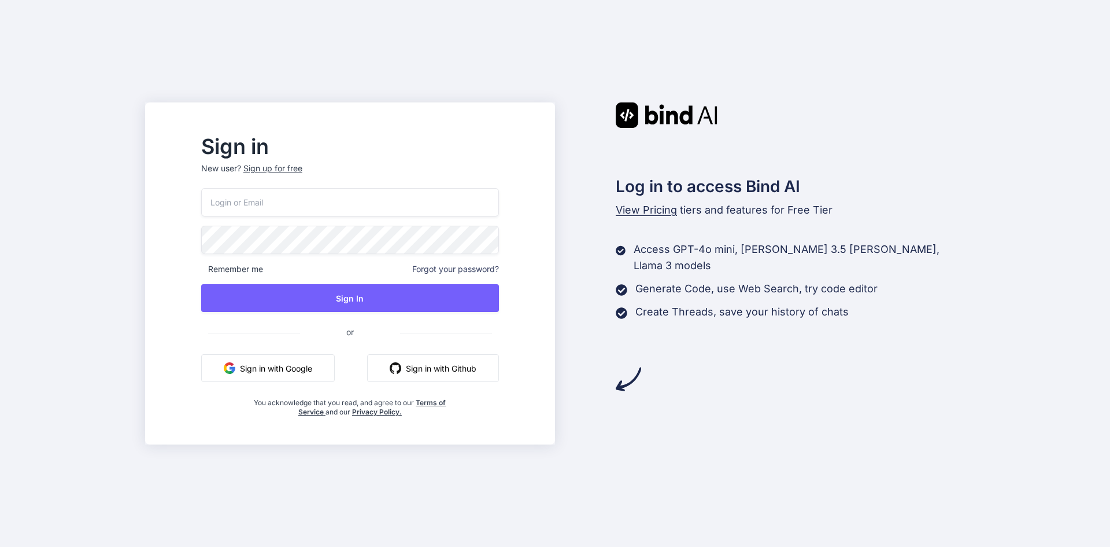
click at [307, 373] on button "Sign in with Google" at bounding box center [268, 368] width 134 height 28
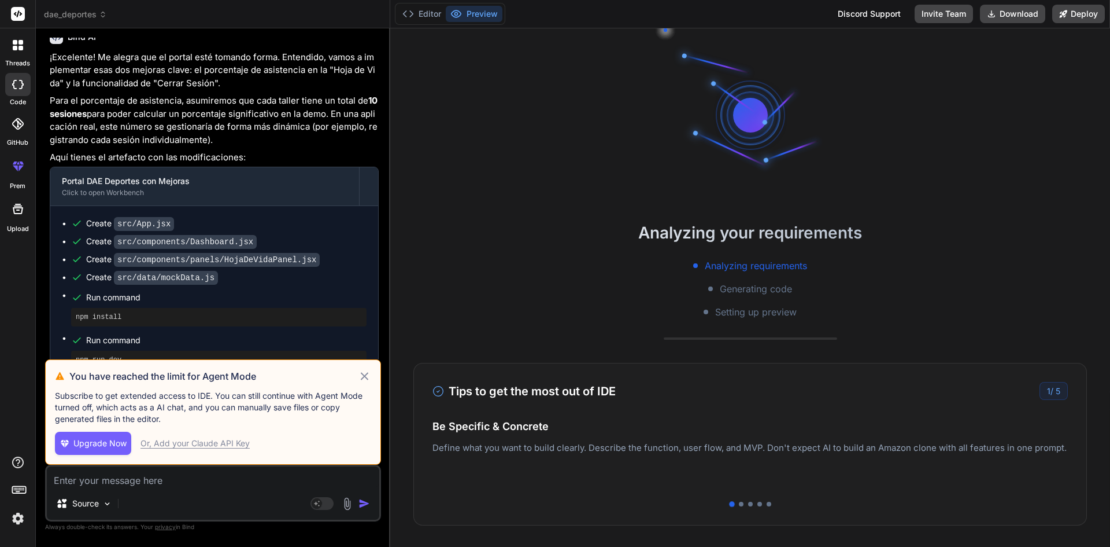
scroll to position [4506, 0]
click at [14, 46] on icon at bounding box center [15, 48] width 5 height 5
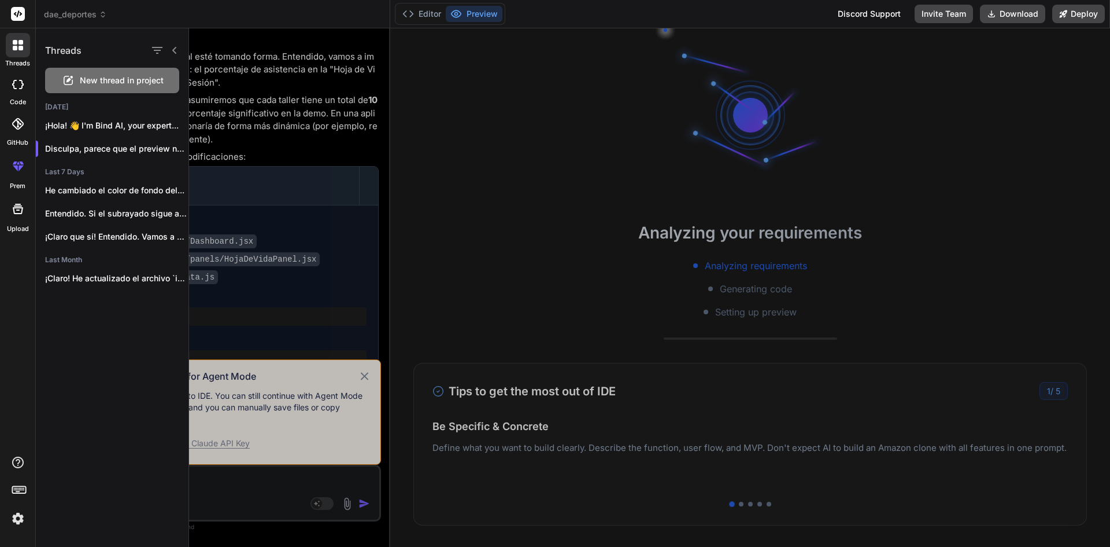
click at [12, 13] on rect at bounding box center [18, 14] width 14 height 14
click at [23, 12] on rect at bounding box center [18, 14] width 14 height 14
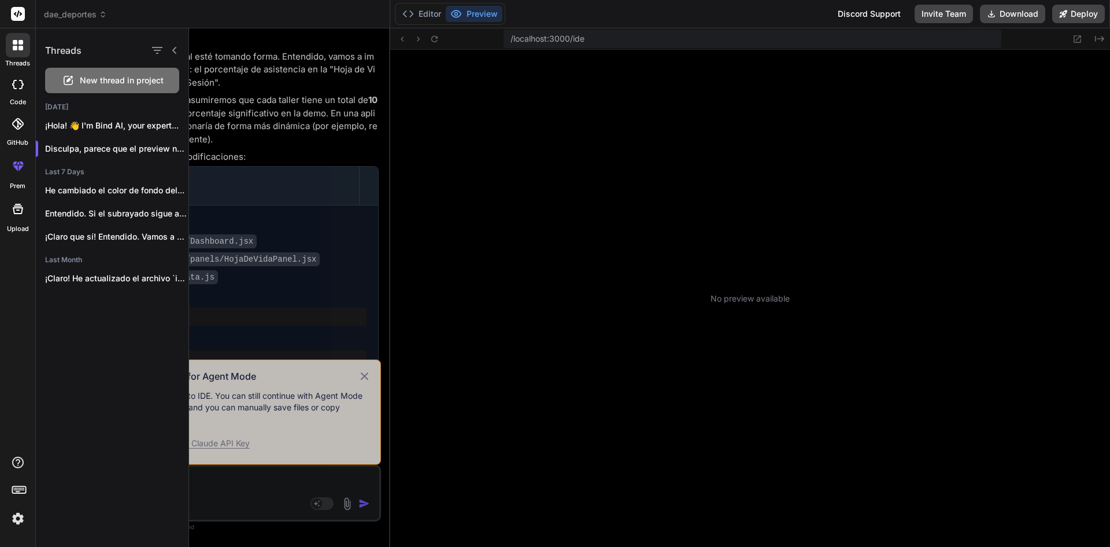
scroll to position [110, 0]
type textarea "x"
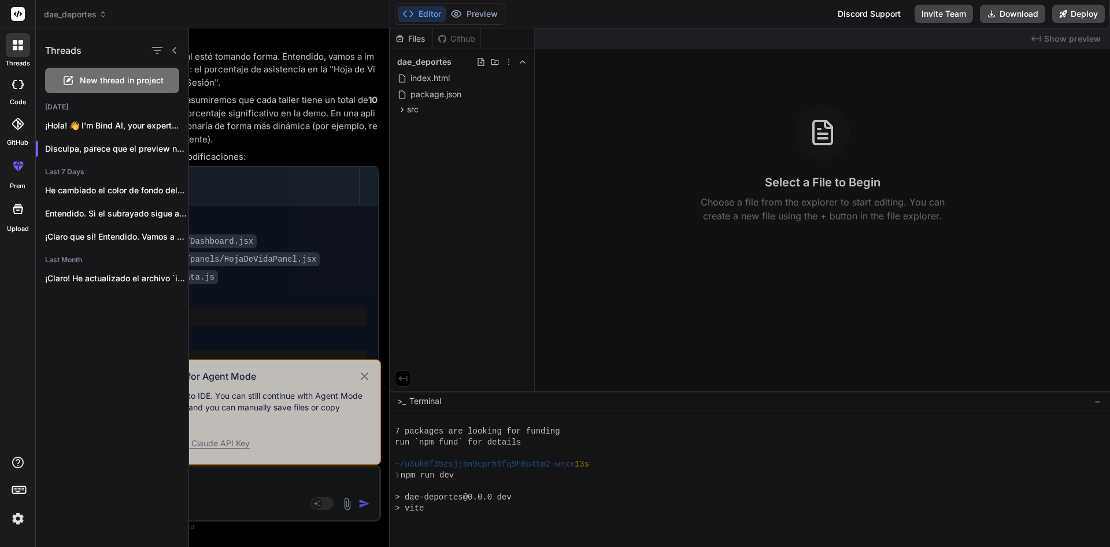
scroll to position [220, 0]
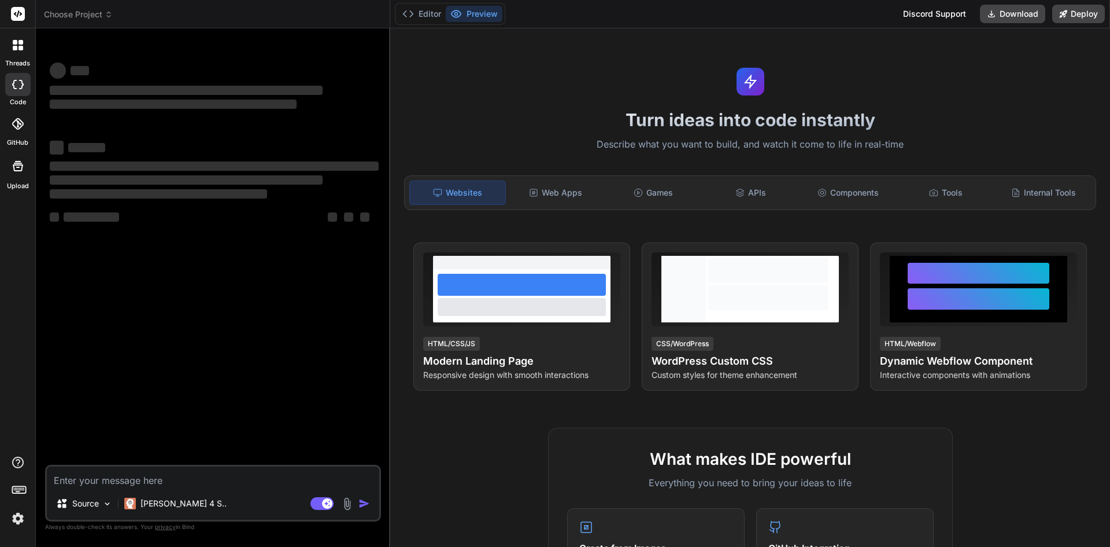
click at [63, 16] on span "Choose Project" at bounding box center [78, 15] width 69 height 12
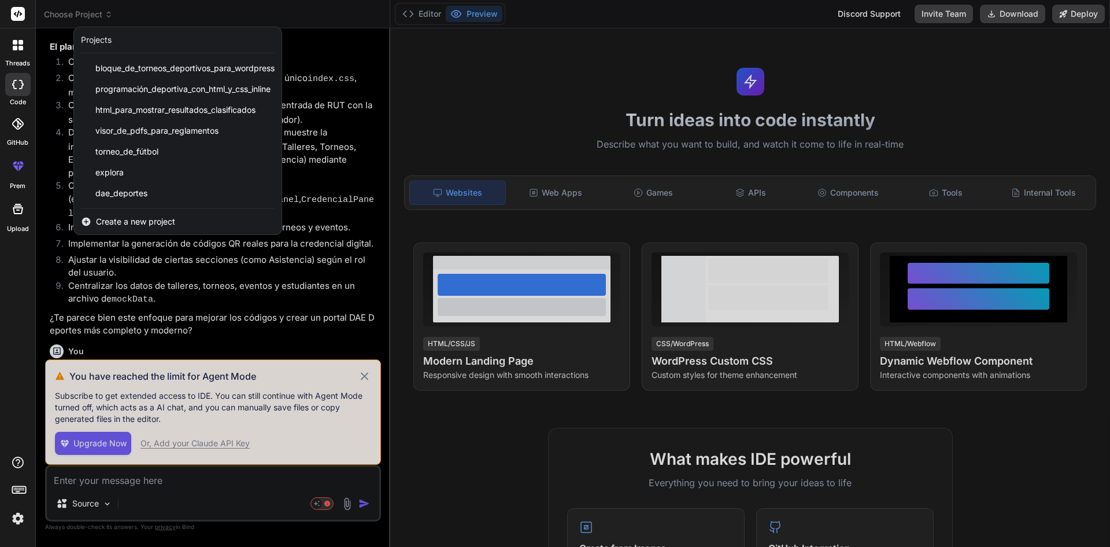
click at [366, 376] on div at bounding box center [555, 273] width 1110 height 547
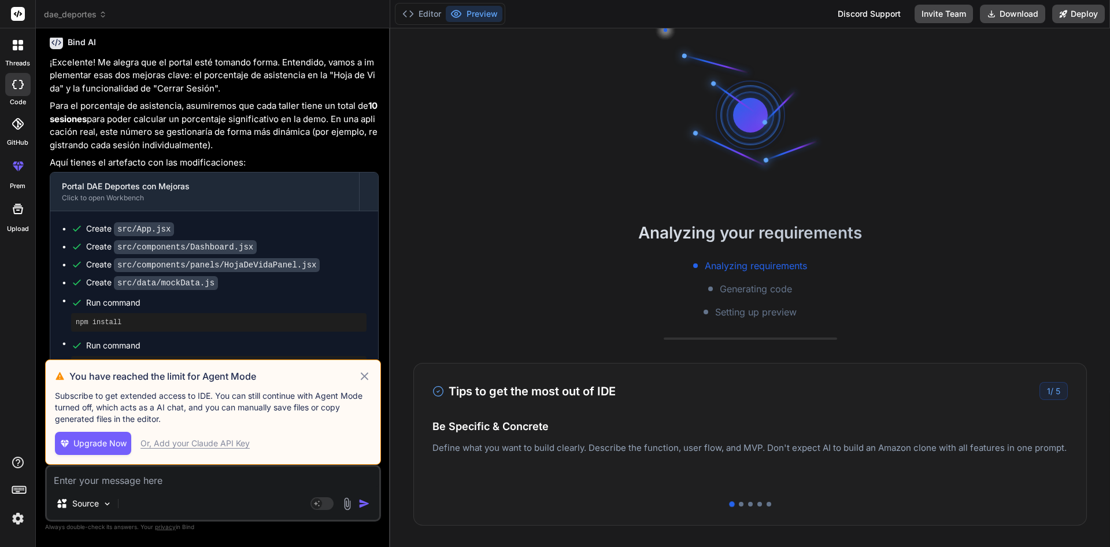
scroll to position [4506, 0]
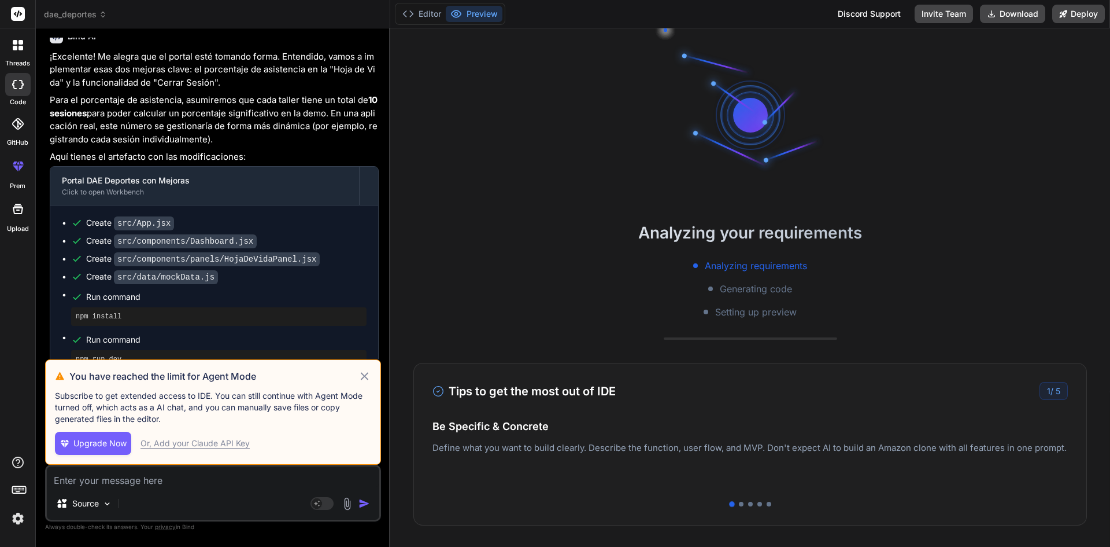
click at [364, 375] on icon at bounding box center [365, 376] width 8 height 8
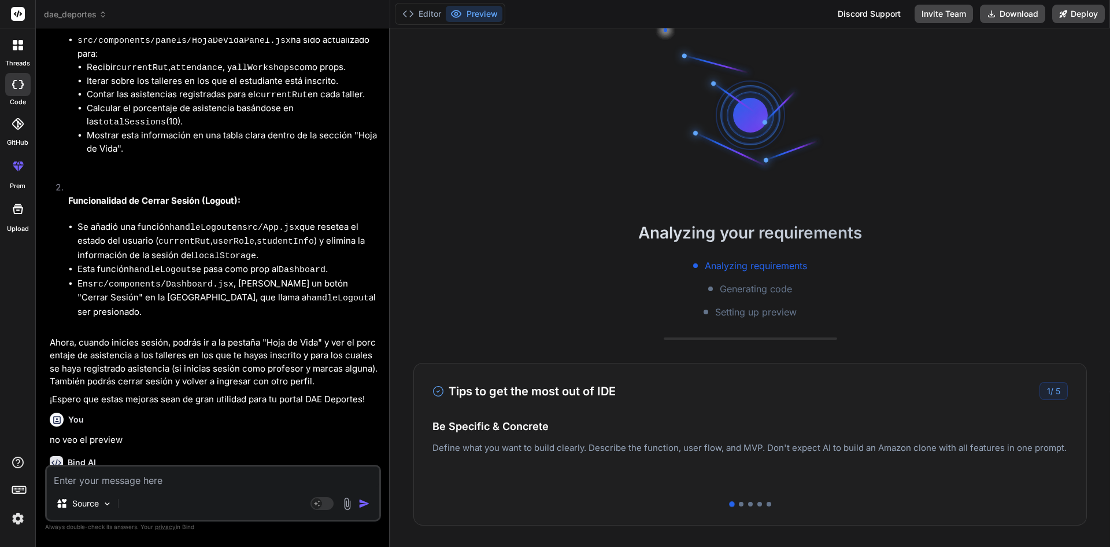
scroll to position [5027, 0]
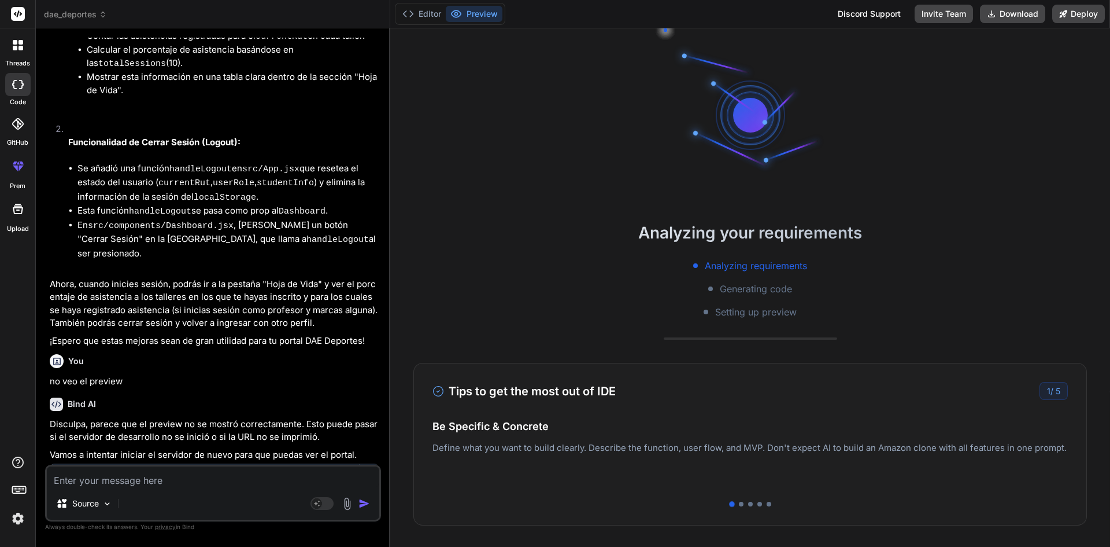
click at [216, 483] on textarea at bounding box center [213, 476] width 333 height 21
type textarea "x"
type textarea "P"
type textarea "x"
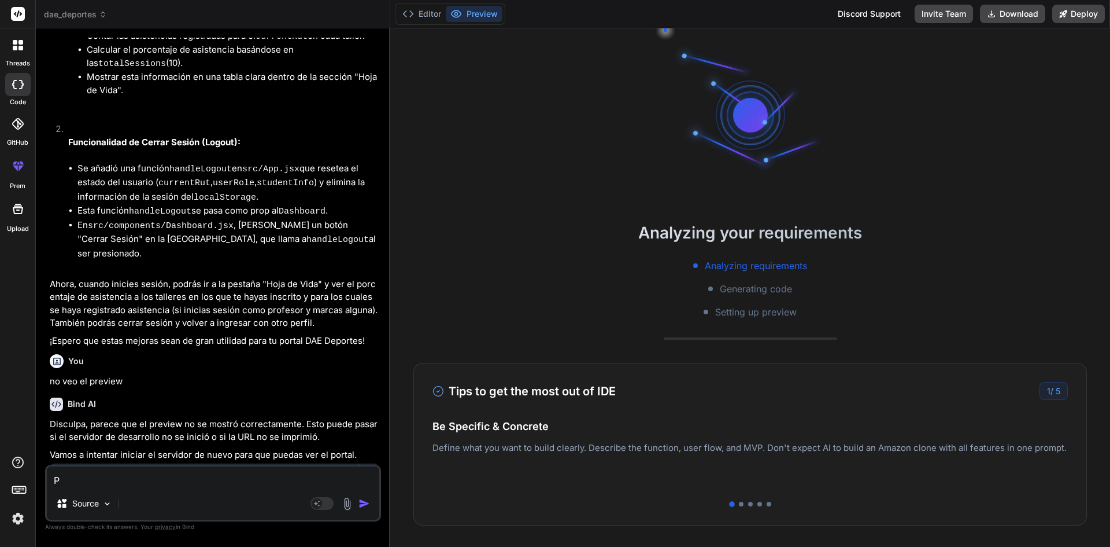
type textarea "PU"
type textarea "x"
type textarea "PUE"
type textarea "x"
type textarea "PUED"
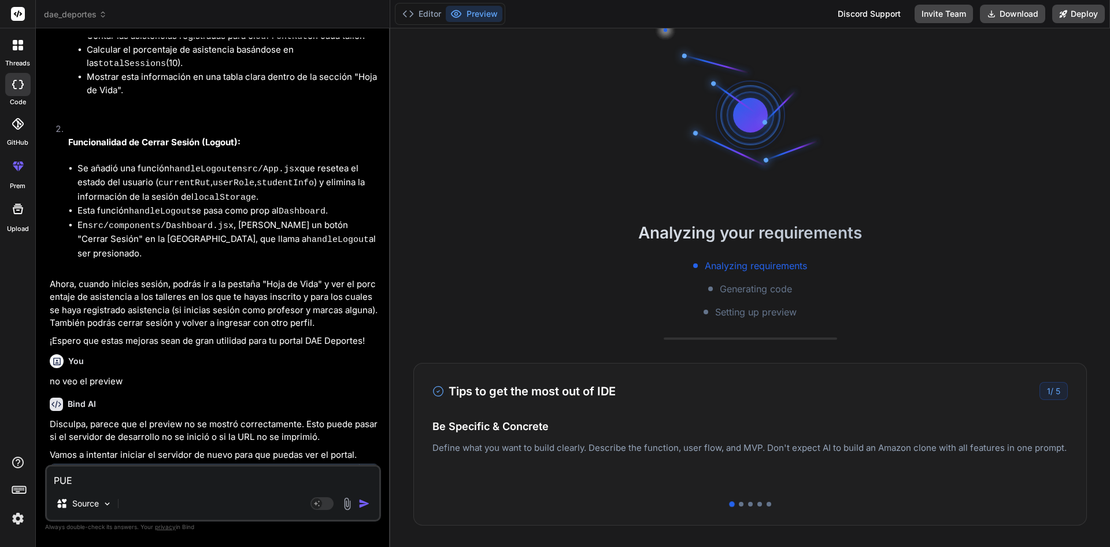
type textarea "x"
type textarea "PUEDE"
type textarea "x"
type textarea "PUEDES"
type textarea "x"
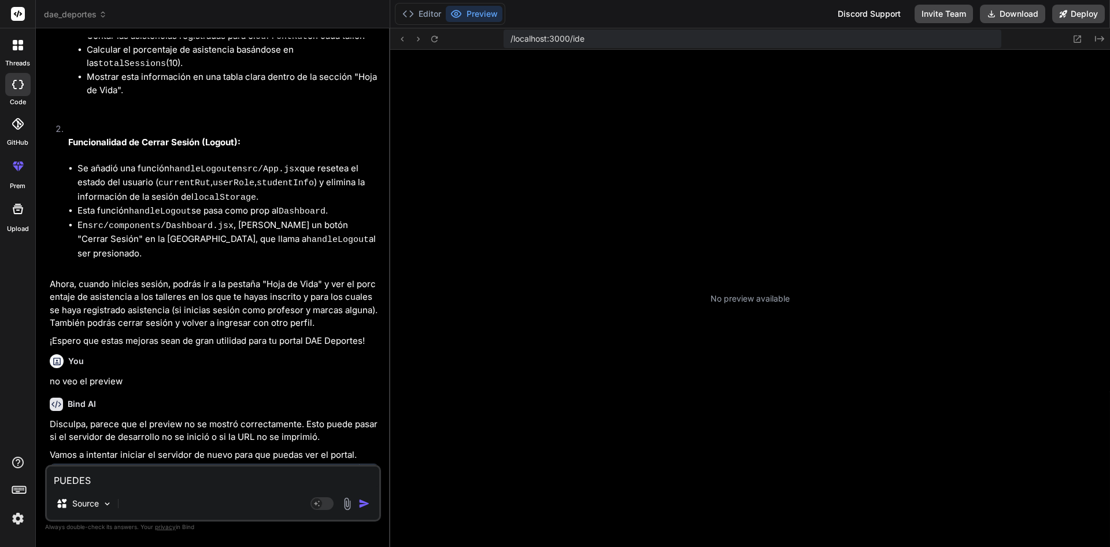
scroll to position [110, 0]
type textarea "PUEDE"
type textarea "x"
type textarea "PUED"
type textarea "x"
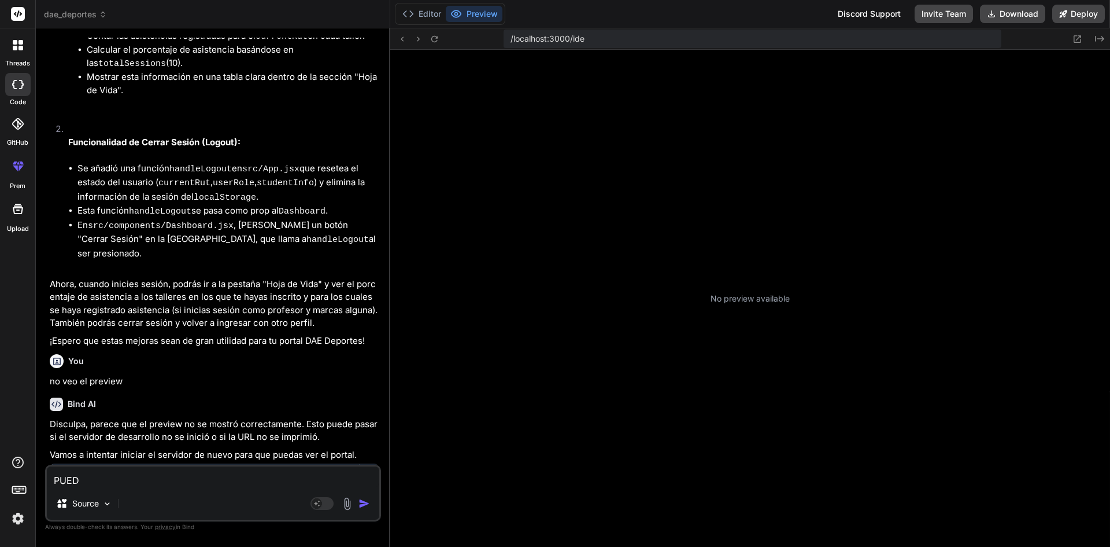
type textarea "PUE"
type textarea "x"
type textarea "PU"
type textarea "x"
type textarea "P"
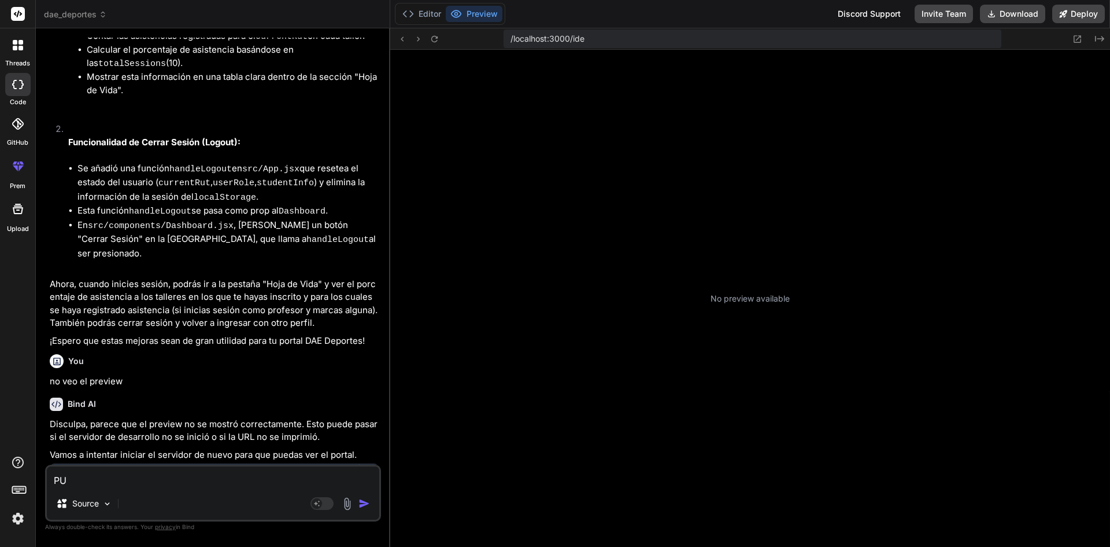
type textarea "x"
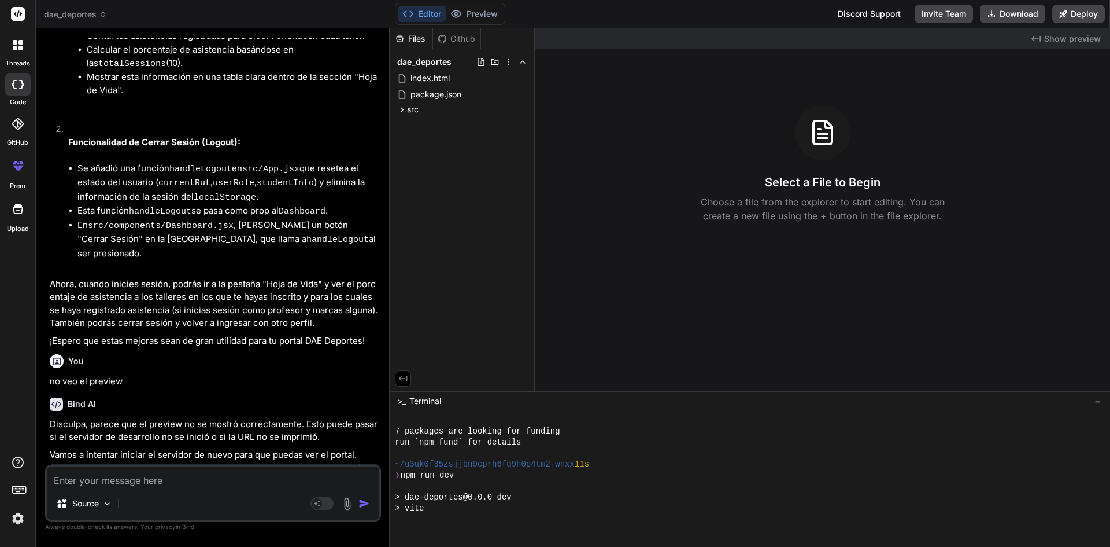
type textarea "p"
type textarea "x"
type textarea "pu"
type textarea "x"
type textarea "pue"
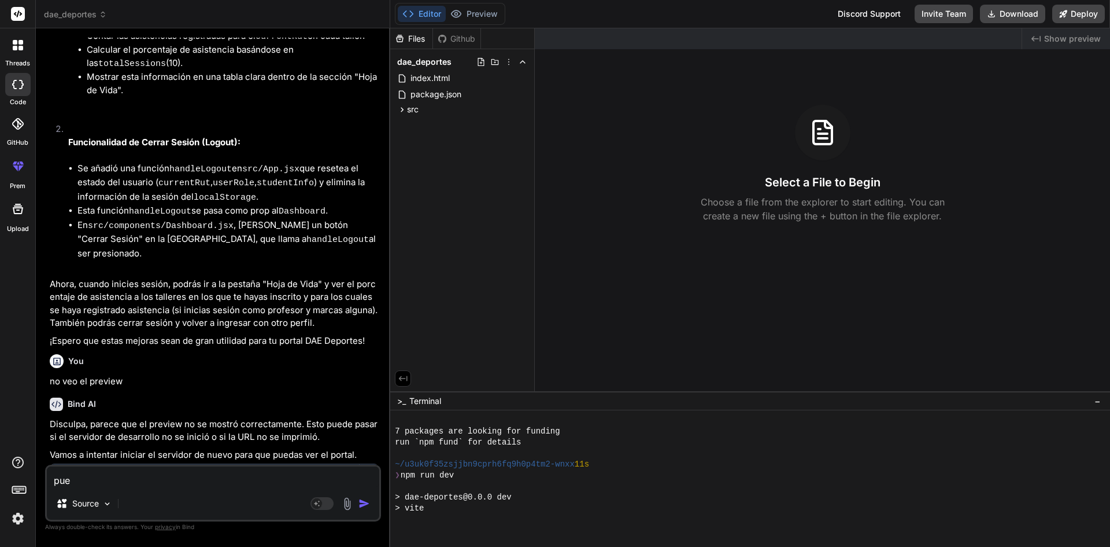
type textarea "x"
type textarea "pued"
type textarea "x"
type textarea "puede"
type textarea "x"
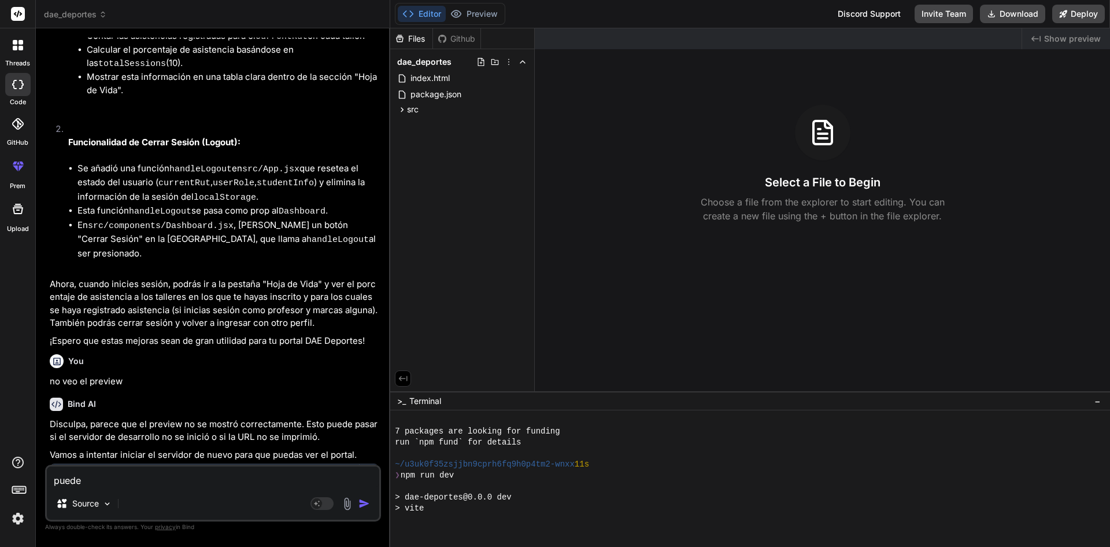
scroll to position [220, 0]
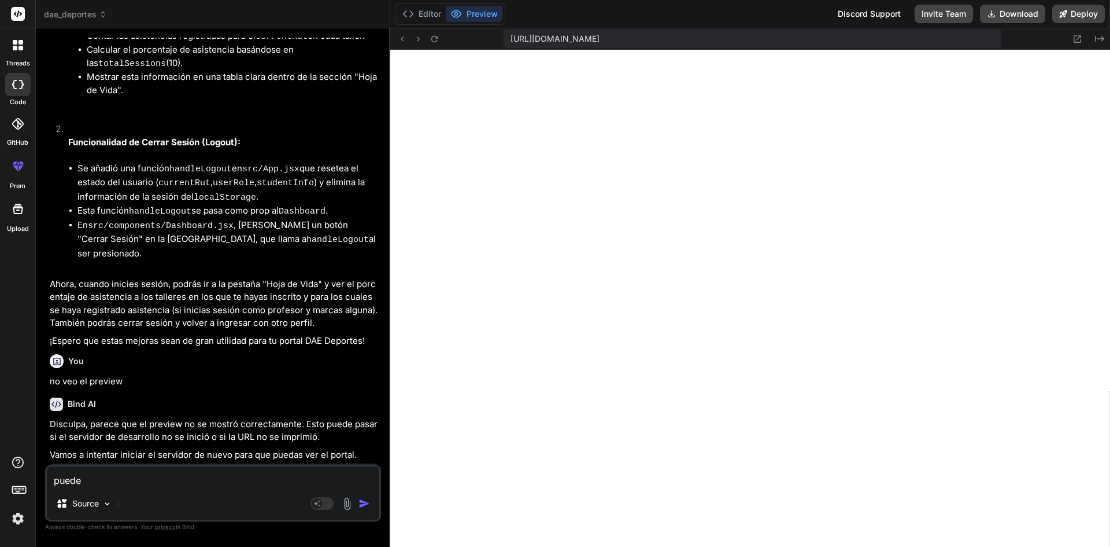
type textarea "puedes"
type textarea "x"
type textarea "puedes"
type textarea "x"
type textarea "puedes d"
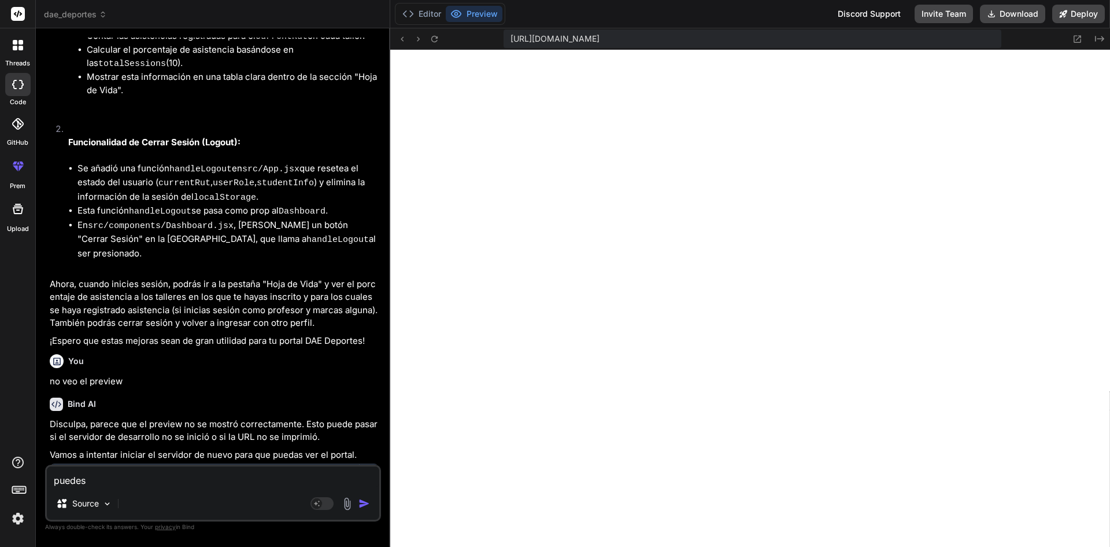
type textarea "x"
type textarea "puedes da"
type textarea "x"
type textarea "puedes dar"
type textarea "x"
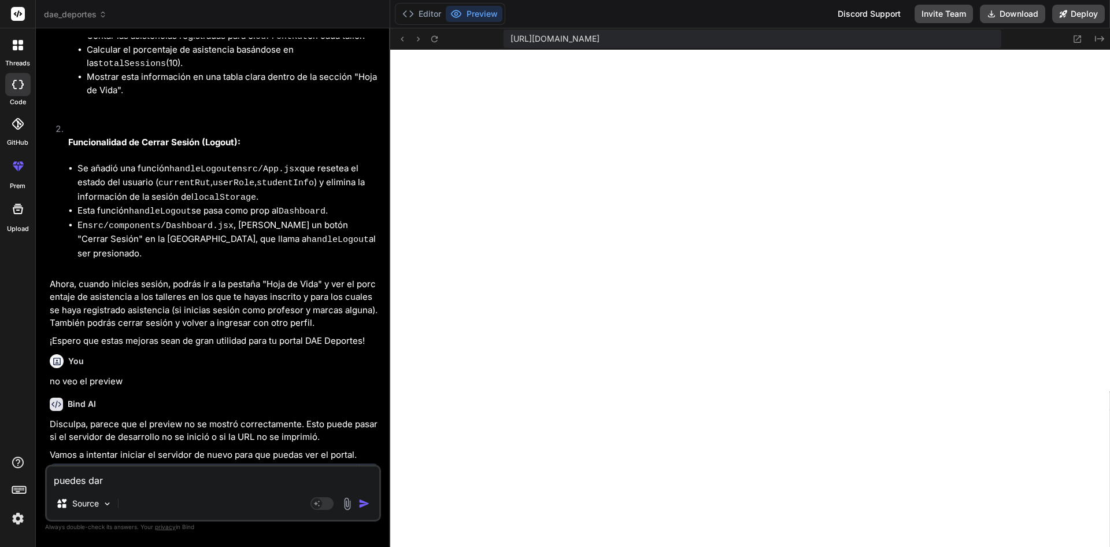
type textarea "puedes darm"
type textarea "x"
type textarea "puedes darme"
type textarea "x"
type textarea "puedes darme"
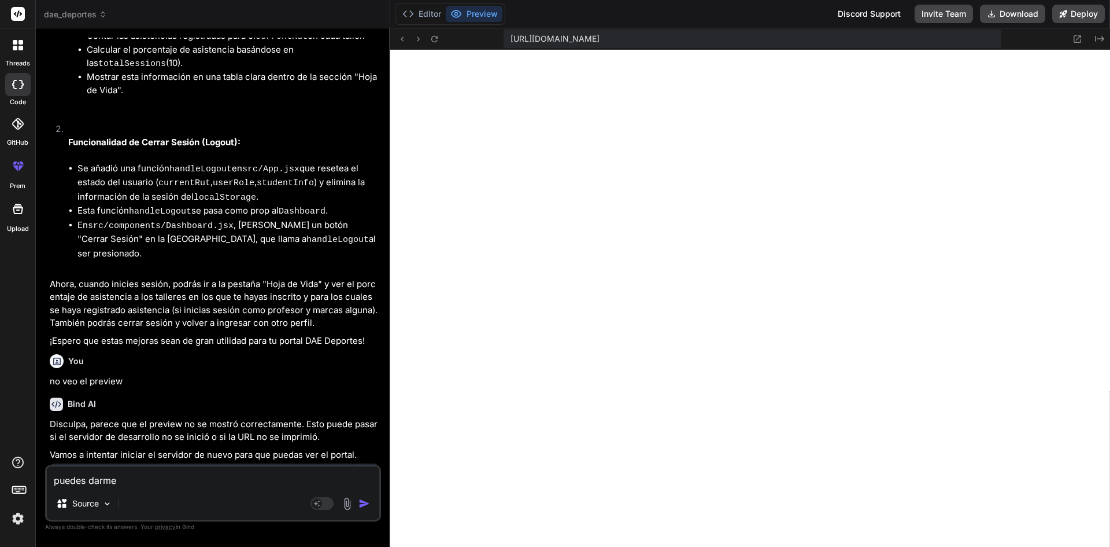
type textarea "x"
type textarea "puedes darme u"
type textarea "x"
type textarea "puedes darme un"
type textarea "x"
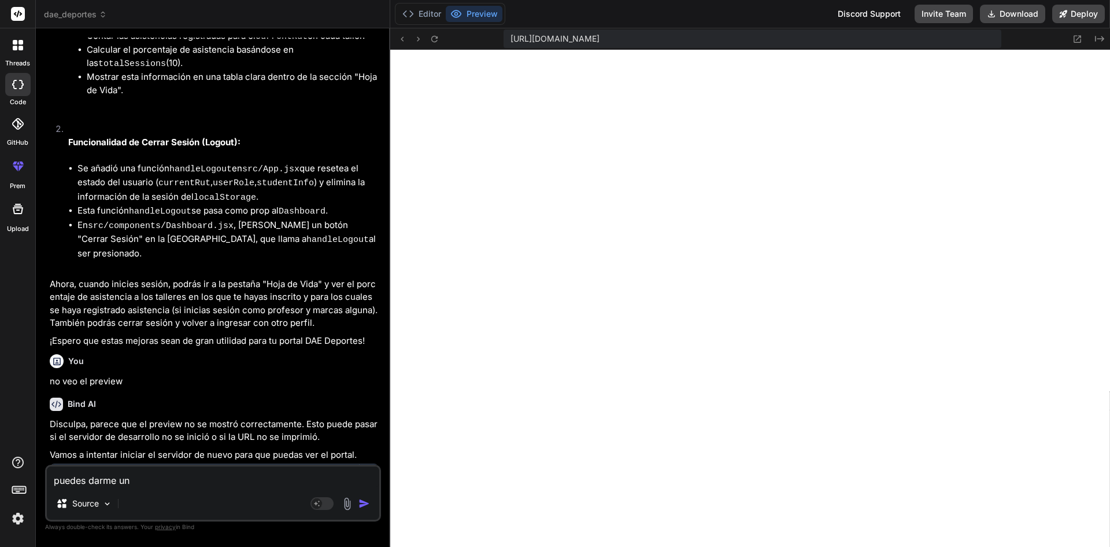
type textarea "puedes darme un"
type textarea "x"
type textarea "puedes darme un s"
type textarea "x"
type textarea "puedes darme un so"
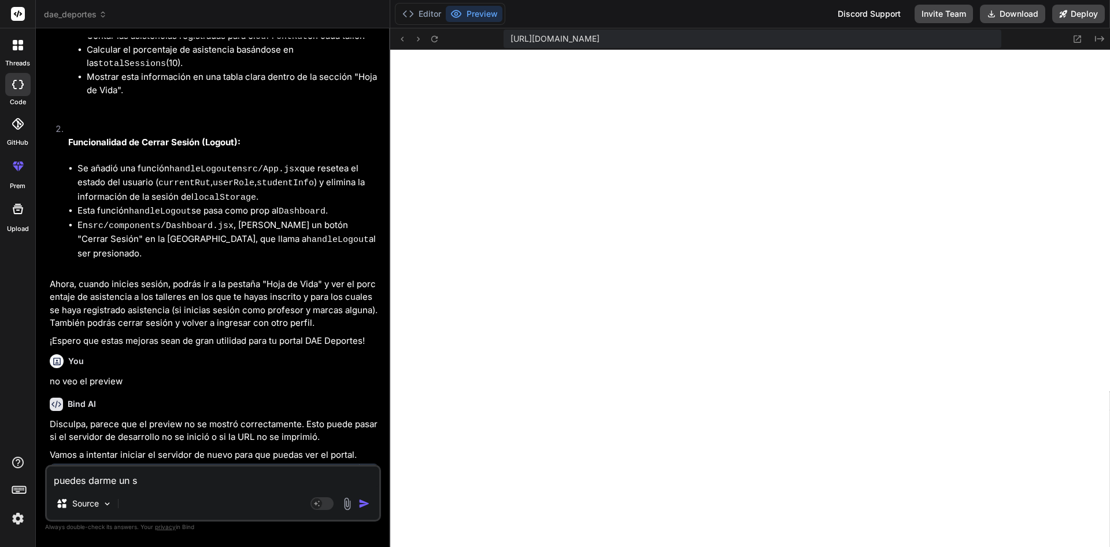
type textarea "x"
type textarea "puedes darme un sol"
type textarea "x"
type textarea "puedes darme un solo"
type textarea "x"
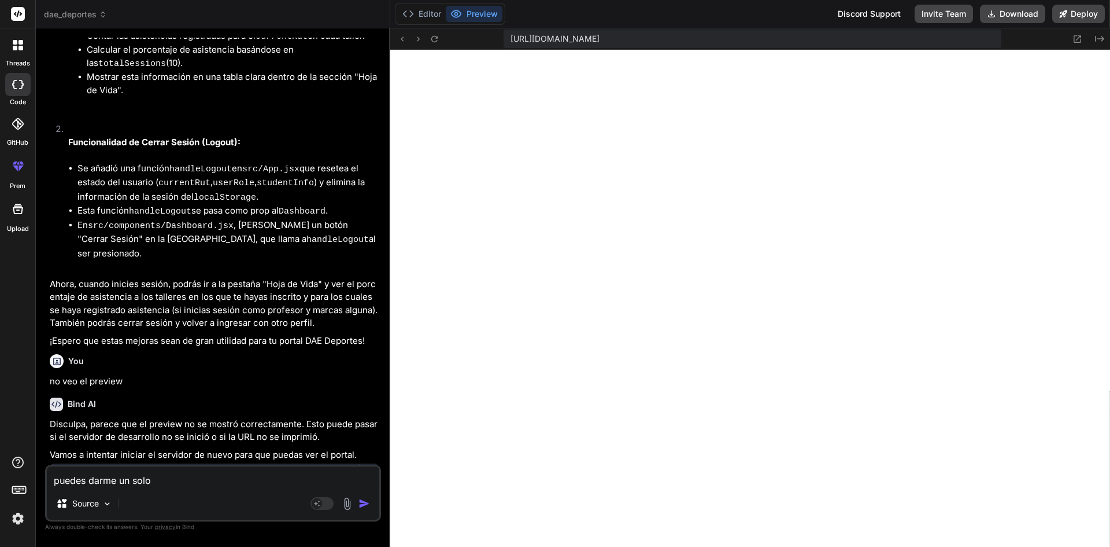
type textarea "puedes darme un solo"
type textarea "x"
type textarea "puedes darme un solo c"
type textarea "x"
type textarea "puedes darme un solo co"
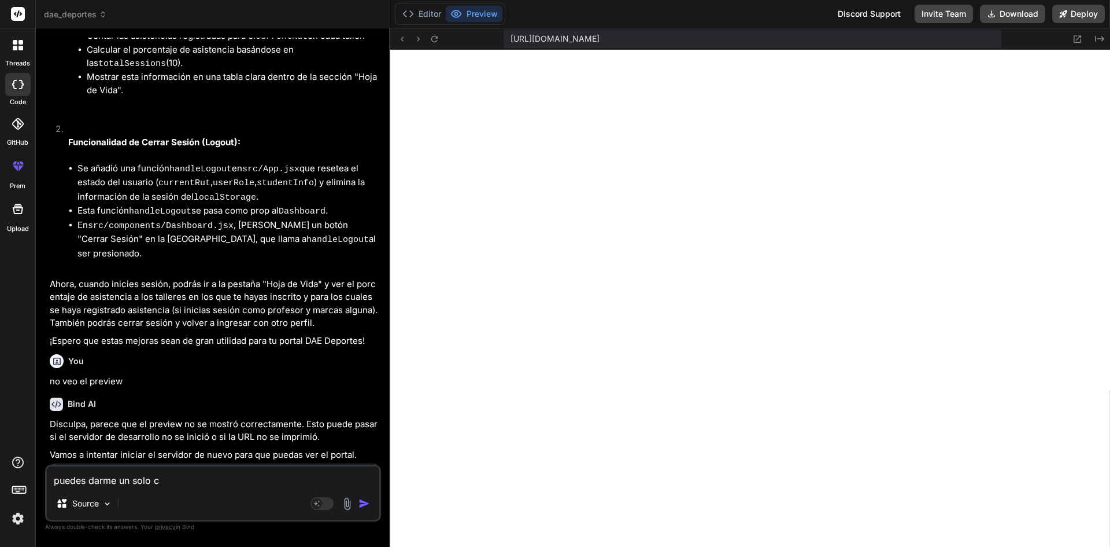
type textarea "x"
type textarea "puedes darme un solo cod"
type textarea "x"
type textarea "puedes darme un solo codi"
type textarea "x"
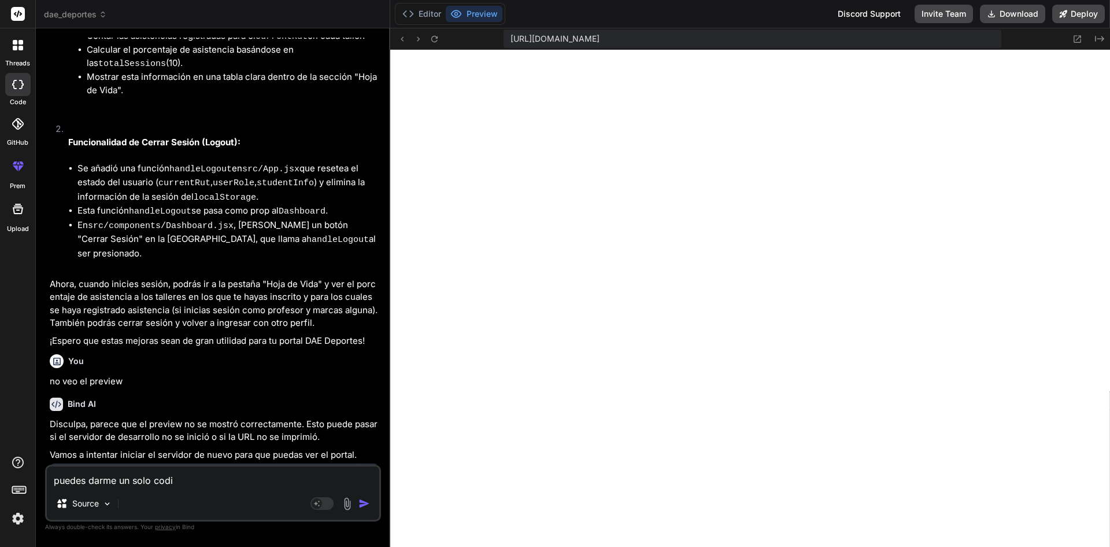
type textarea "puedes darme un solo codio"
type textarea "x"
type textarea "puedes darme un solo codi"
type textarea "x"
type textarea "puedes darme un solo codig"
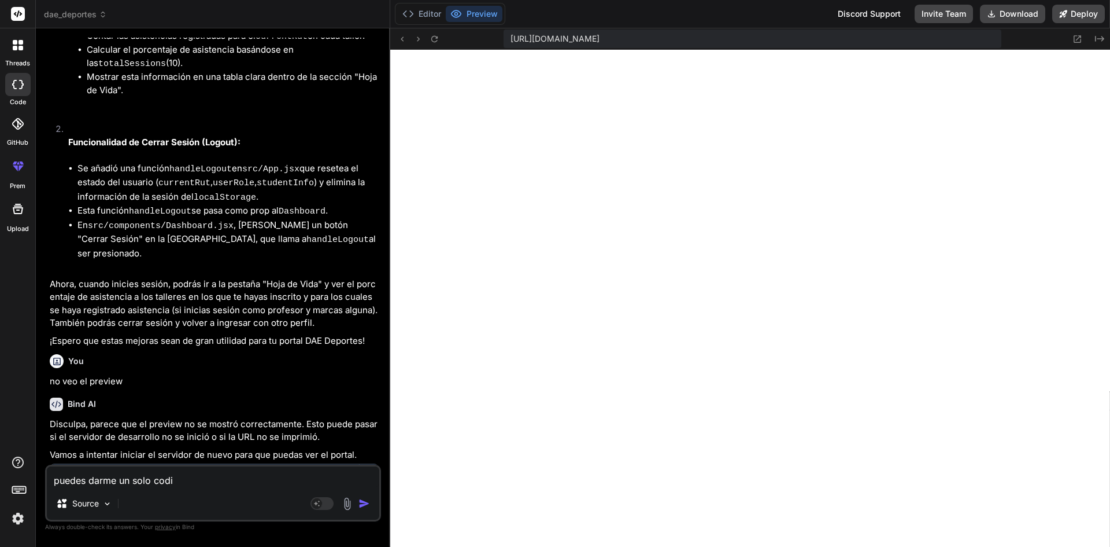
type textarea "x"
type textarea "puedes darme un solo codigo"
type textarea "x"
type textarea "puedes darme un solo codigo"
type textarea "x"
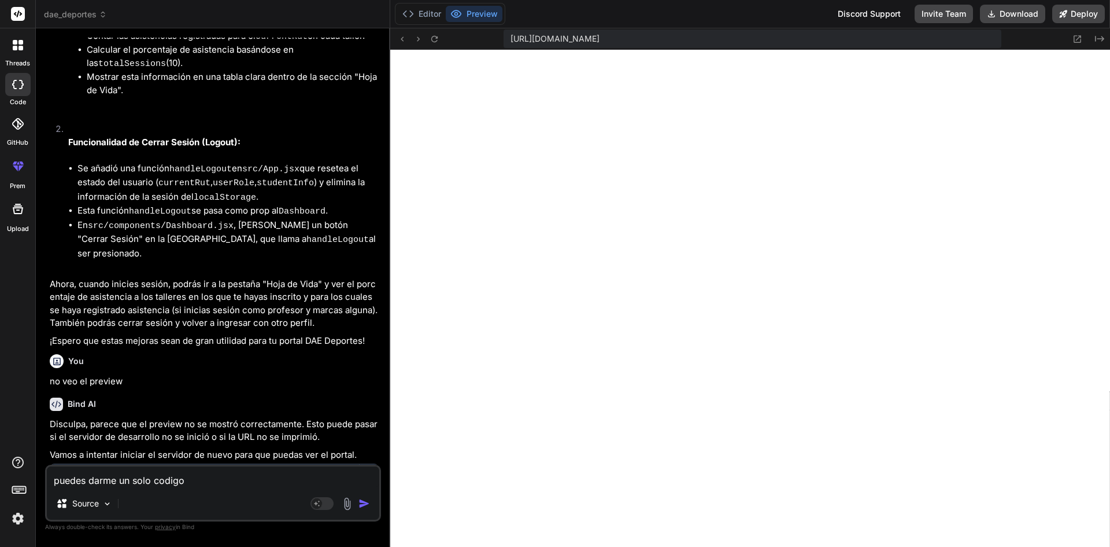
type textarea "puedes darme un solo codigo h"
type textarea "x"
type textarea "puedes darme un solo codigo ht"
type textarea "x"
type textarea "puedes darme un solo codigo htm"
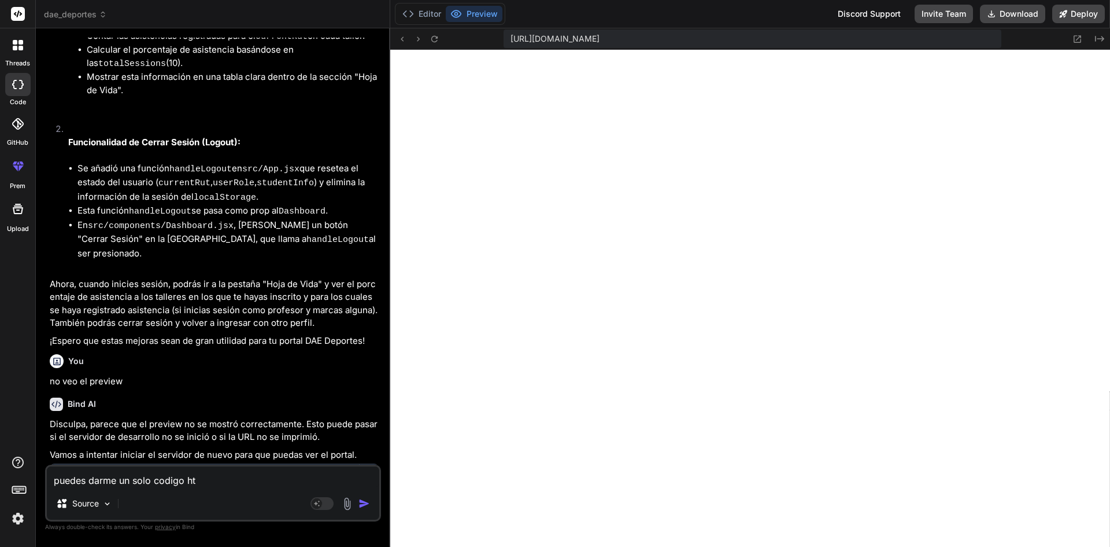
type textarea "x"
type textarea "puedes darme un solo codigo html"
type textarea "x"
type textarea "puedes darme un solo codigo html"
type textarea "x"
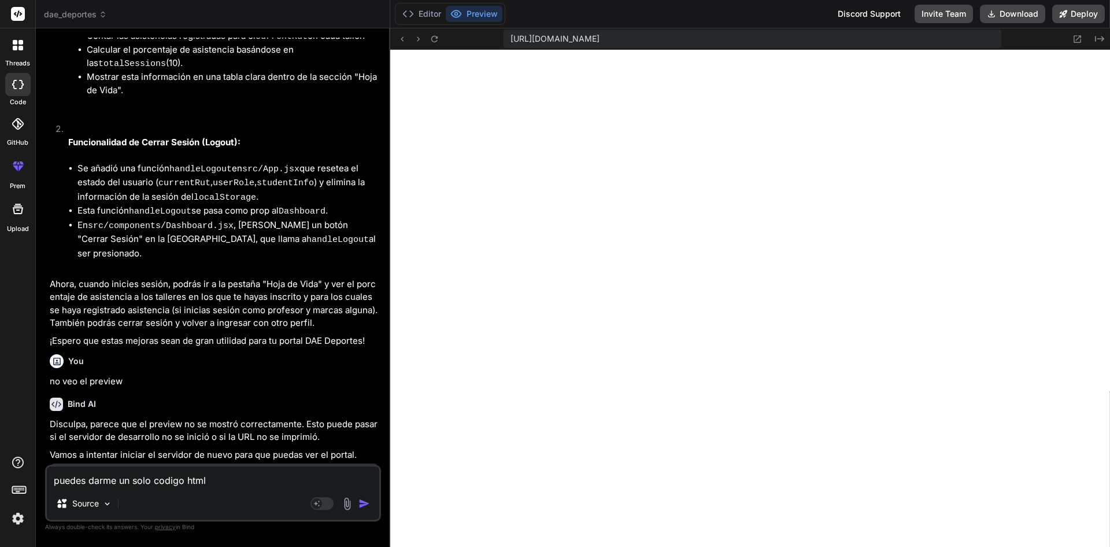
type textarea "puedes darme un solo codigo html c"
type textarea "x"
type textarea "puedes darme un solo codigo html co"
type textarea "x"
type textarea "puedes darme un solo codigo html com"
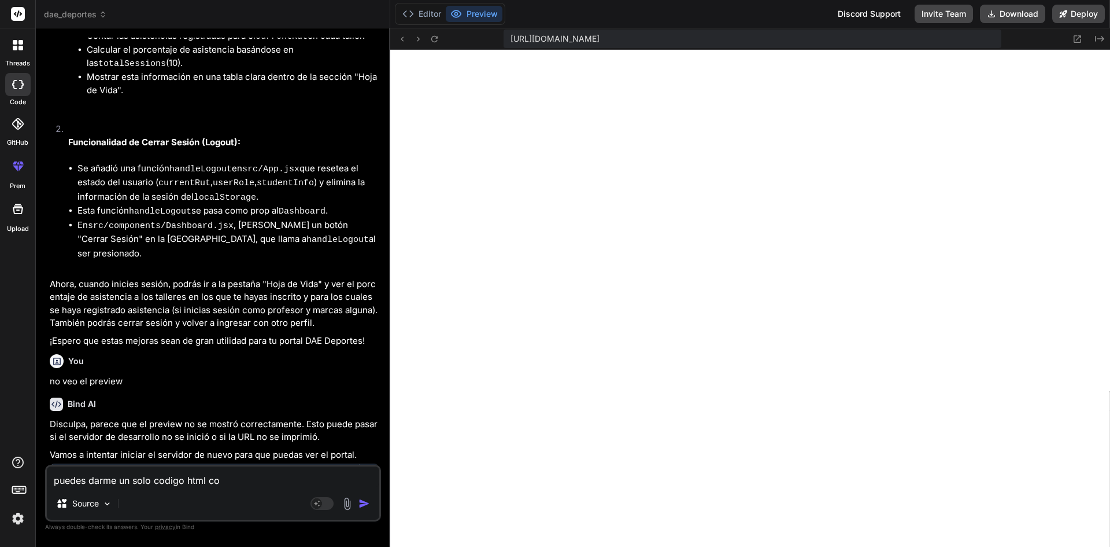
type textarea "x"
type textarea "puedes darme un solo codigo html como"
type textarea "x"
type textarea "puedes darme un solo codigo html como"
type textarea "x"
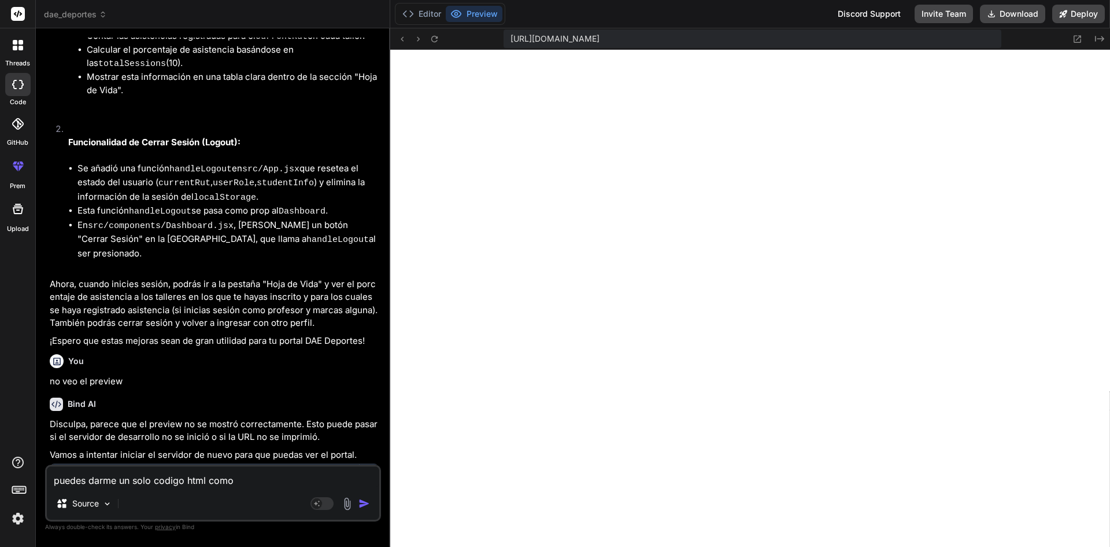
type textarea "puedes darme un solo codigo html como d"
type textarea "x"
type textarea "puedes darme un solo codigo html como de"
type textarea "x"
type textarea "puedes darme un solo codigo html como dem"
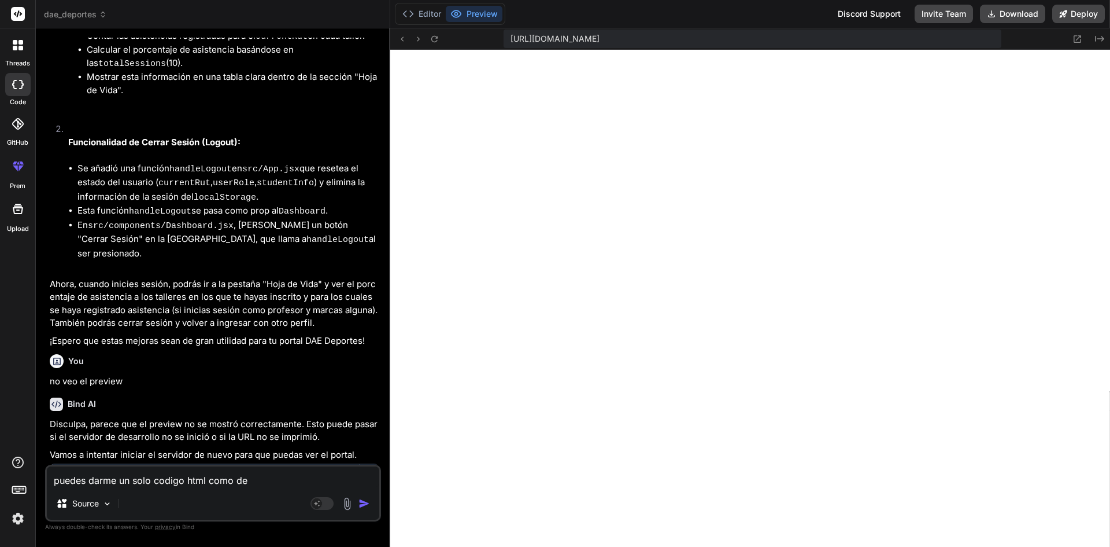
type textarea "x"
type textarea "puedes darme un solo codigo html como demo"
type textarea "x"
type textarea "puedes darme un solo codigo html como demo"
type textarea "x"
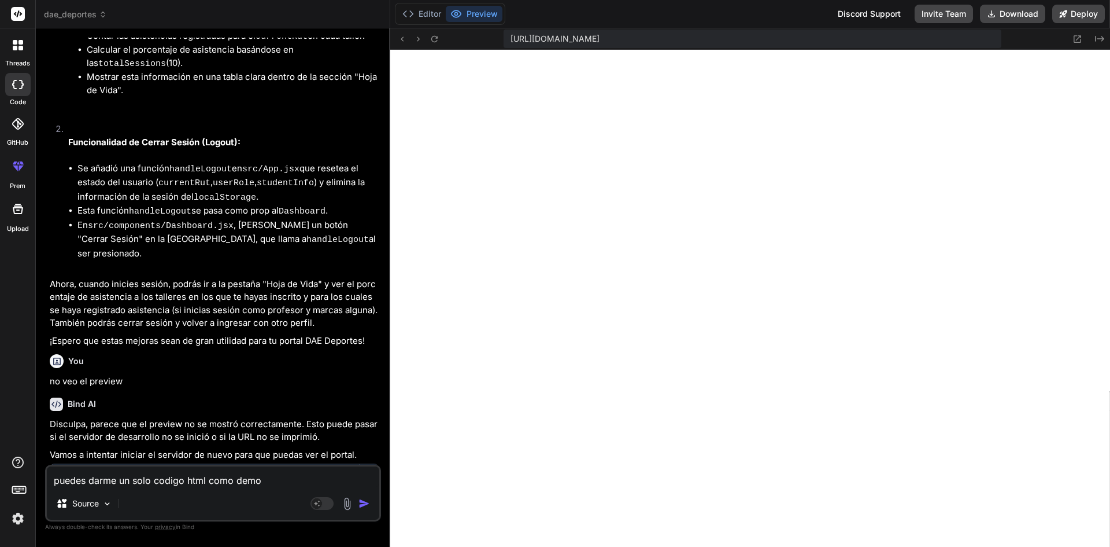
type textarea "puedes darme un solo codigo html como demo f"
type textarea "x"
type textarea "puedes darme un solo codigo html como demo fu"
type textarea "x"
type textarea "puedes darme un solo codigo html como demo fun"
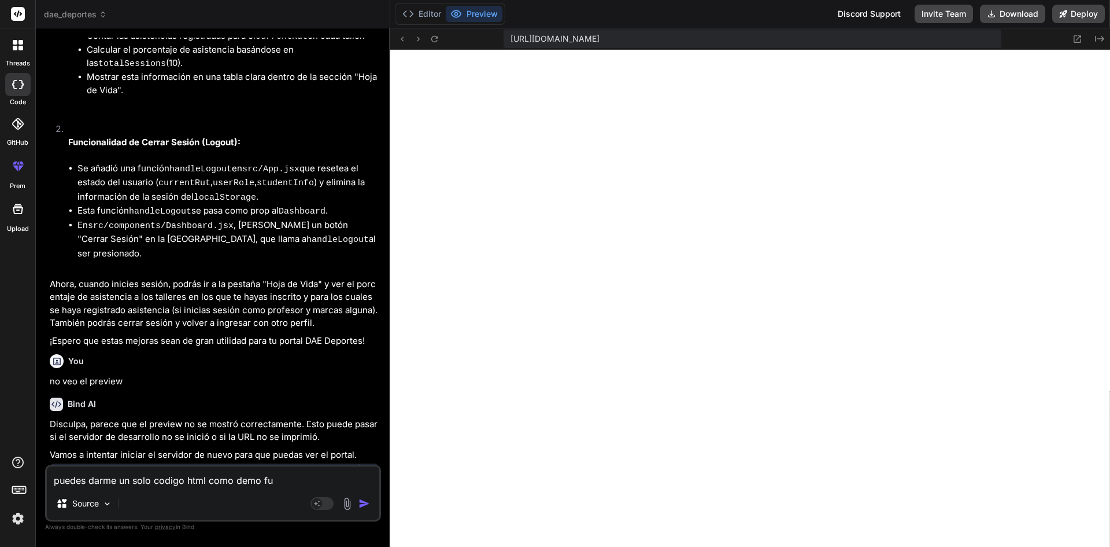
type textarea "x"
type textarea "puedes darme un solo codigo html como demo func"
type textarea "x"
type textarea "puedes darme un solo codigo html como demo funci"
type textarea "x"
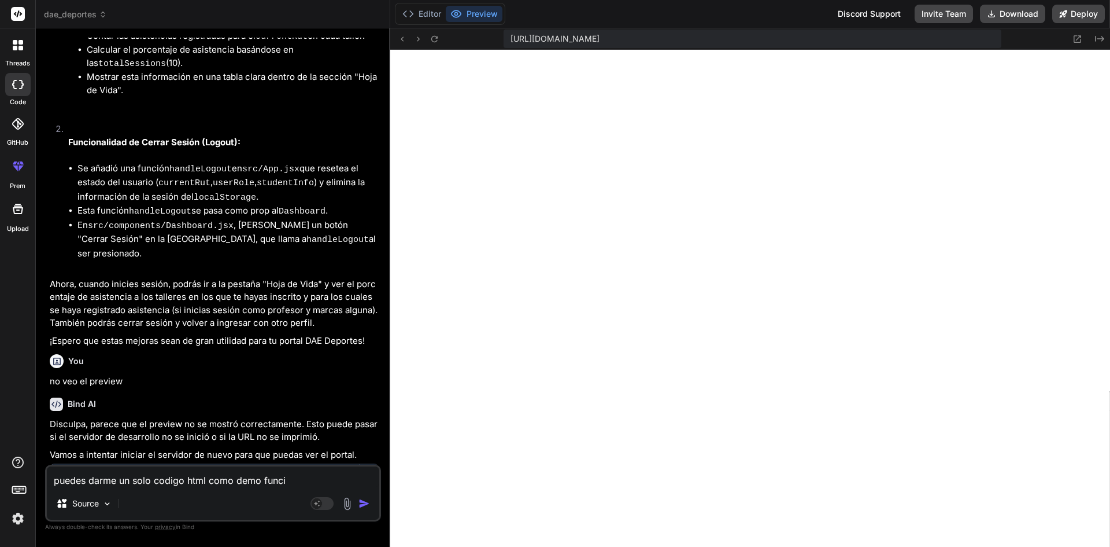
type textarea "puedes darme un solo codigo html como demo funcio"
type textarea "x"
type textarea "puedes darme un solo codigo html como demo funcion"
type textarea "x"
type textarea "puedes darme un solo codigo html como demo funcionn"
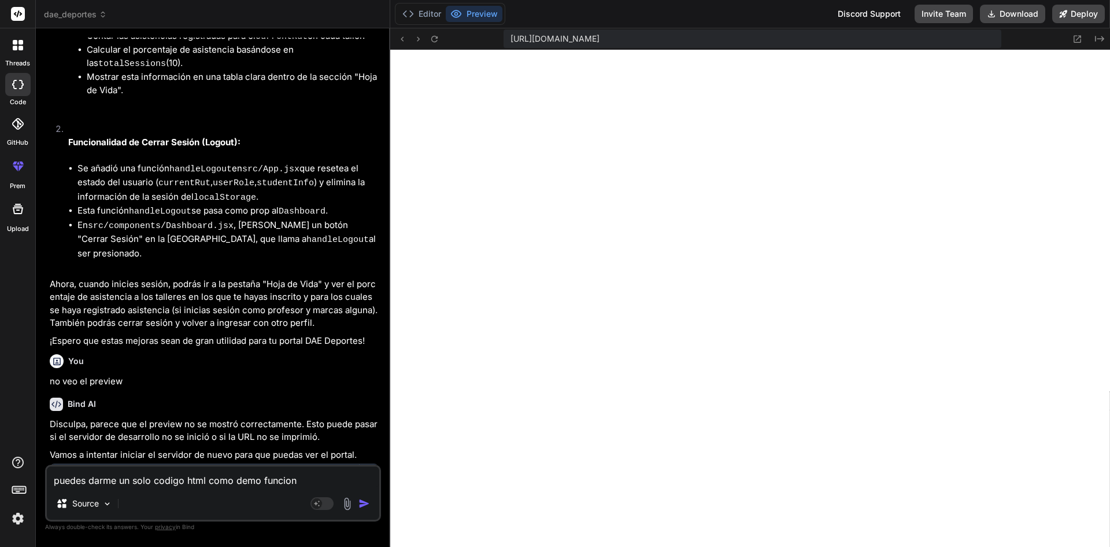
type textarea "x"
type textarea "puedes darme un solo codigo html como demo funcion"
type textarea "x"
type textarea "puedes darme un solo codigo html como demo funciona"
type textarea "x"
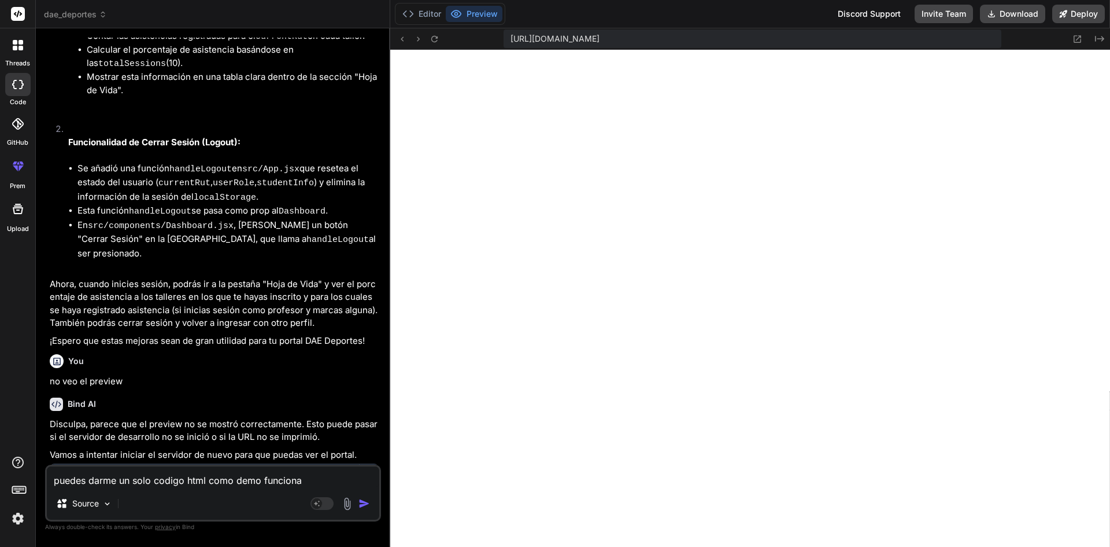
type textarea "puedes darme un solo codigo html como demo funcional"
type textarea "x"
type textarea "puedes darme un solo codigo html como demo funcional"
type textarea "x"
type textarea "puedes darme un solo codigo html como demo funcional p"
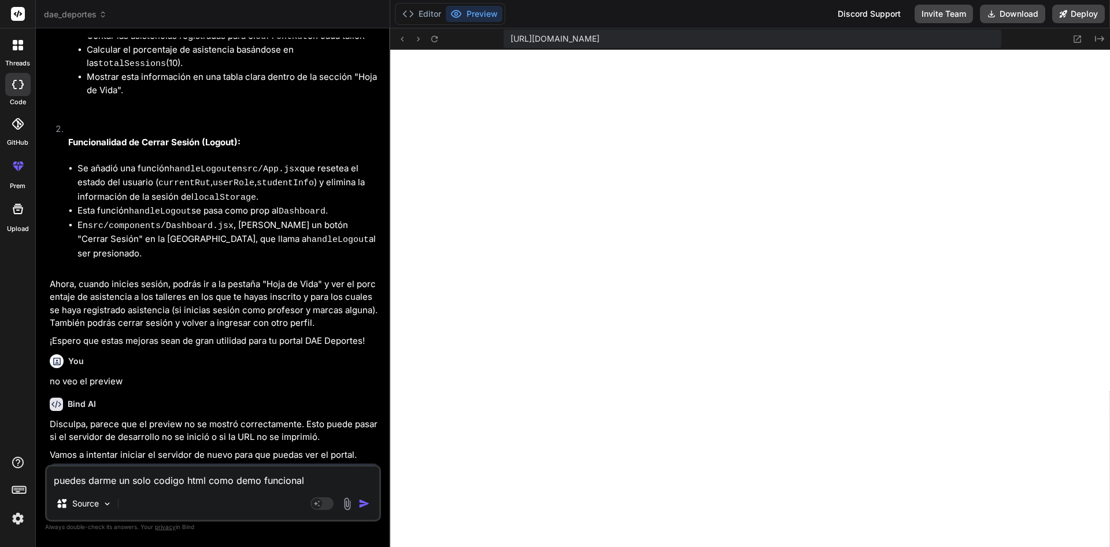
type textarea "x"
type textarea "puedes darme un solo codigo html como demo funcional pa"
type textarea "x"
type textarea "puedes darme un solo codigo html como demo funcional par"
type textarea "x"
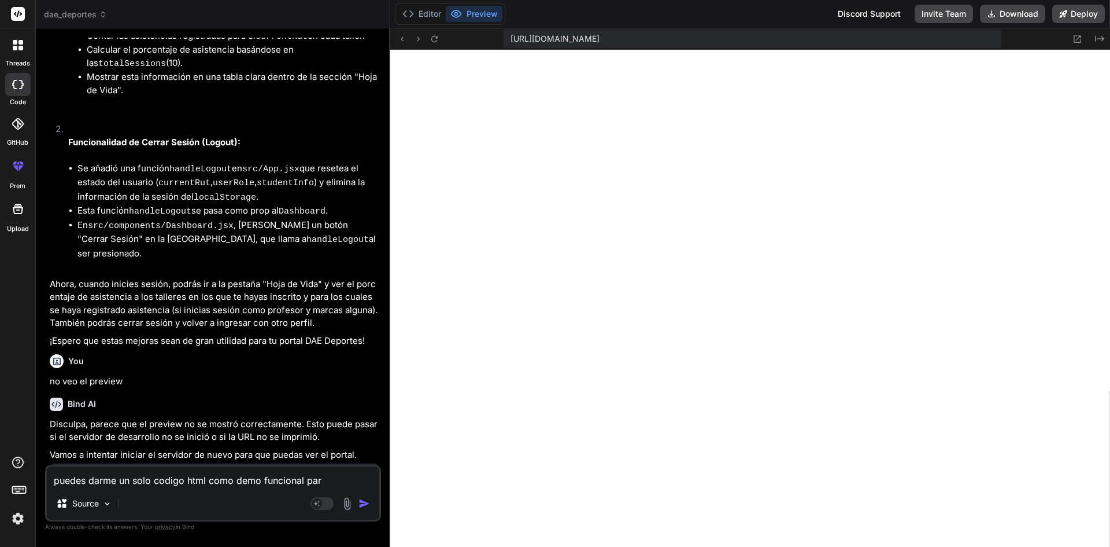
type textarea "puedes darme un solo codigo html como demo funcional para"
type textarea "x"
type textarea "puedes darme un solo codigo html como demo funcional para"
type textarea "x"
type textarea "puedes darme un solo codigo html como demo funcional para e"
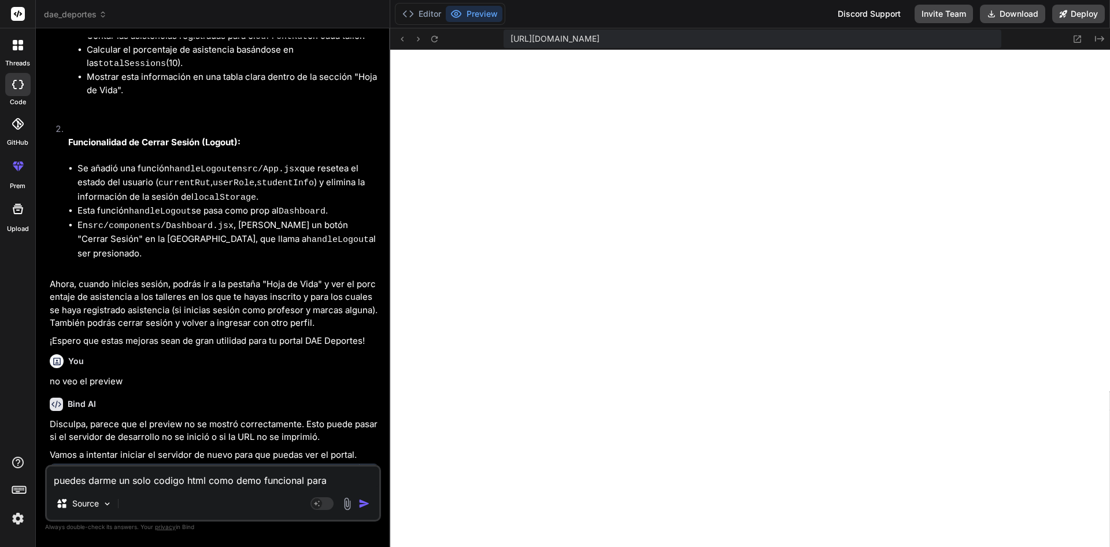
type textarea "x"
type textarea "puedes darme un solo codigo html como demo funcional para en"
type textarea "x"
type textarea "puedes darme un solo codigo html como demo funcional para env"
type textarea "x"
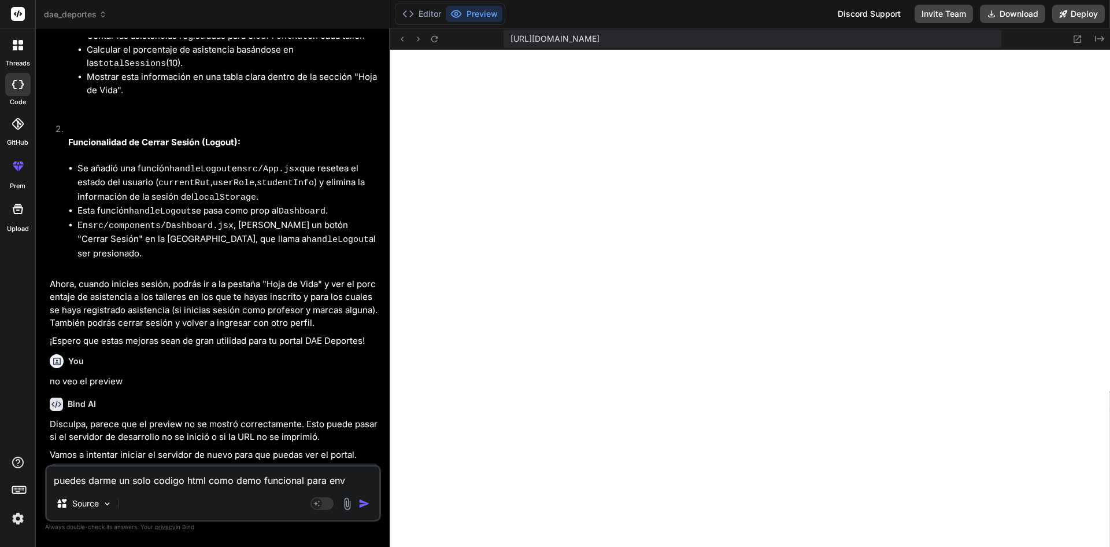
type textarea "puedes darme un solo codigo html como demo funcional para envi"
type textarea "x"
type textarea "puedes darme un solo codigo html como demo funcional para envir"
type textarea "x"
type textarea "puedes darme un solo codigo html como demo funcional para envi"
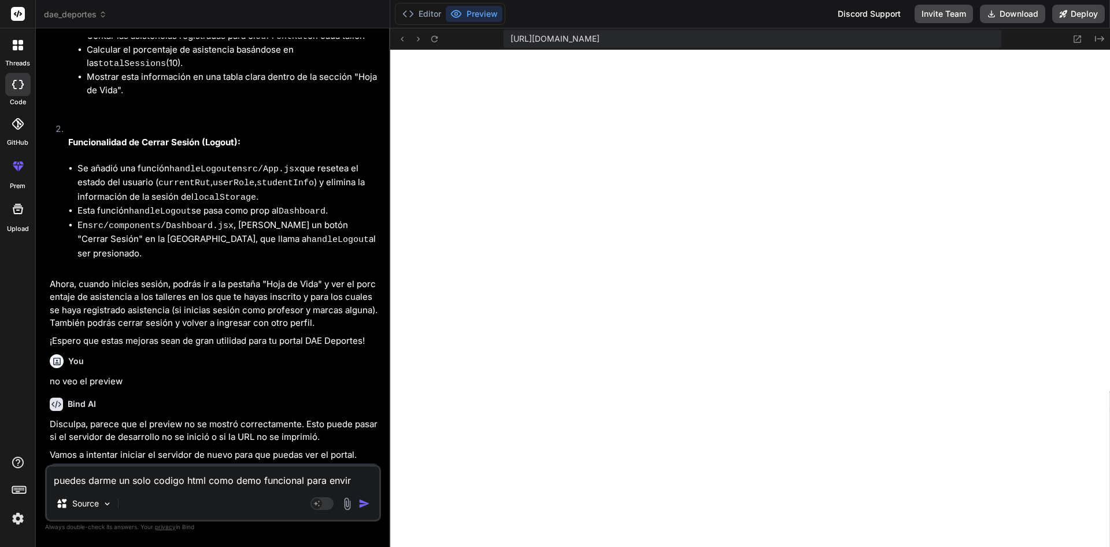
type textarea "x"
type textarea "puedes darme un solo codigo html como demo funcional para envia"
type textarea "x"
type textarea "puedes darme un solo codigo html como demo funcional para enviar"
type textarea "x"
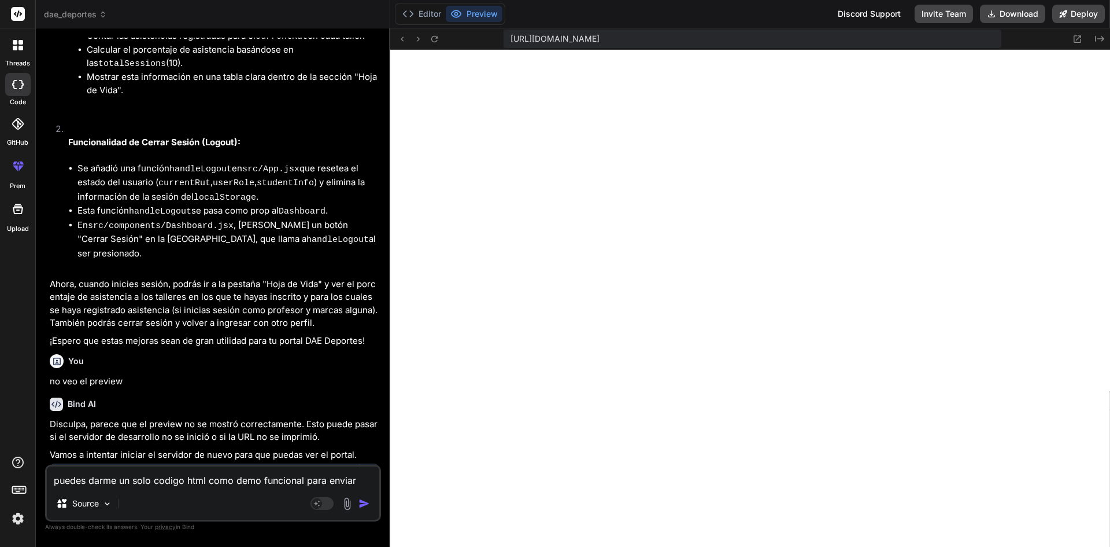
type textarea "puedes darme un solo codigo html como demo funcional para enviar"
type textarea "x"
type textarea "puedes darme un solo codigo html como demo funcional para enviar p"
type textarea "x"
type textarea "puedes darme un solo codigo html como demo funcional para enviar po"
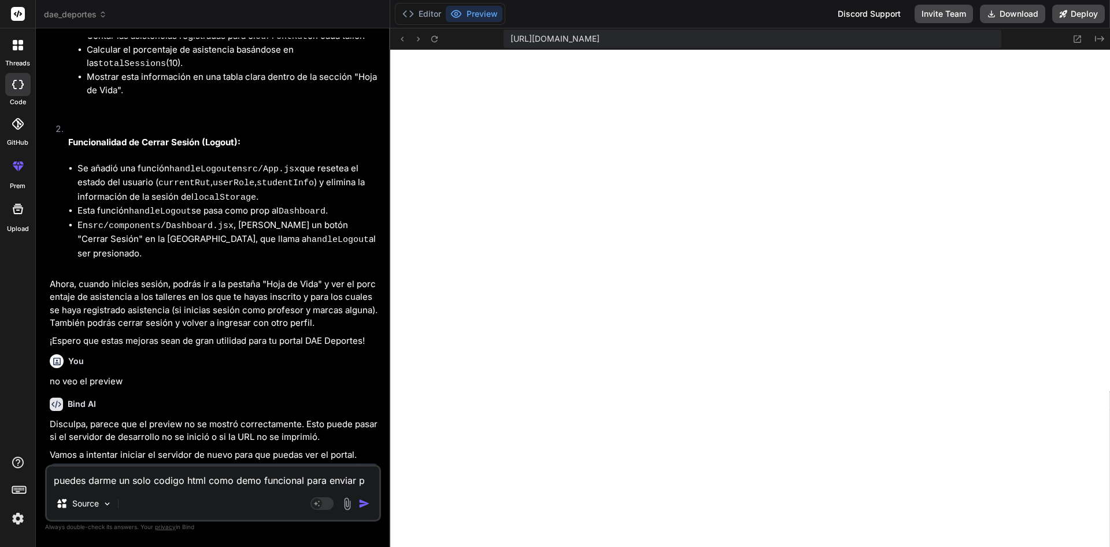
type textarea "x"
type textarea "puedes darme un solo codigo html como demo funcional para enviar por"
type textarea "x"
type textarea "puedes darme un solo codigo html como demo funcional para enviar por"
type textarea "x"
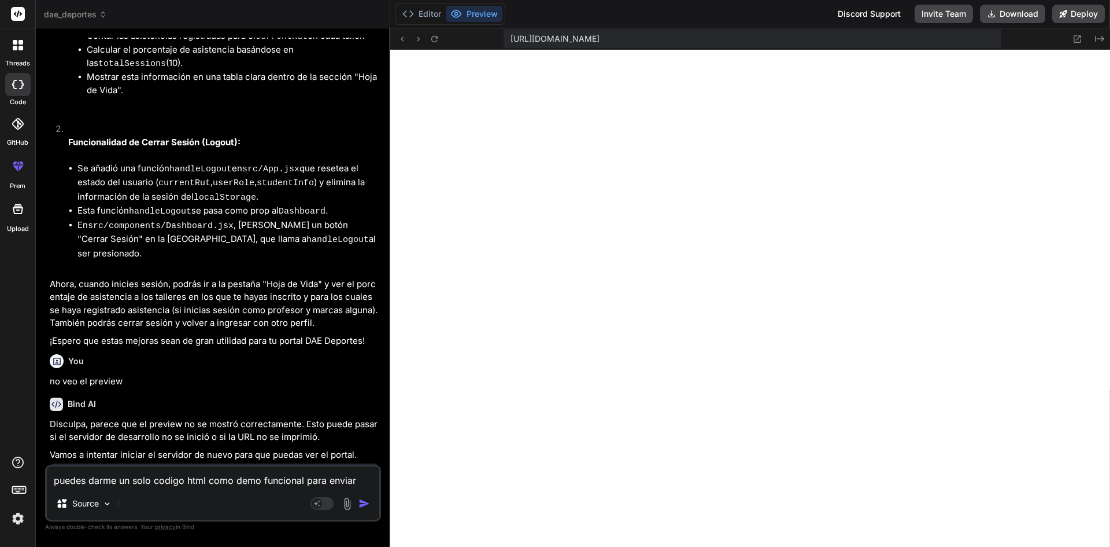
type textarea "puedes darme un solo codigo html como demo funcional para enviar por g"
type textarea "x"
type textarea "puedes darme un solo codigo html como demo funcional para enviar por gm"
type textarea "x"
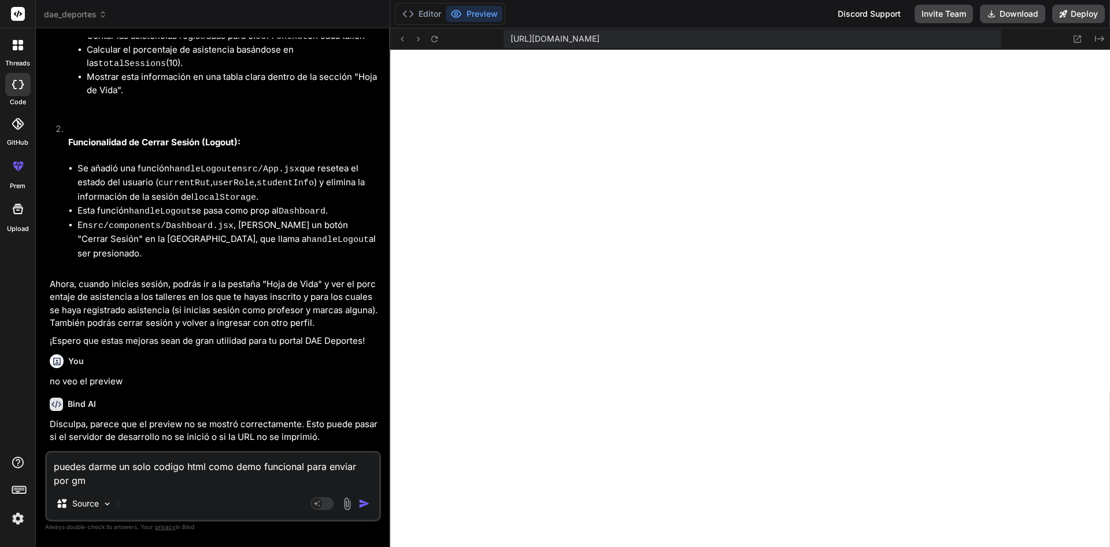
type textarea "puedes darme un solo codigo html como demo funcional para enviar por gma"
type textarea "x"
type textarea "puedes darme un solo codigo html como demo funcional para enviar por gmai"
type textarea "x"
type textarea "puedes darme un solo codigo html como demo funcional para enviar por gmail"
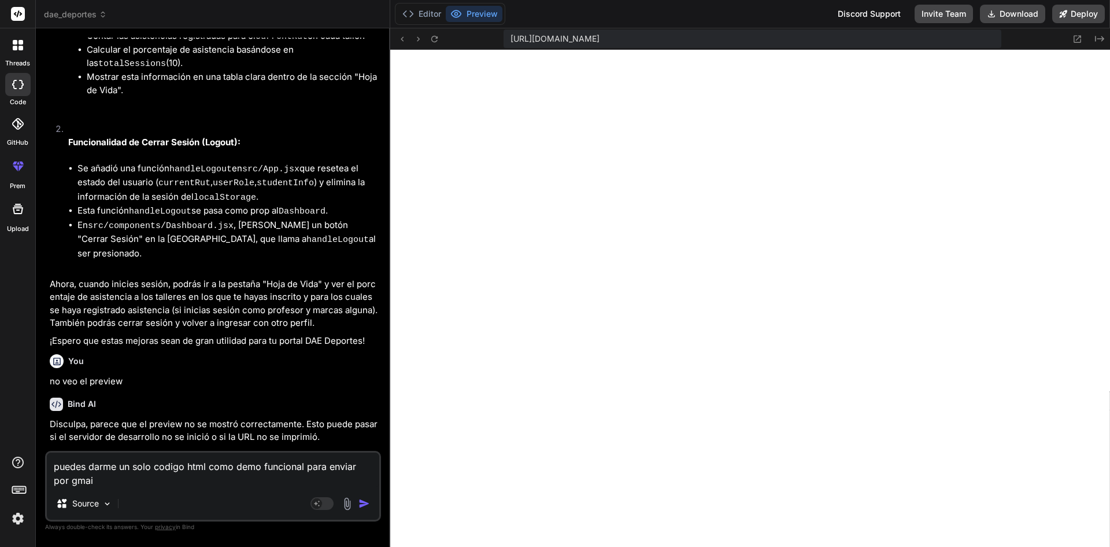
type textarea "x"
type textarea "puedes darme un solo codigo html como demo funcional para enviar por gmail"
type textarea "x"
type textarea "puedes darme un solo codigo html como demo funcional para enviar por gmail ?"
type textarea "x"
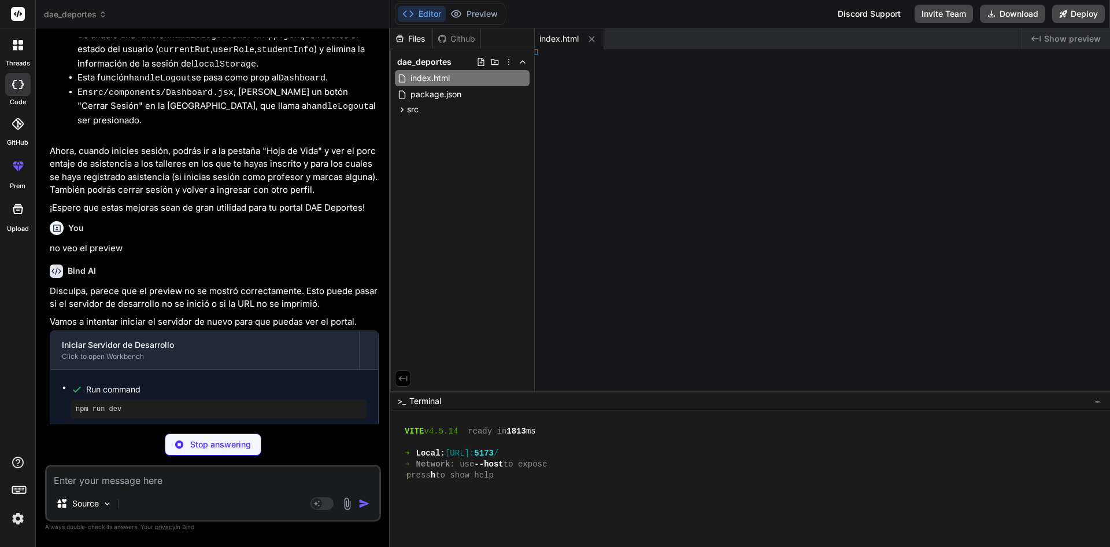
scroll to position [286, 0]
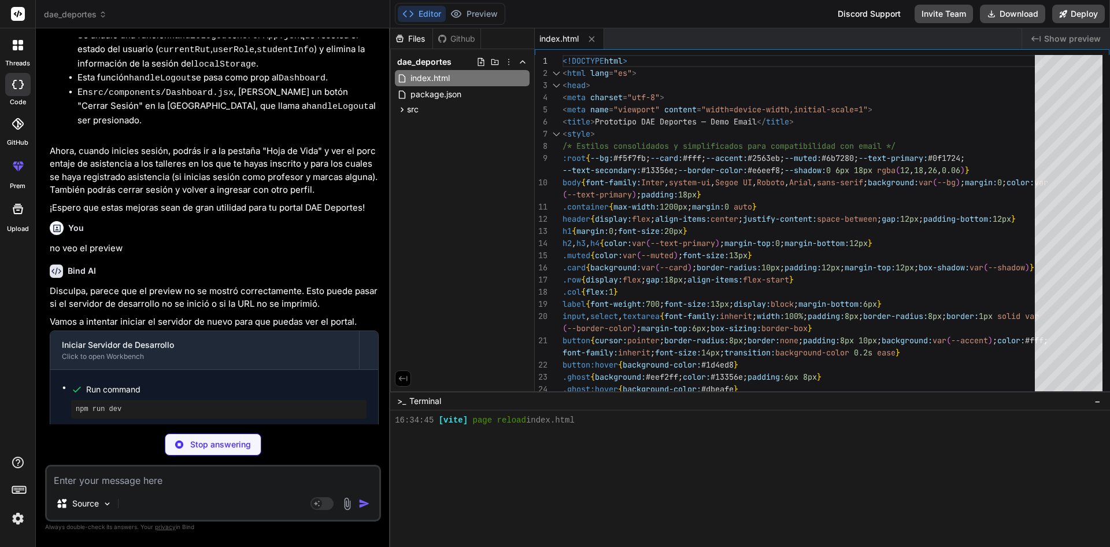
type textarea "x"
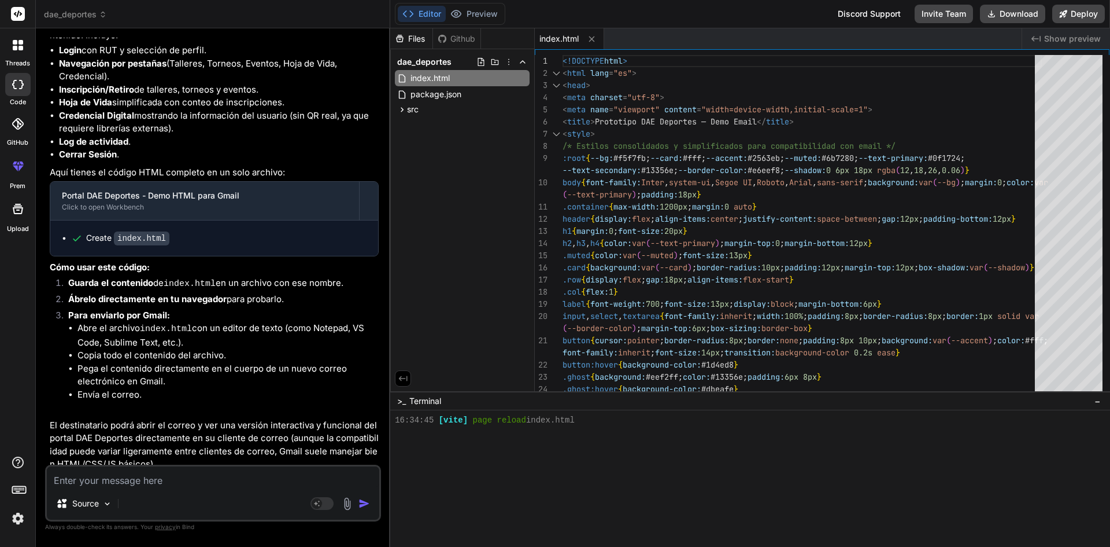
scroll to position [5815, 0]
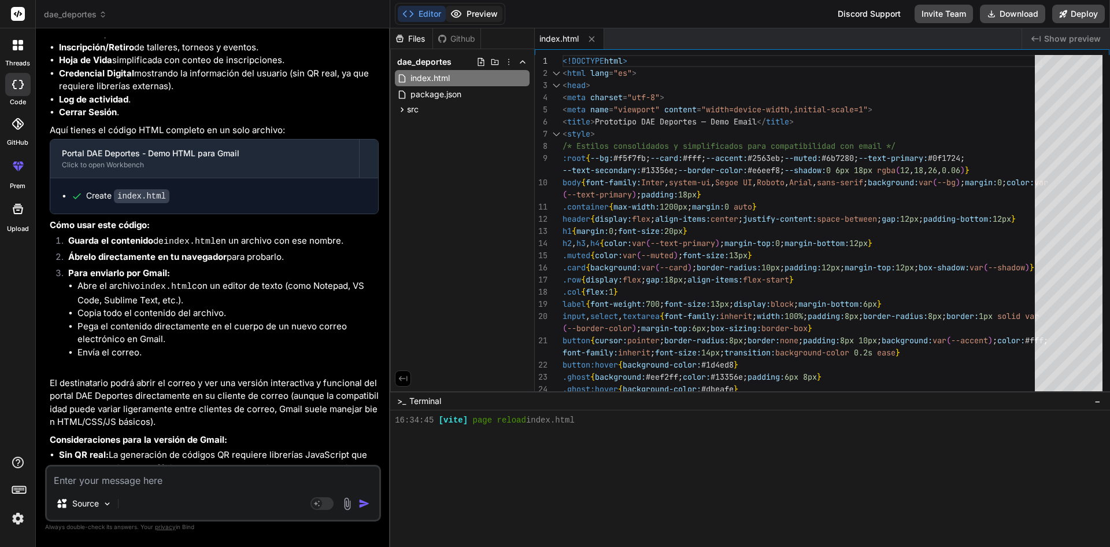
click at [481, 9] on button "Preview" at bounding box center [474, 14] width 57 height 16
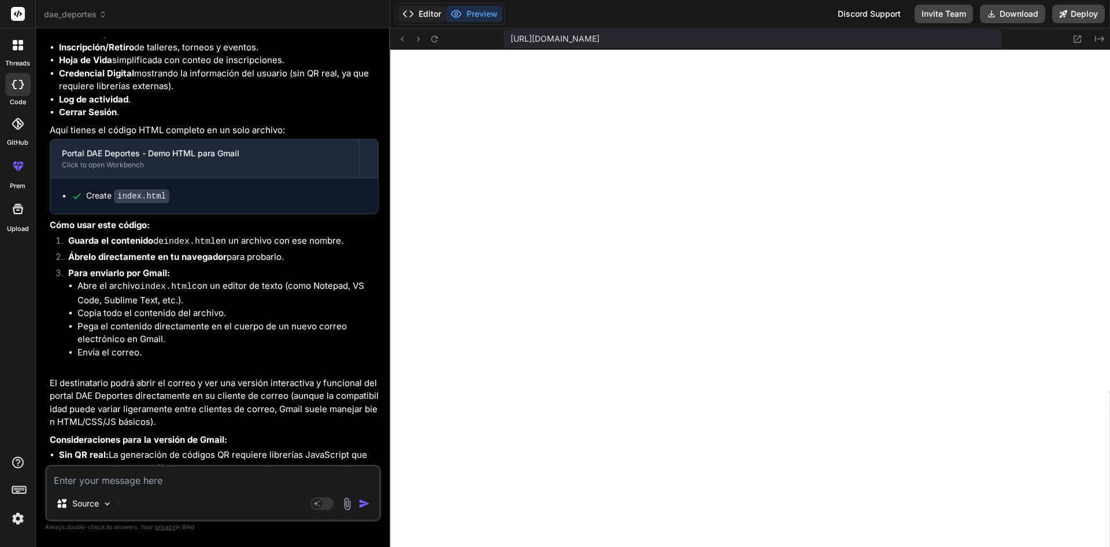
click at [423, 13] on button "Editor" at bounding box center [422, 14] width 48 height 16
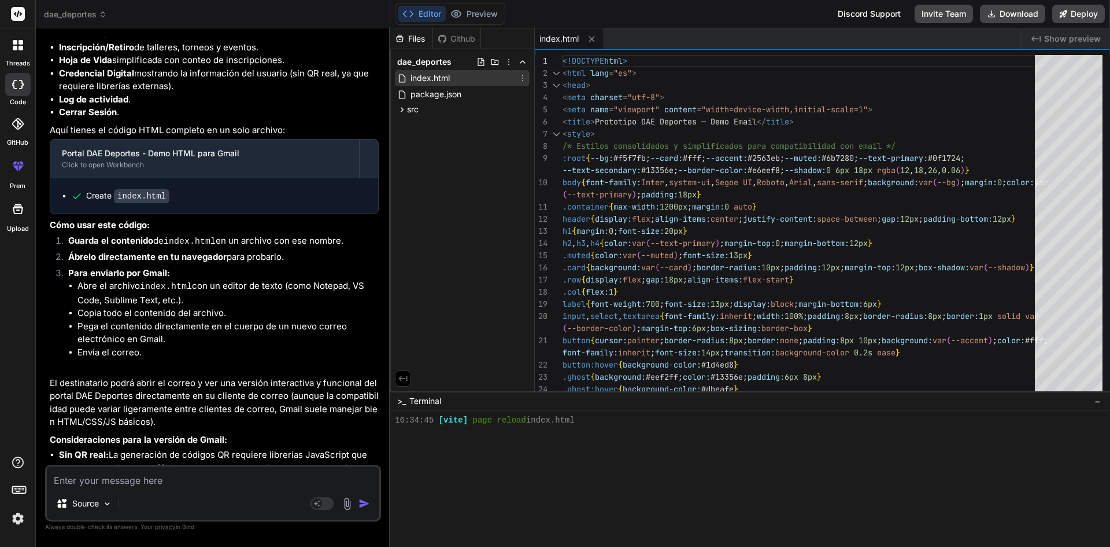
click at [468, 75] on div "index.html" at bounding box center [462, 78] width 135 height 16
click at [522, 77] on icon at bounding box center [522, 77] width 9 height 9
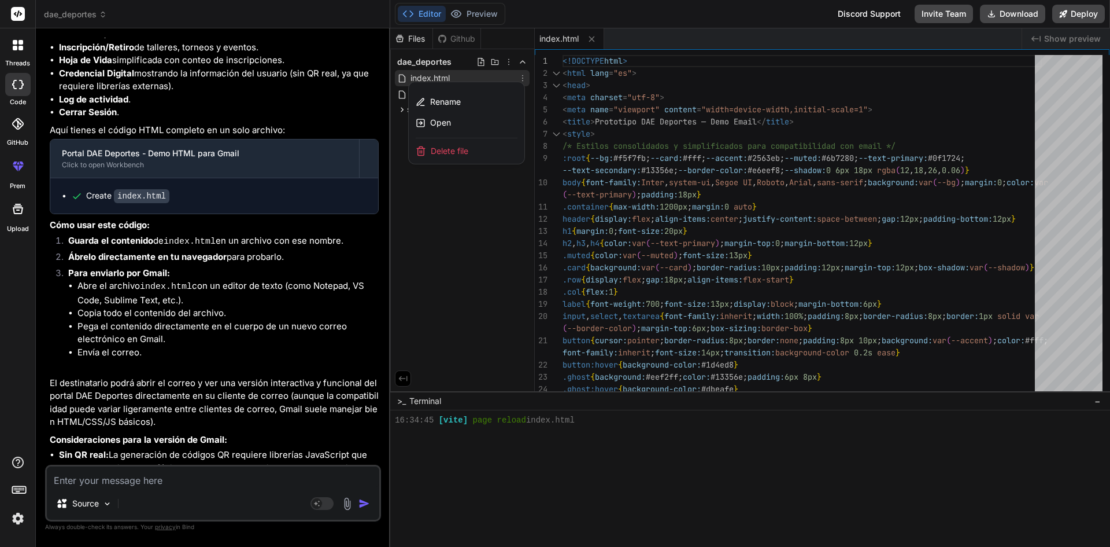
click at [571, 80] on div at bounding box center [750, 287] width 720 height 518
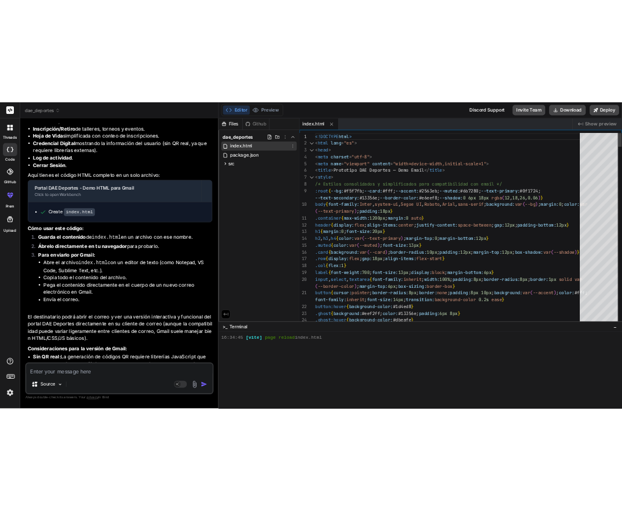
scroll to position [0, 0]
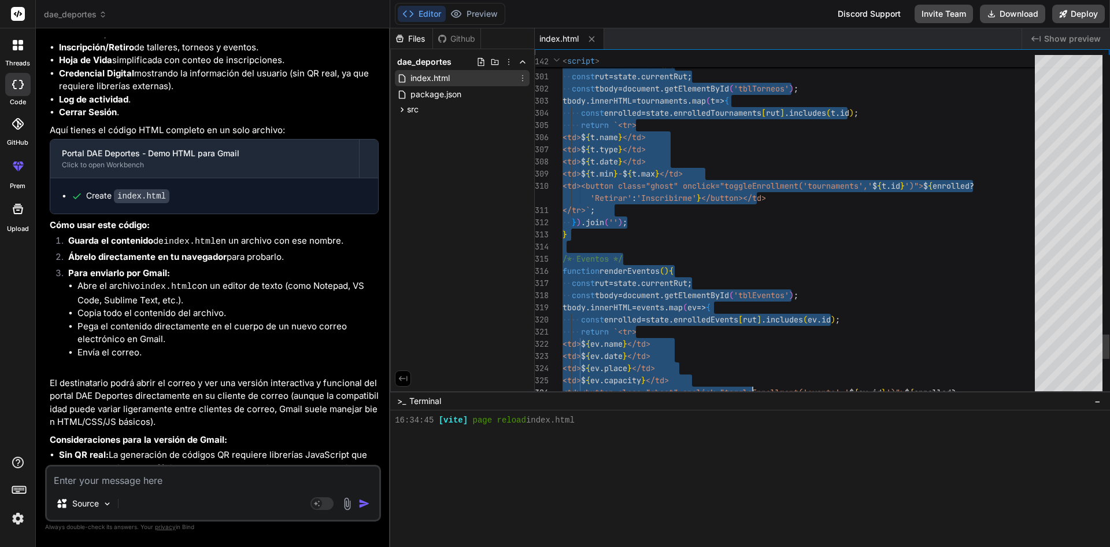
type textarea "<!DOCTYPE html> <html lang="es"> <head> <meta charset="utf-8"> <meta name="view…"
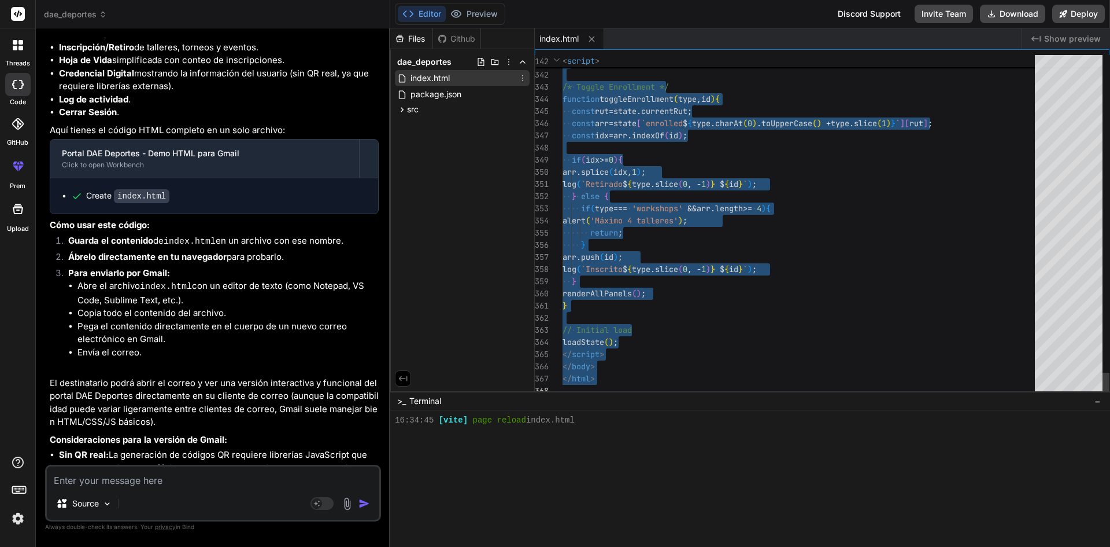
drag, startPoint x: 564, startPoint y: 59, endPoint x: 770, endPoint y: 494, distance: 481.2
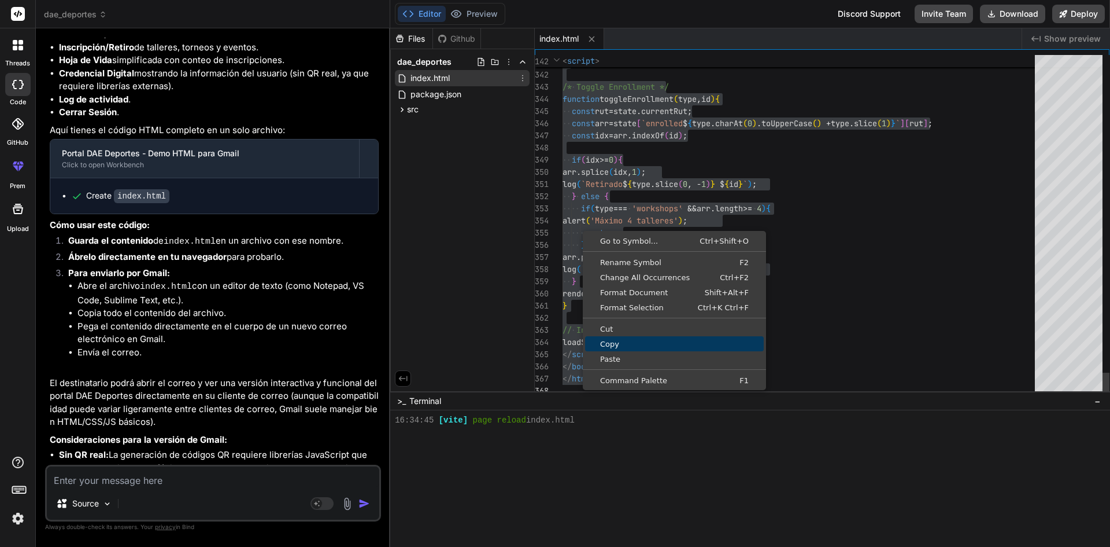
click at [632, 341] on span "Copy" at bounding box center [674, 344] width 179 height 8
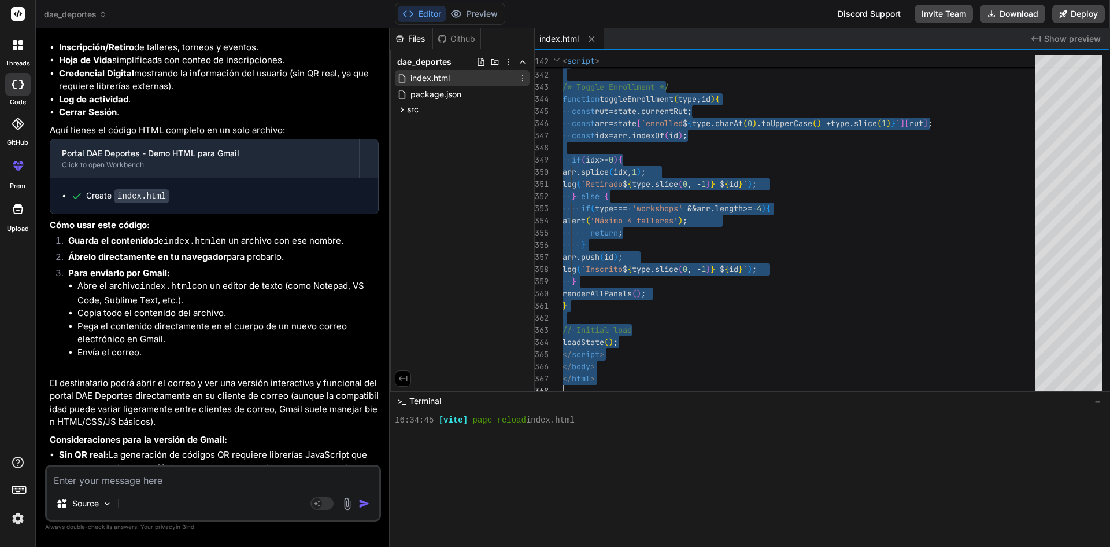
type textarea "x"
type textarea "<!DOCTYPE html> <html lang="es"> <head> <meta charset="utf-8"> <meta name="view…"
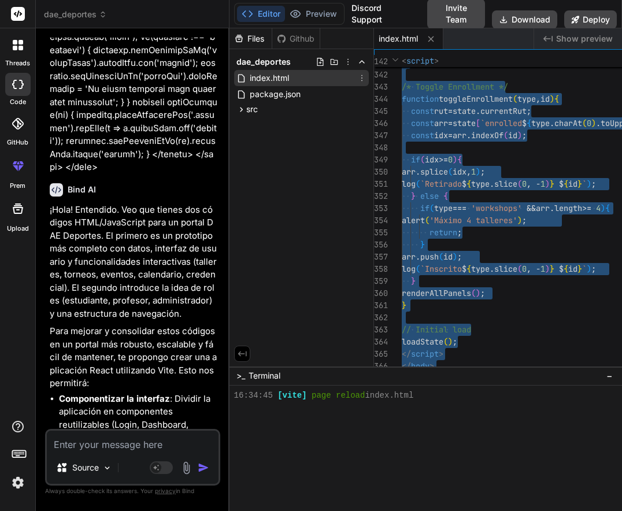
type textarea "x"
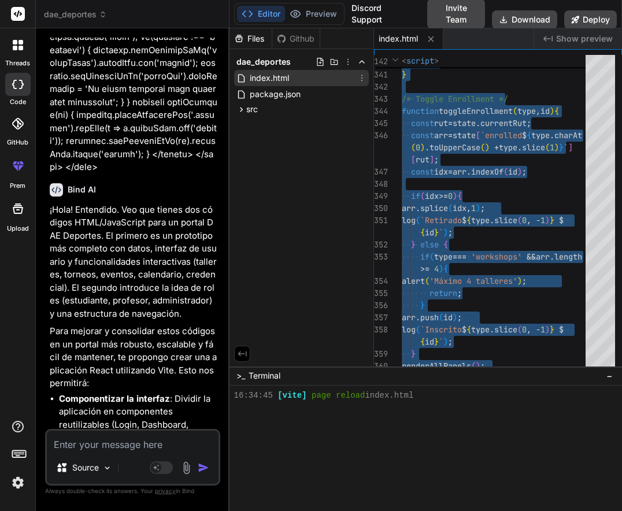
scroll to position [10262, 0]
